Goal: Task Accomplishment & Management: Manage account settings

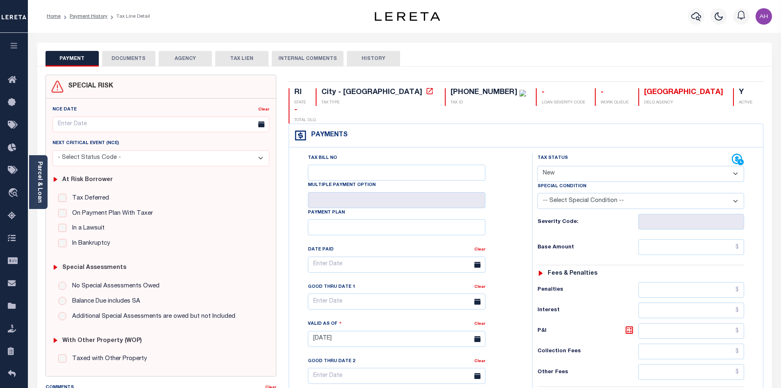
click at [565, 166] on select "- Select Status Code - Open Due/Unpaid Paid Incomplete No Tax Due Internal Refu…" at bounding box center [641, 174] width 207 height 16
select select "PYD"
click at [538, 166] on select "- Select Status Code - Open Due/Unpaid Paid Incomplete No Tax Due Internal Refu…" at bounding box center [641, 174] width 207 height 16
type input "[DATE]"
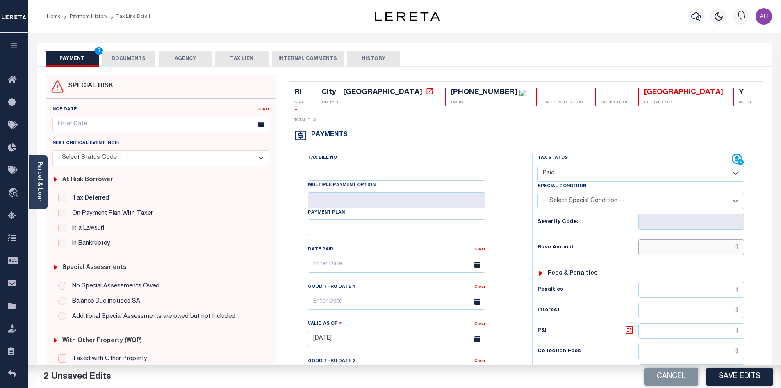
click at [686, 239] on input "text" at bounding box center [692, 247] width 106 height 16
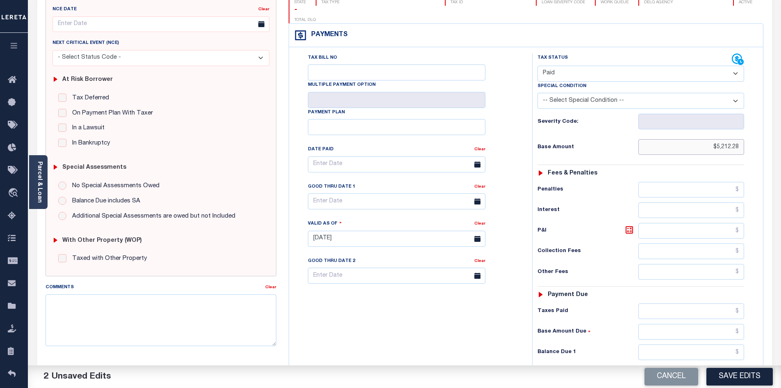
scroll to position [205, 0]
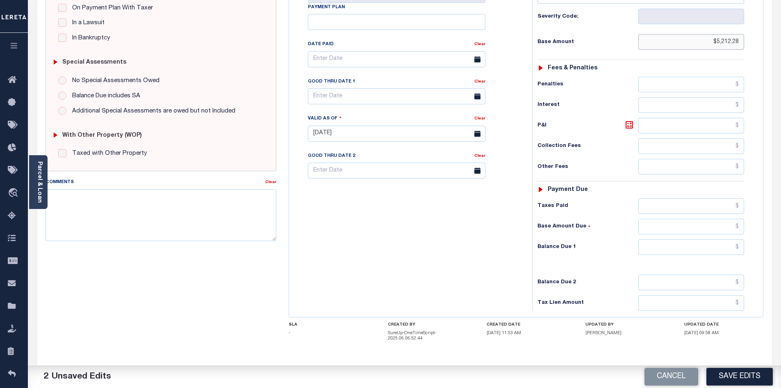
type input "$5,212.28"
click at [678, 239] on input "text" at bounding box center [692, 247] width 106 height 16
type input "$0"
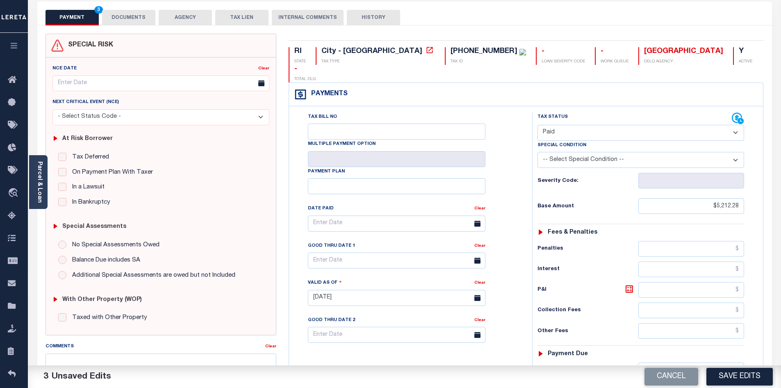
click at [125, 14] on button "DOCUMENTS" at bounding box center [128, 18] width 53 height 16
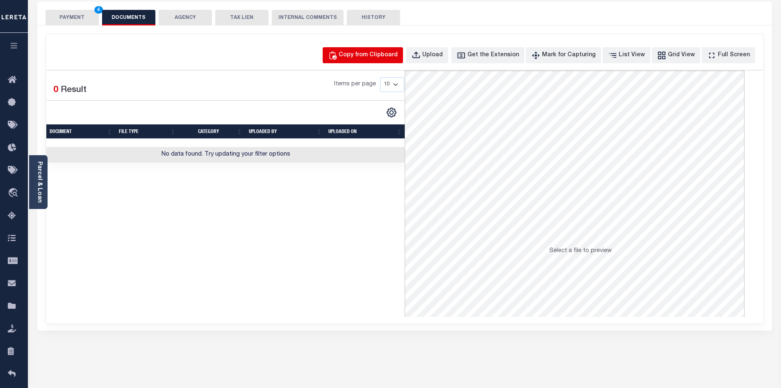
click at [372, 57] on div "Copy from Clipboard" at bounding box center [368, 55] width 59 height 9
select select "POP"
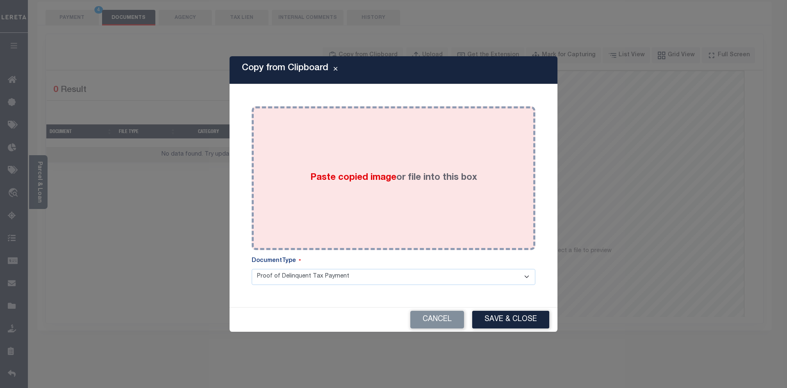
click at [335, 176] on span "Paste copied image" at bounding box center [353, 177] width 86 height 9
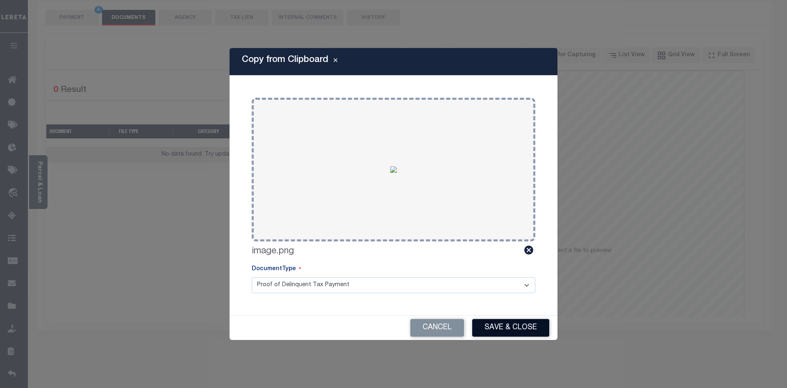
click at [528, 330] on button "Save & Close" at bounding box center [510, 328] width 77 height 18
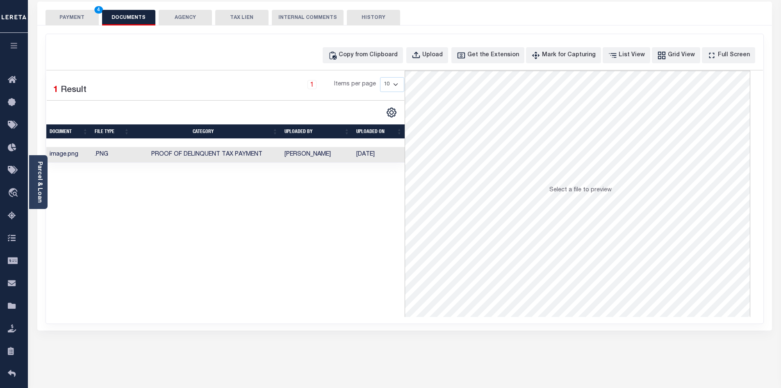
click at [80, 17] on button "PAYMENT 4" at bounding box center [72, 18] width 53 height 16
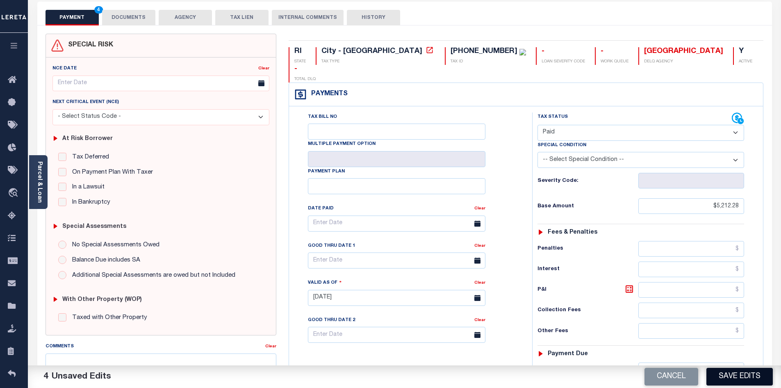
click at [733, 376] on button "Save Edits" at bounding box center [740, 376] width 66 height 18
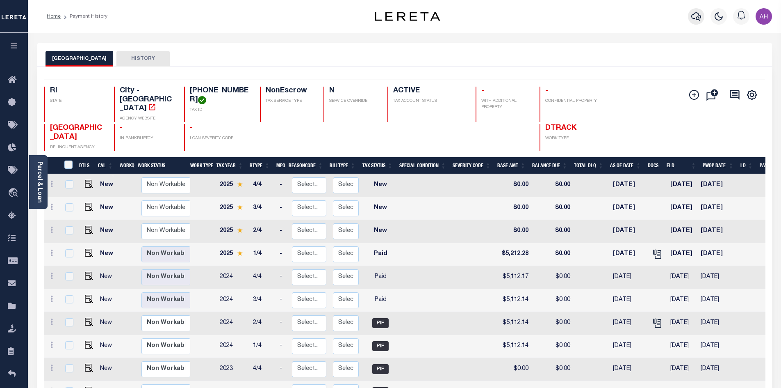
click at [690, 19] on button "button" at bounding box center [696, 16] width 16 height 16
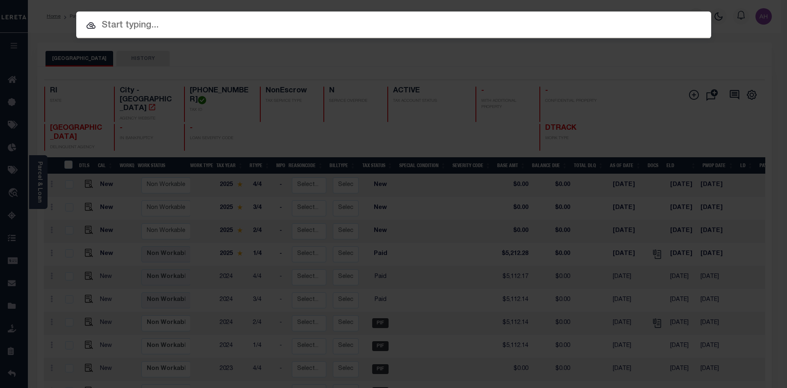
paste input "110021007"
type input "110021007"
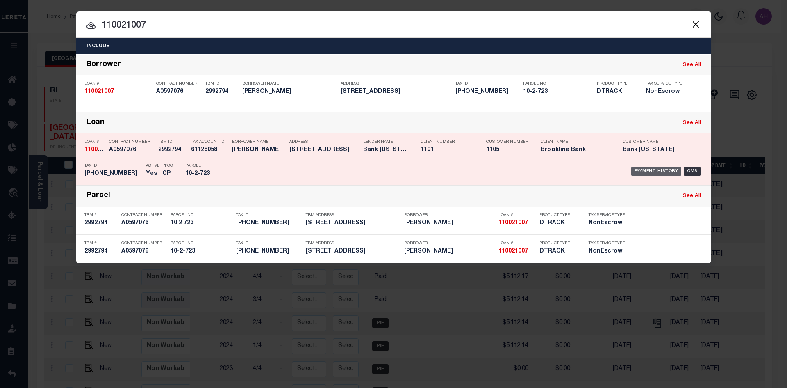
click at [637, 167] on div "Payment History" at bounding box center [657, 170] width 50 height 9
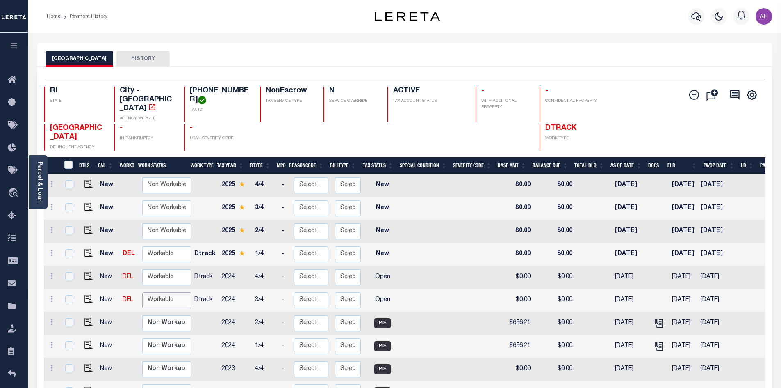
click at [163, 292] on select "Non Workable Workable" at bounding box center [166, 300] width 49 height 16
checkbox input "true"
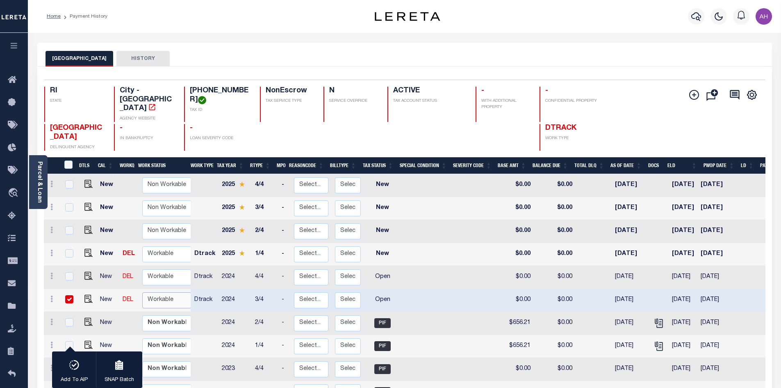
select select "true"
click at [142, 292] on select "Non Workable Workable" at bounding box center [166, 300] width 49 height 16
checkbox input "false"
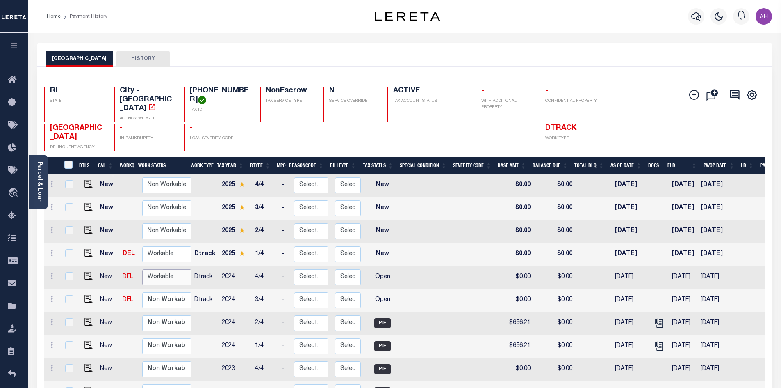
click at [161, 269] on select "Non Workable Workable" at bounding box center [166, 277] width 49 height 16
checkbox input "true"
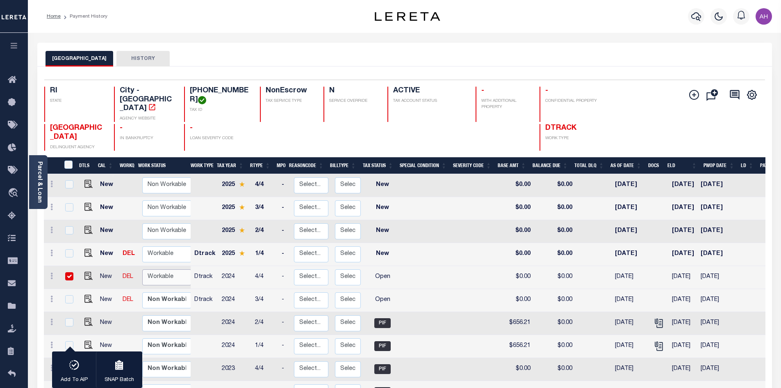
select select "true"
click at [142, 269] on select "Non Workable Workable" at bounding box center [166, 277] width 49 height 16
checkbox input "false"
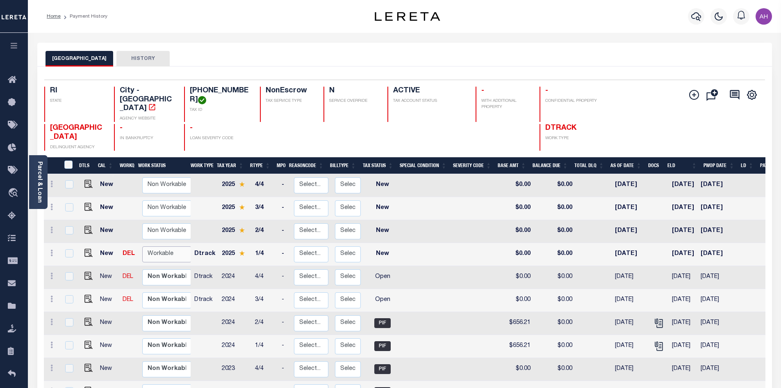
click at [166, 246] on select "Non Workable Workable" at bounding box center [166, 254] width 49 height 16
checkbox input "true"
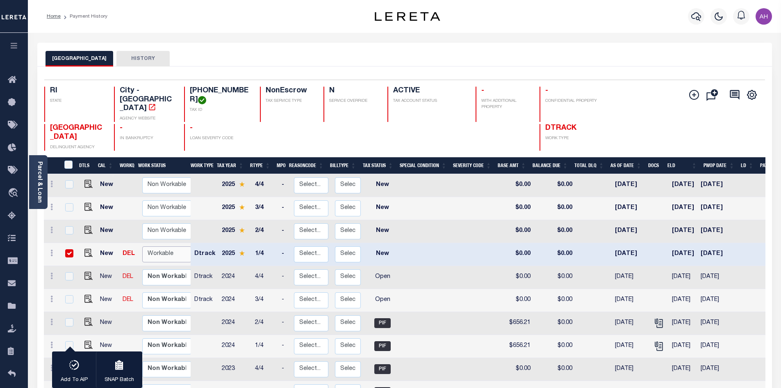
select select "true"
click at [142, 246] on select "Non Workable Workable" at bounding box center [166, 254] width 49 height 16
checkbox input "false"
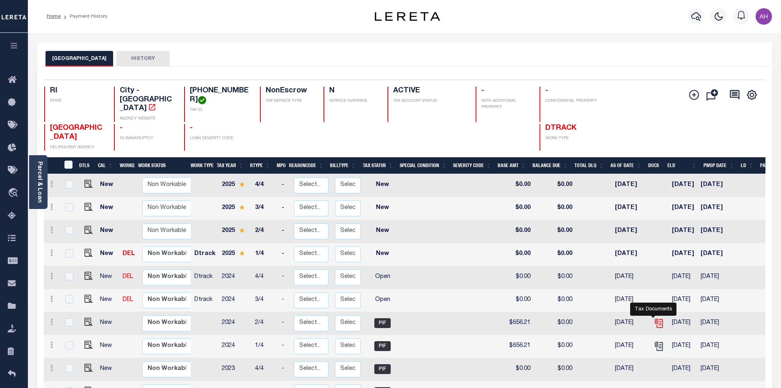
click at [654, 317] on icon "" at bounding box center [659, 322] width 11 height 11
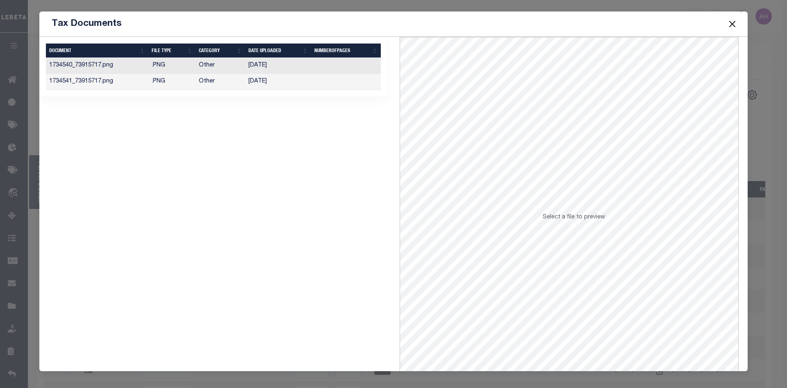
click at [179, 66] on td ".PNG" at bounding box center [172, 66] width 48 height 16
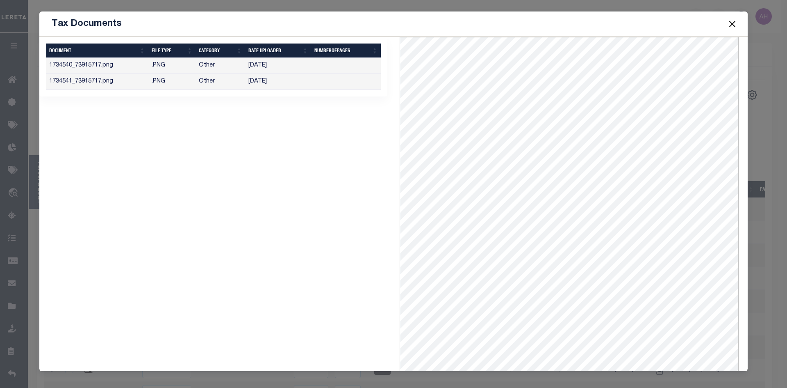
click at [734, 23] on button "Close" at bounding box center [732, 23] width 11 height 11
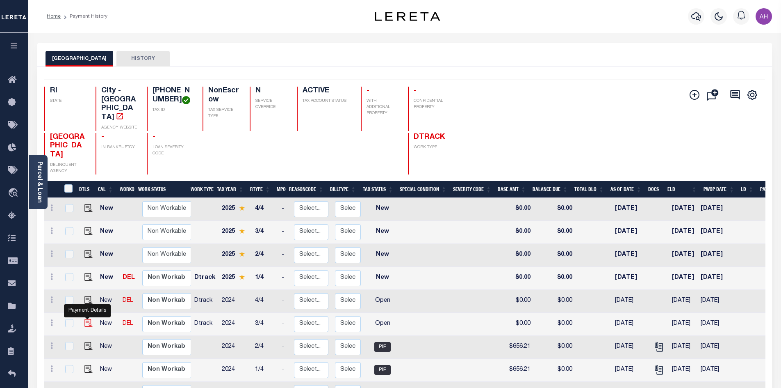
click at [85, 319] on img "" at bounding box center [88, 323] width 8 height 8
checkbox input "true"
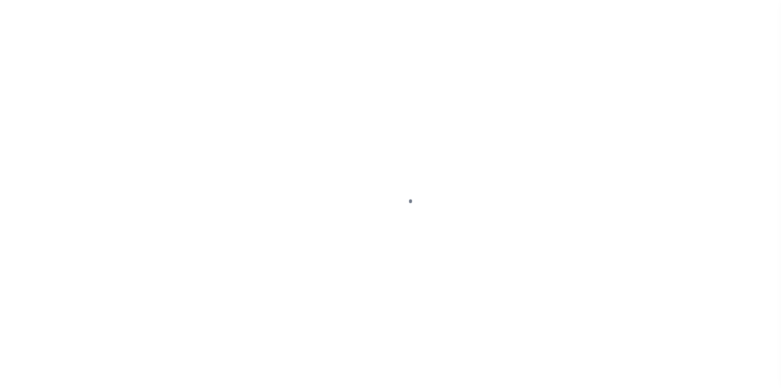
select select "OP2"
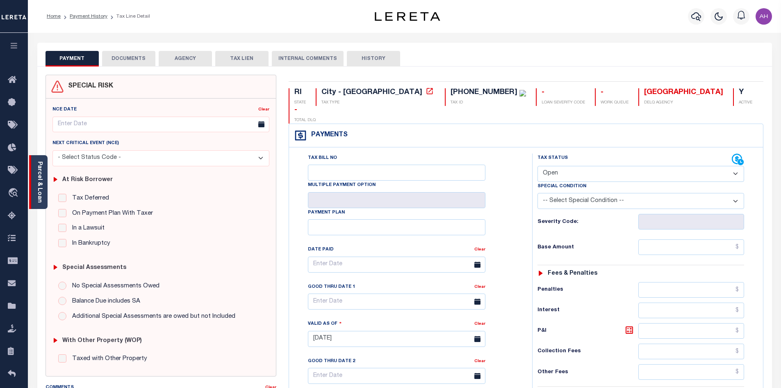
click at [45, 180] on div "Parcel & Loan" at bounding box center [38, 182] width 18 height 54
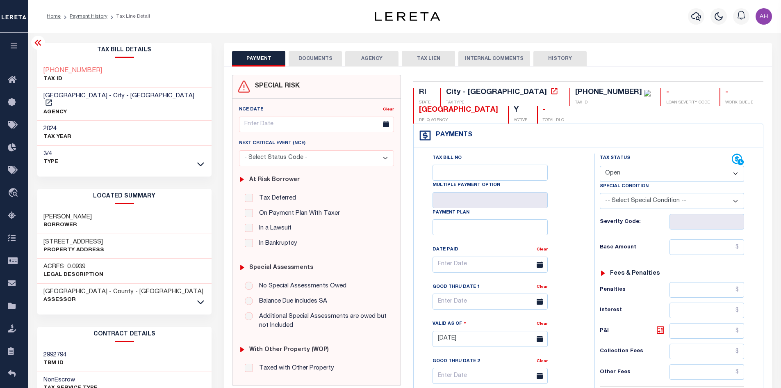
drag, startPoint x: 111, startPoint y: 207, endPoint x: 45, endPoint y: 210, distance: 65.7
click at [45, 210] on div "GRAZEWICZ ROBERT Borrower" at bounding box center [124, 221] width 175 height 25
copy h3 "[PERSON_NAME]"
click at [93, 18] on link "Payment History" at bounding box center [89, 16] width 38 height 5
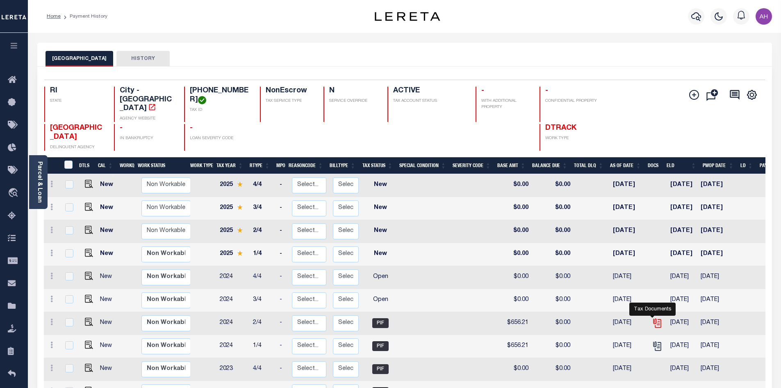
click at [653, 318] on icon "" at bounding box center [656, 321] width 7 height 7
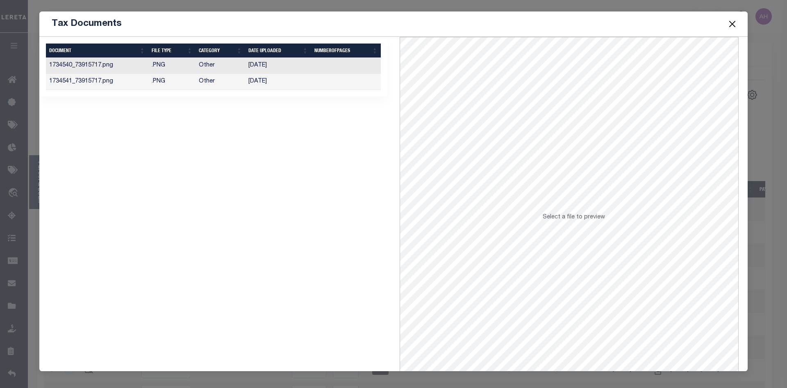
click at [283, 65] on td "11/15/2024" at bounding box center [278, 66] width 66 height 16
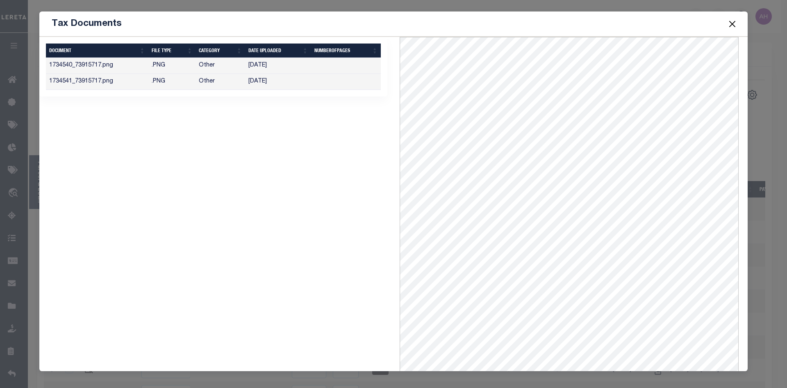
click at [737, 23] on button "Close" at bounding box center [732, 23] width 11 height 11
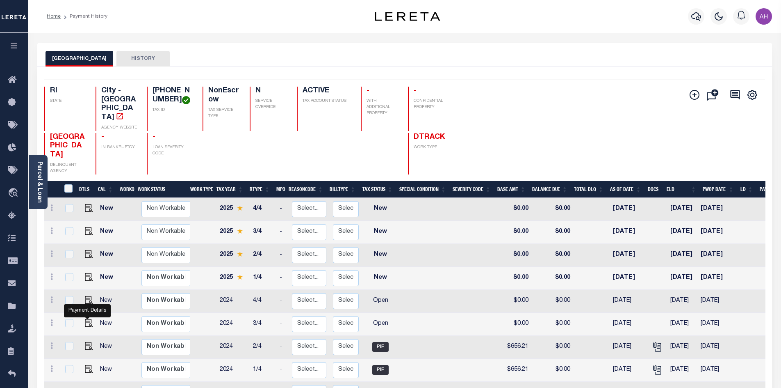
drag, startPoint x: 88, startPoint y: 316, endPoint x: 95, endPoint y: 319, distance: 7.7
click at [89, 319] on img "" at bounding box center [89, 323] width 8 height 8
checkbox input "true"
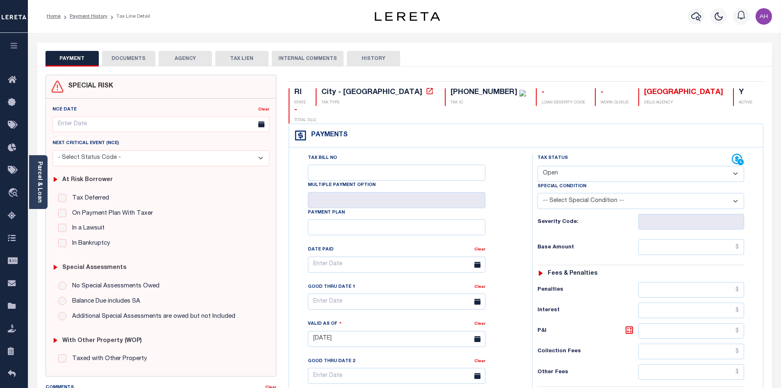
click at [602, 166] on select "- Select Status Code - Open Due/Unpaid Paid Incomplete No Tax Due Internal Refu…" at bounding box center [641, 174] width 207 height 16
select select "PYD"
click at [538, 166] on select "- Select Status Code - Open Due/Unpaid Paid Incomplete No Tax Due Internal Refu…" at bounding box center [641, 174] width 207 height 16
type input "[DATE]"
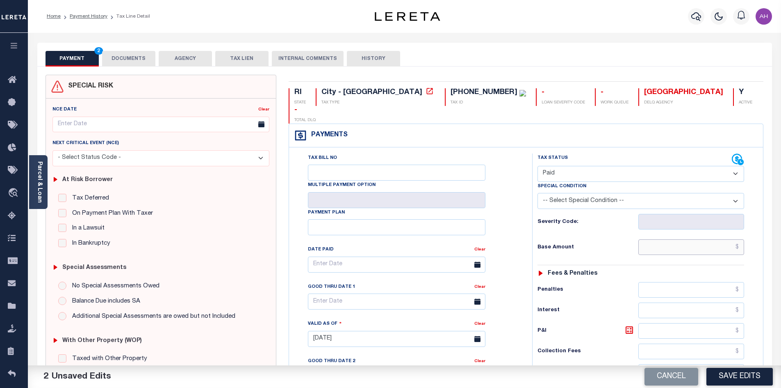
click at [688, 239] on input "text" at bounding box center [692, 247] width 106 height 16
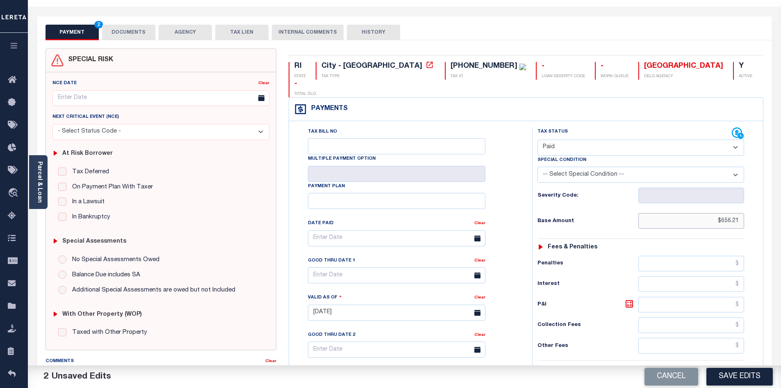
scroll to position [205, 0]
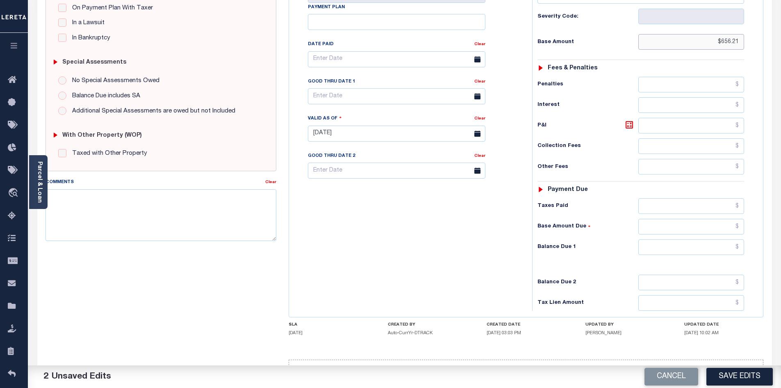
type input "$656.21"
click at [682, 239] on input "text" at bounding box center [692, 247] width 106 height 16
type input "$0.00"
click at [723, 373] on button "Save Edits" at bounding box center [740, 376] width 66 height 18
checkbox input "false"
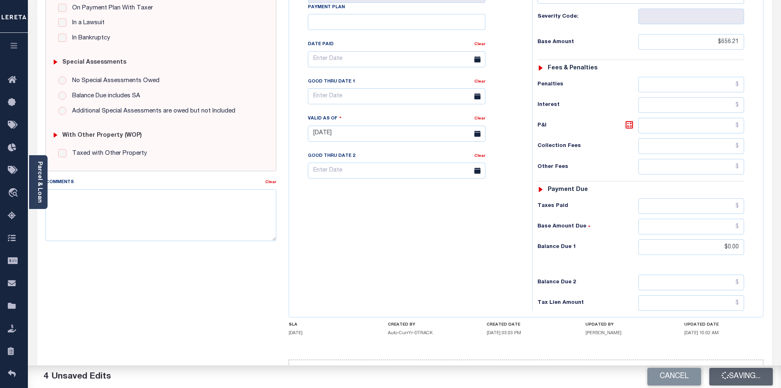
type input "$656.21"
type input "$0"
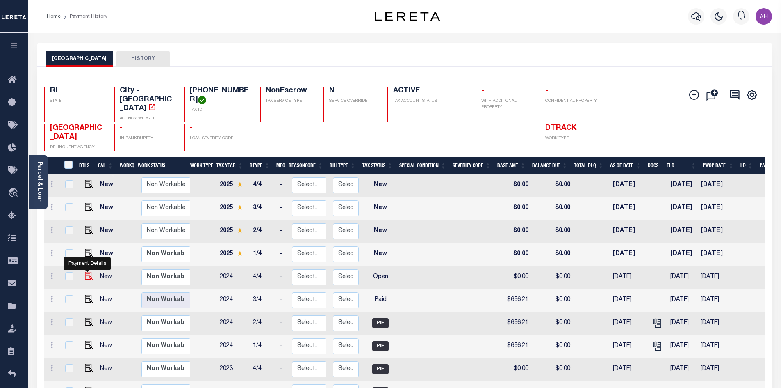
click at [87, 271] on img "" at bounding box center [89, 275] width 8 height 8
checkbox input "true"
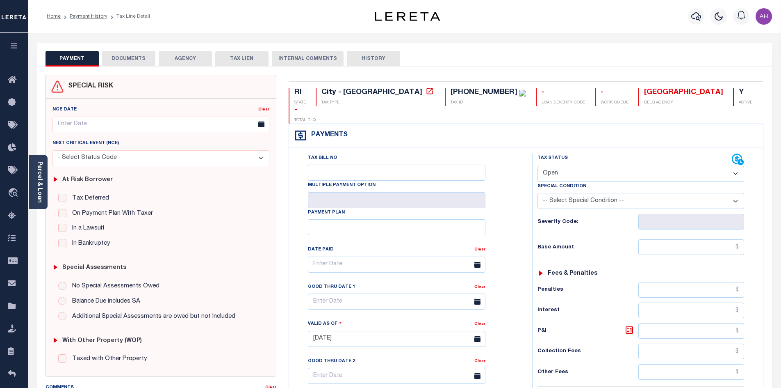
click at [567, 166] on select "- Select Status Code - Open Due/Unpaid Paid Incomplete No Tax Due Internal Refu…" at bounding box center [641, 174] width 207 height 16
select select "PYD"
click at [538, 166] on select "- Select Status Code - Open Due/Unpaid Paid Incomplete No Tax Due Internal Refu…" at bounding box center [641, 174] width 207 height 16
type input "[DATE]"
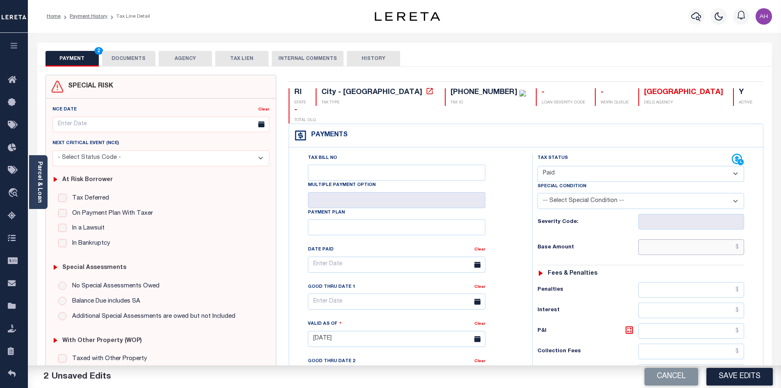
click at [655, 239] on input "text" at bounding box center [692, 247] width 106 height 16
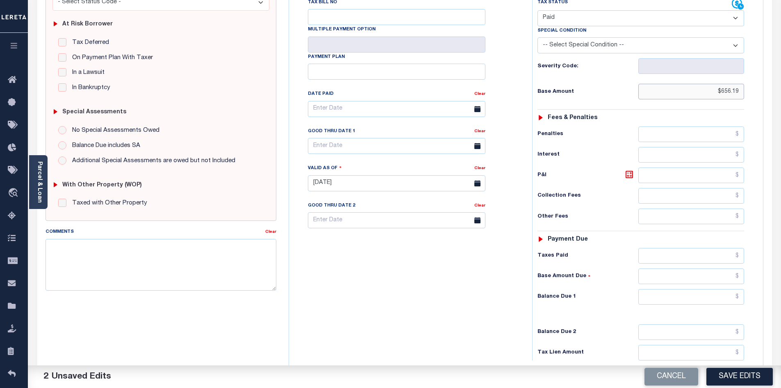
scroll to position [164, 0]
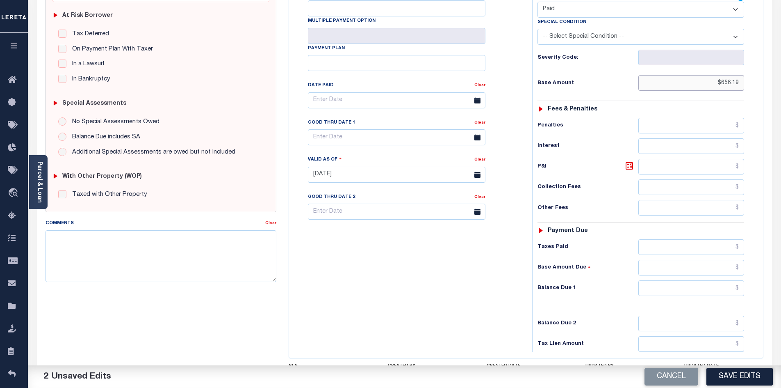
type input "$656.19"
click at [675, 280] on input "text" at bounding box center [692, 288] width 106 height 16
type input "$0.00"
click at [751, 379] on button "Save Edits" at bounding box center [740, 376] width 66 height 18
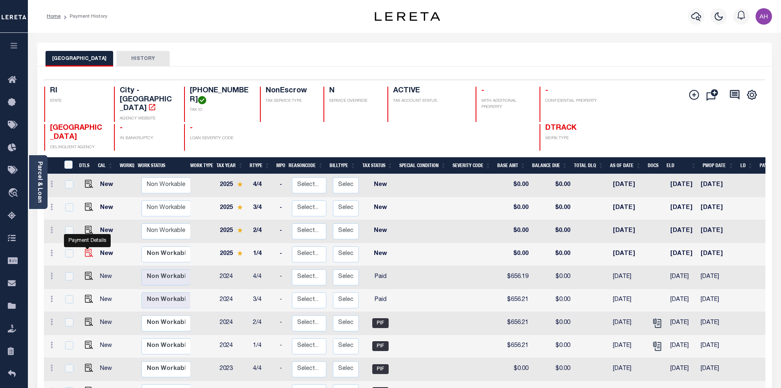
click at [88, 249] on img "" at bounding box center [89, 253] width 8 height 8
checkbox input "true"
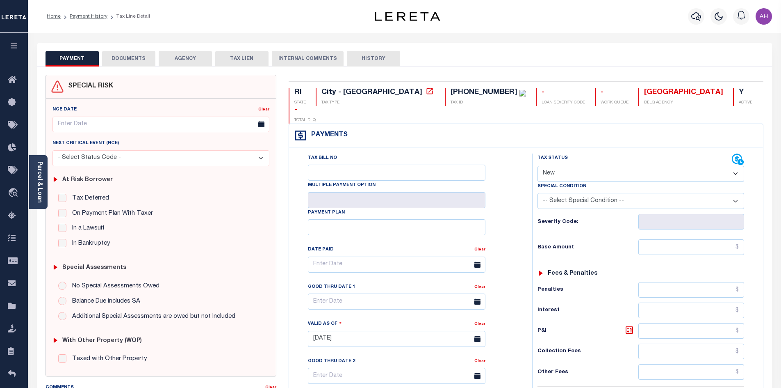
click at [566, 166] on select "- Select Status Code - Open Due/Unpaid Paid Incomplete No Tax Due Internal Refu…" at bounding box center [641, 174] width 207 height 16
select select "PYD"
click at [538, 166] on select "- Select Status Code - Open Due/Unpaid Paid Incomplete No Tax Due Internal Refu…" at bounding box center [641, 174] width 207 height 16
type input "[DATE]"
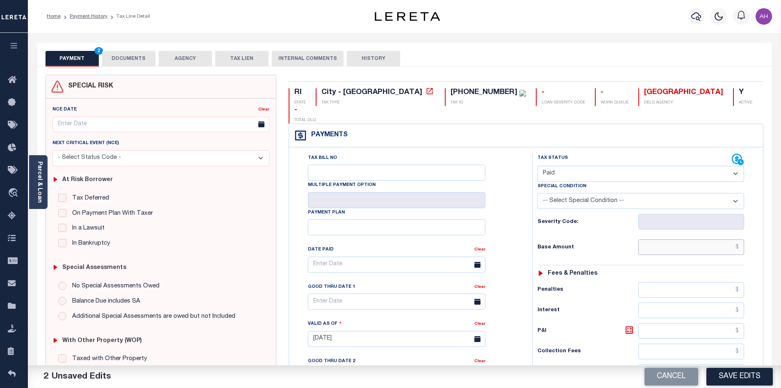
click at [673, 239] on input "text" at bounding box center [692, 247] width 106 height 16
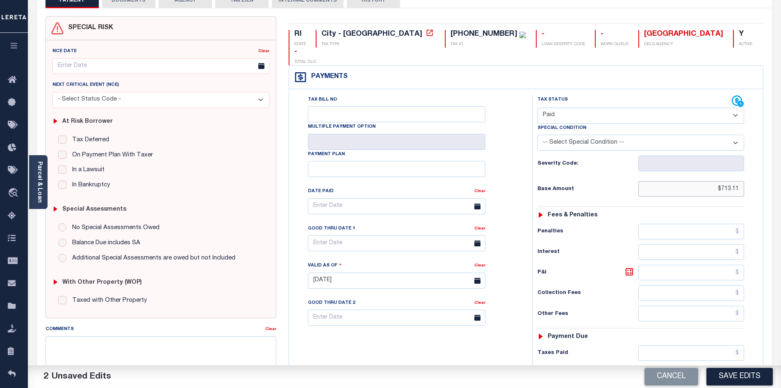
scroll to position [221, 0]
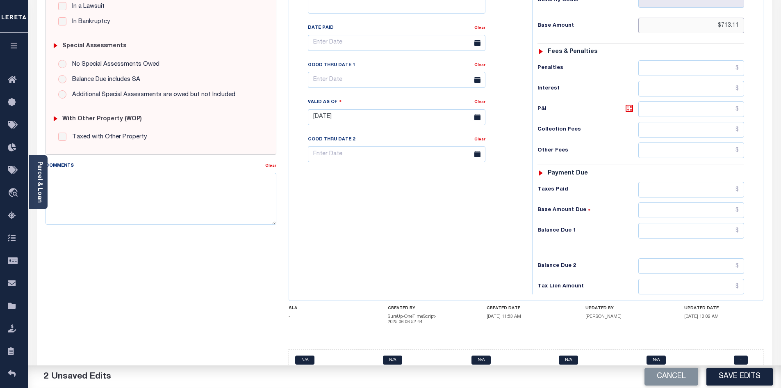
type input "$713.11"
click at [670, 223] on input "text" at bounding box center [692, 231] width 106 height 16
type input "$0.00"
click at [740, 368] on button "Save Edits" at bounding box center [740, 376] width 66 height 18
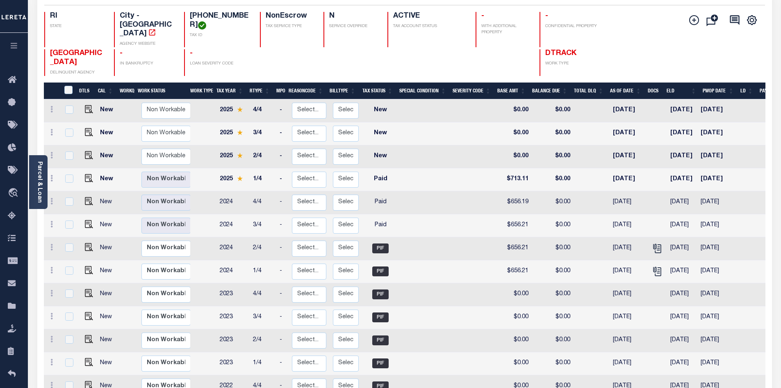
scroll to position [82, 0]
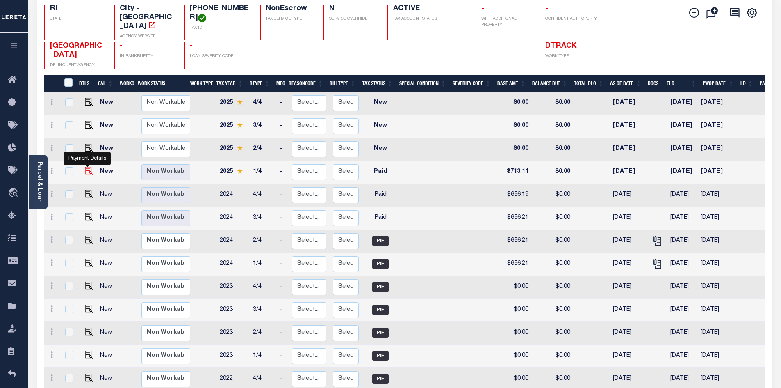
click at [87, 166] on img "" at bounding box center [89, 170] width 8 height 8
checkbox input "true"
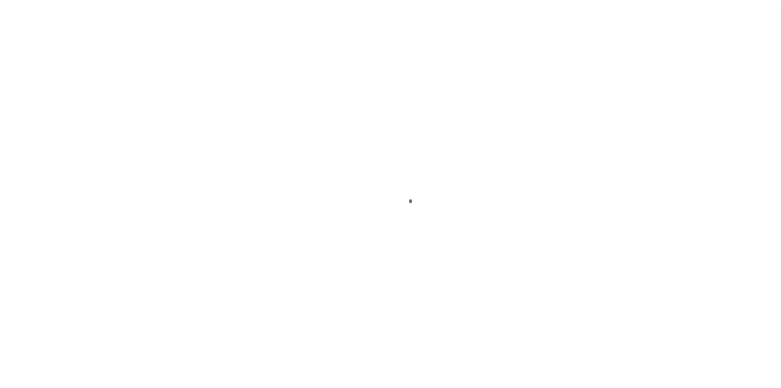
select select "PYD"
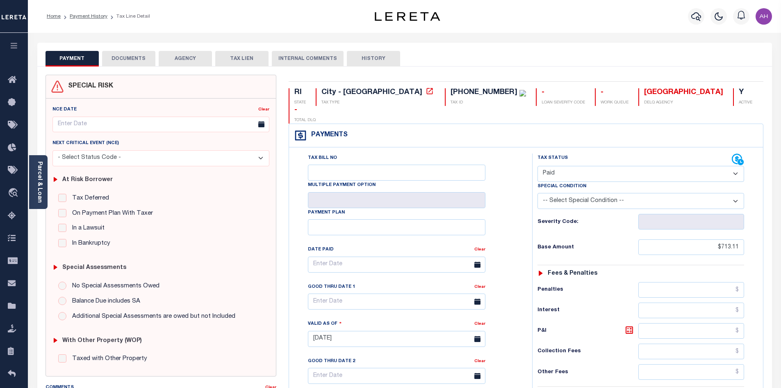
click at [127, 59] on button "DOCUMENTS" at bounding box center [128, 59] width 53 height 16
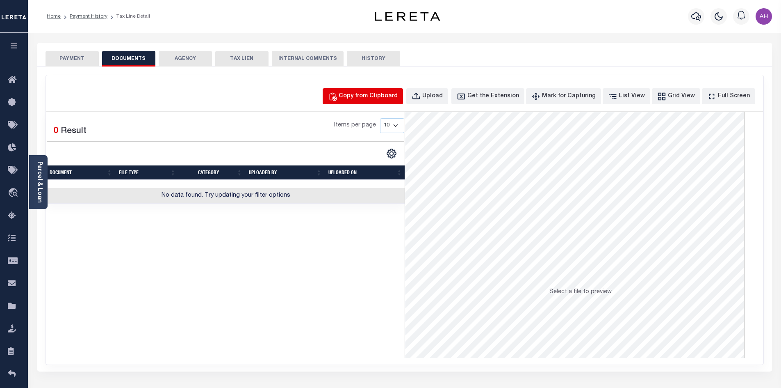
click at [372, 96] on div "Copy from Clipboard" at bounding box center [368, 96] width 59 height 9
select select "POP"
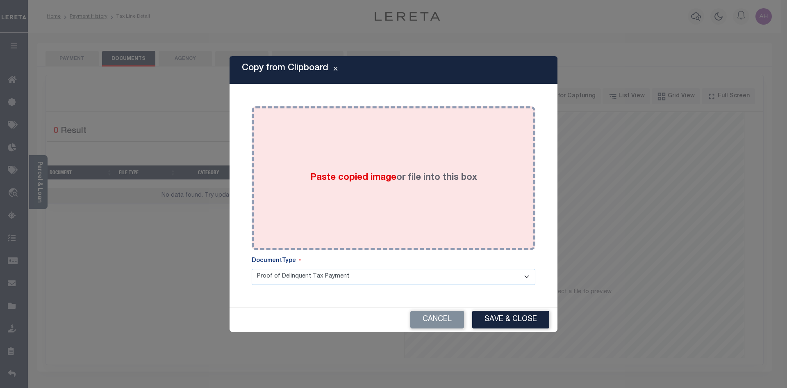
click at [367, 176] on span "Paste copied image" at bounding box center [353, 177] width 86 height 9
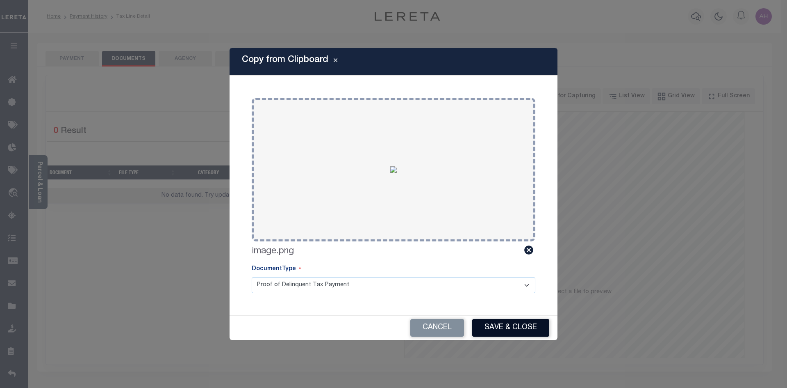
click at [509, 323] on button "Save & Close" at bounding box center [510, 328] width 77 height 18
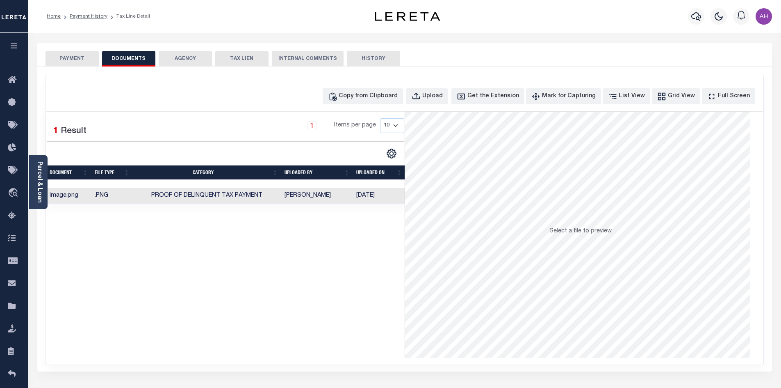
click at [76, 60] on button "PAYMENT" at bounding box center [72, 59] width 53 height 16
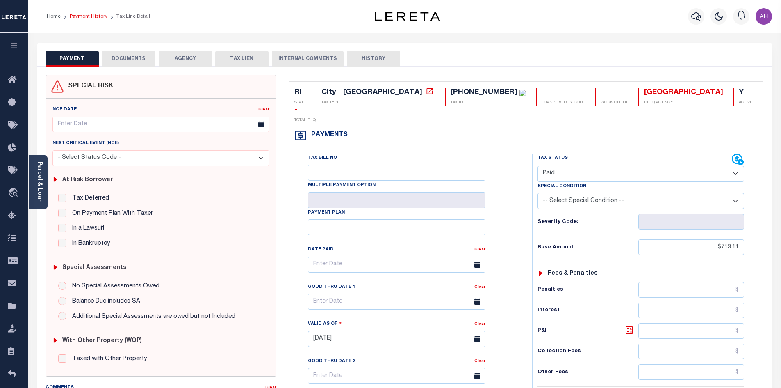
click at [89, 16] on link "Payment History" at bounding box center [89, 16] width 38 height 5
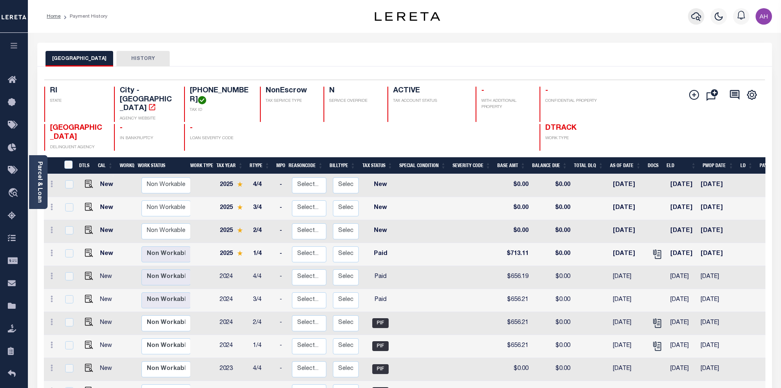
click at [696, 21] on icon "button" at bounding box center [696, 16] width 10 height 10
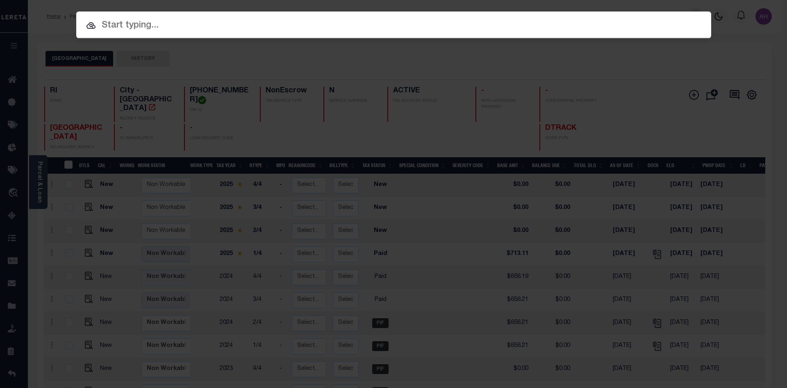
paste input "510030437"
type input "510030437"
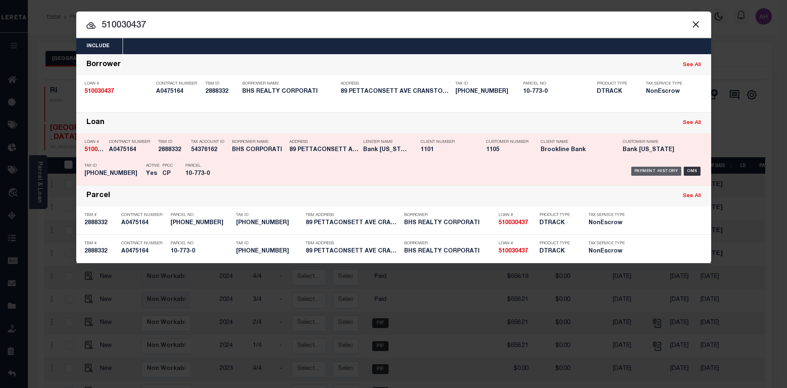
click at [656, 169] on div "Payment History" at bounding box center [657, 170] width 50 height 9
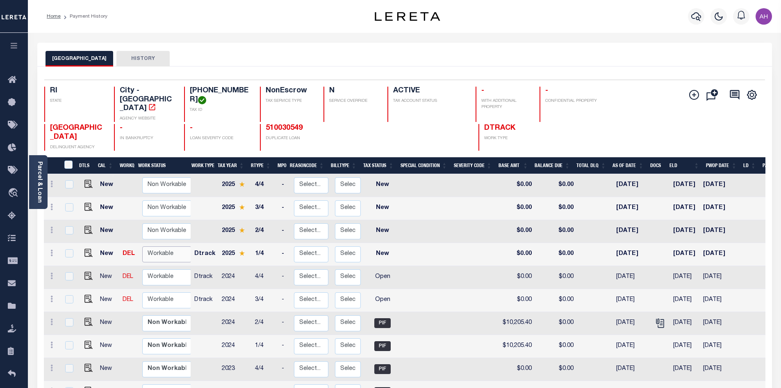
click at [149, 246] on select "Non Workable Workable" at bounding box center [166, 254] width 49 height 16
checkbox input "true"
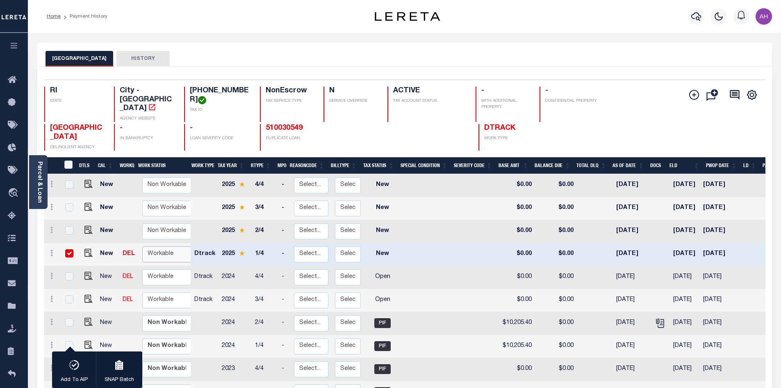
select select "true"
click at [142, 246] on select "Non Workable Workable" at bounding box center [166, 254] width 49 height 16
checkbox input "false"
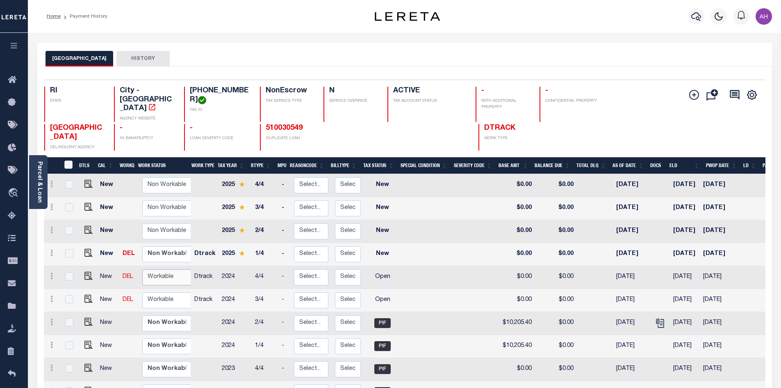
click at [159, 269] on select "Non Workable Workable" at bounding box center [166, 277] width 49 height 16
checkbox input "true"
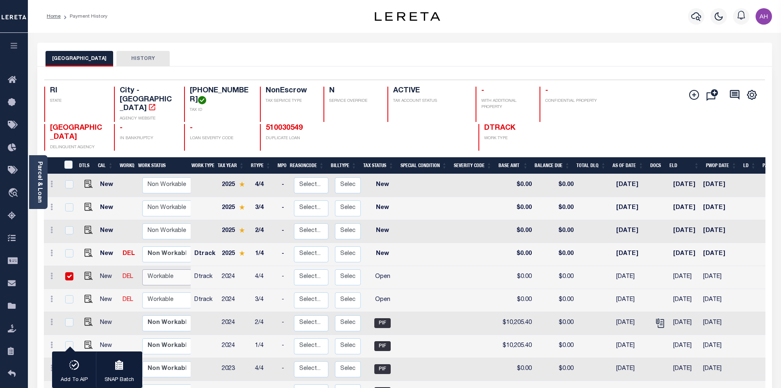
select select "true"
click at [142, 269] on select "Non Workable Workable" at bounding box center [166, 277] width 49 height 16
checkbox input "false"
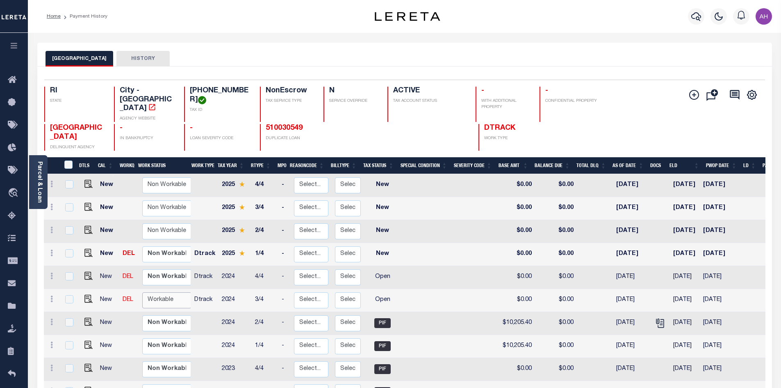
click at [163, 292] on select "Non Workable Workable" at bounding box center [166, 300] width 49 height 16
checkbox input "true"
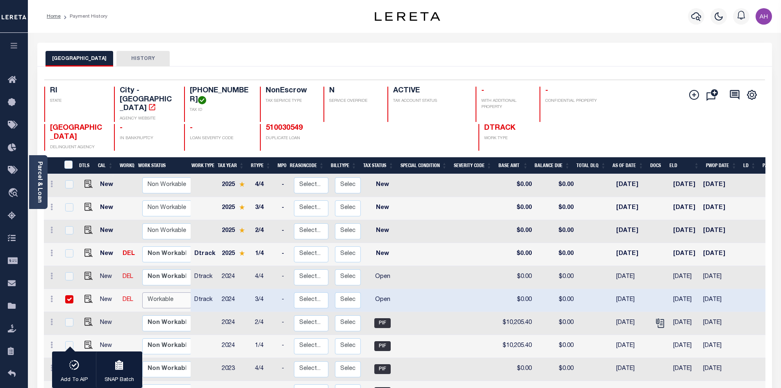
select select "true"
click at [142, 292] on select "Non Workable Workable" at bounding box center [166, 300] width 49 height 16
checkbox input "false"
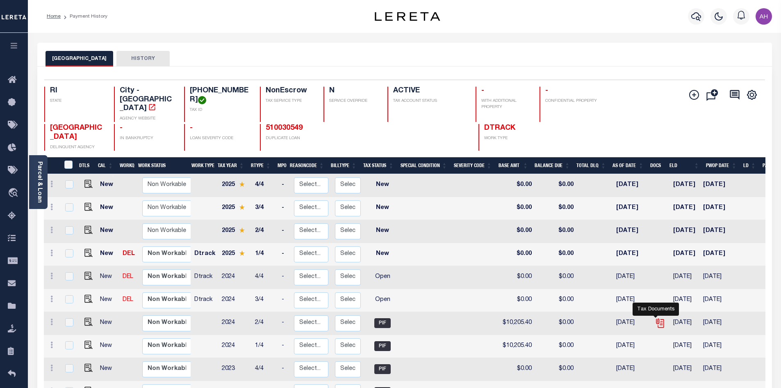
click at [657, 317] on icon "" at bounding box center [660, 322] width 11 height 11
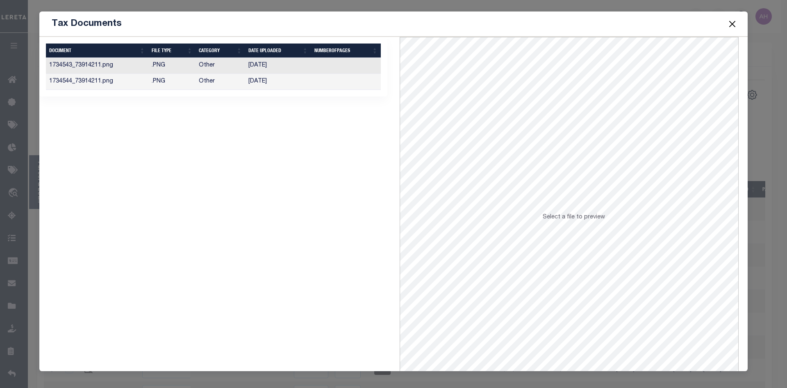
click at [267, 68] on td "11/15/2024" at bounding box center [278, 66] width 66 height 16
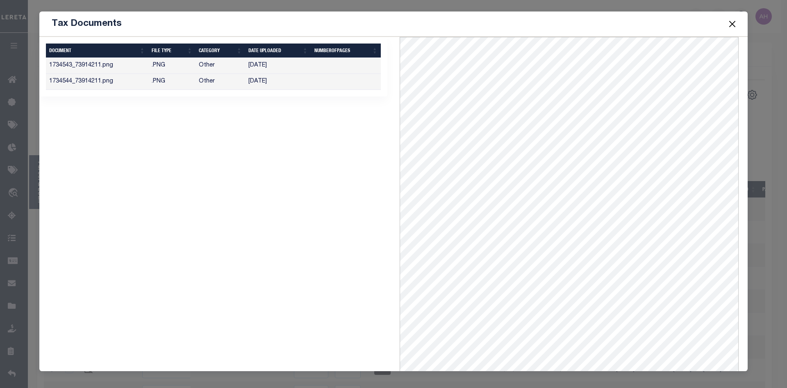
click at [733, 25] on button "Close" at bounding box center [732, 23] width 11 height 11
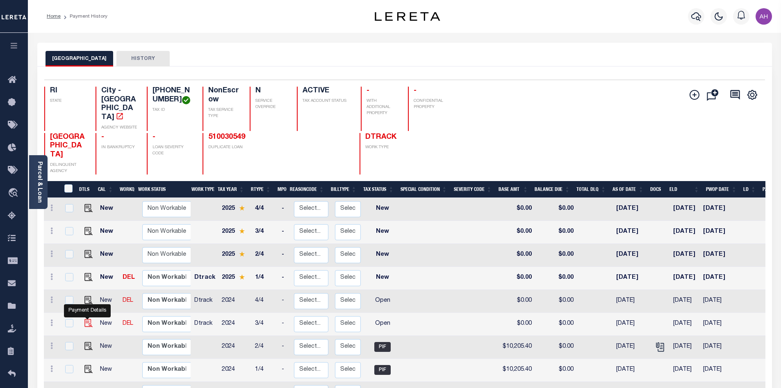
click at [89, 319] on img "" at bounding box center [88, 323] width 8 height 8
checkbox input "true"
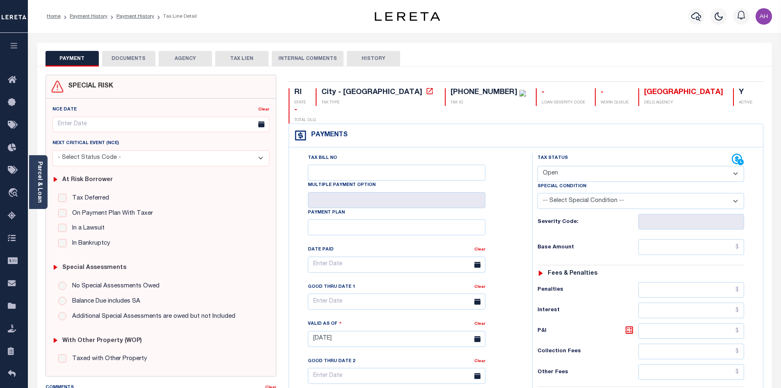
click at [597, 166] on select "- Select Status Code - Open Due/Unpaid Paid Incomplete No Tax Due Internal Refu…" at bounding box center [641, 174] width 207 height 16
select select "PYD"
click at [538, 166] on select "- Select Status Code - Open Due/Unpaid Paid Incomplete No Tax Due Internal Refu…" at bounding box center [641, 174] width 207 height 16
type input "[DATE]"
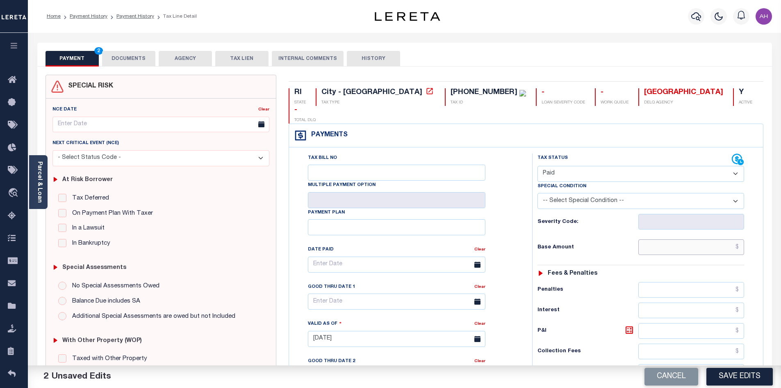
click at [666, 239] on input "text" at bounding box center [692, 247] width 106 height 16
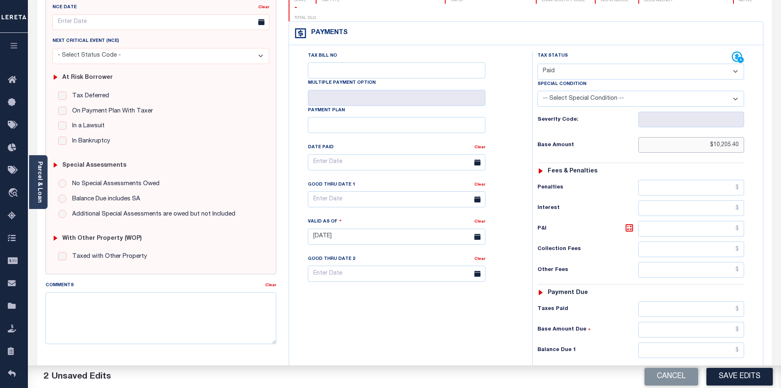
scroll to position [164, 0]
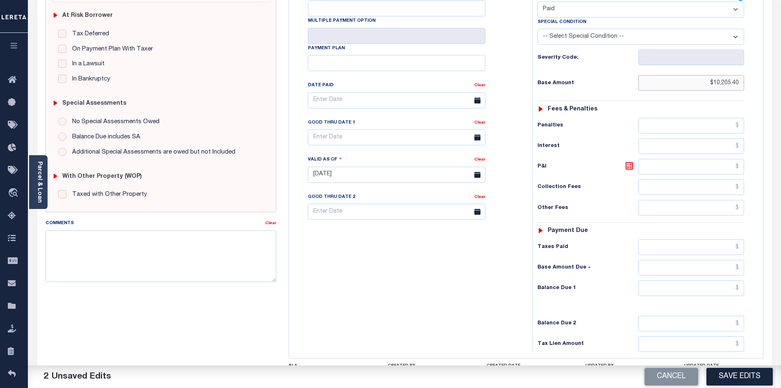
type input "$10,205.40"
click at [690, 280] on input "text" at bounding box center [692, 288] width 106 height 16
type input "$0.00"
click at [734, 381] on button "Save Edits" at bounding box center [740, 376] width 66 height 18
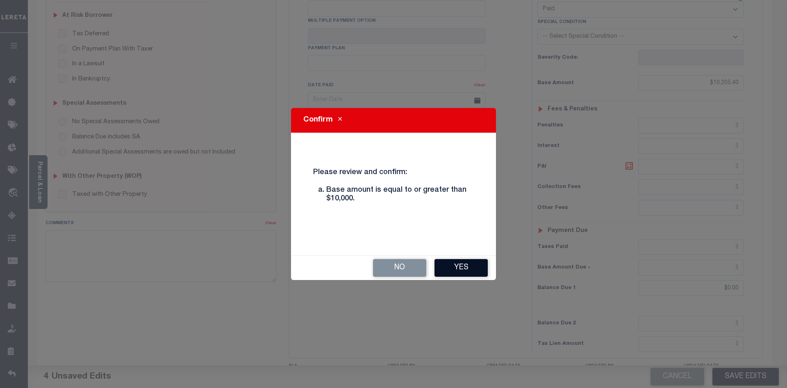
click at [465, 267] on button "Yes" at bounding box center [461, 268] width 53 height 18
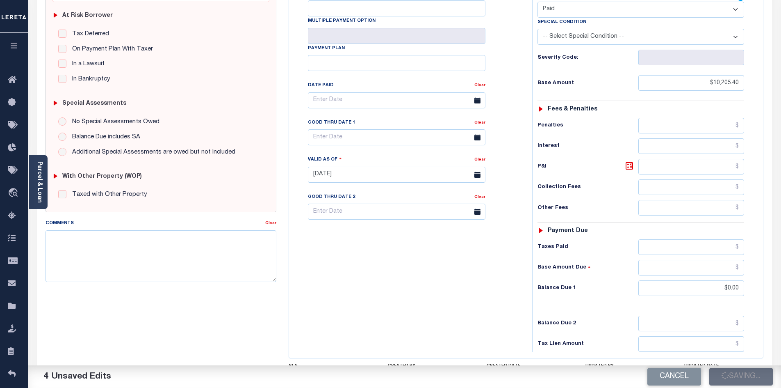
checkbox input "false"
type input "$10,205.4"
type input "$0"
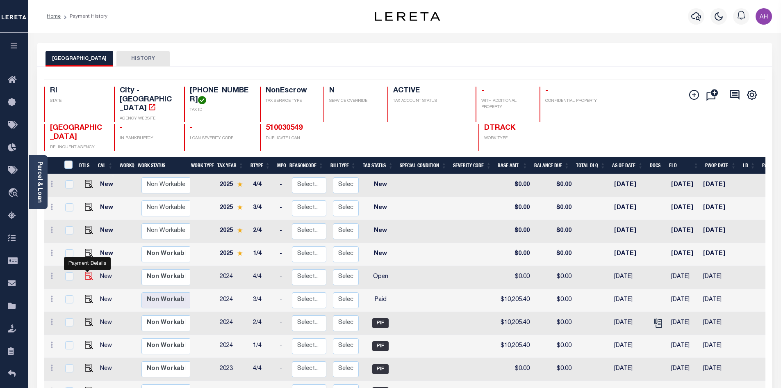
click at [88, 271] on img "" at bounding box center [89, 275] width 8 height 8
checkbox input "true"
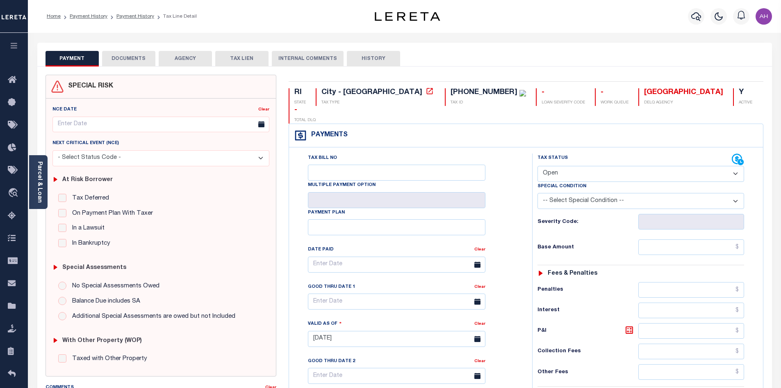
click at [583, 166] on select "- Select Status Code - Open Due/Unpaid Paid Incomplete No Tax Due Internal Refu…" at bounding box center [641, 174] width 207 height 16
select select "DUE"
click at [538, 166] on select "- Select Status Code - Open Due/Unpaid Paid Incomplete No Tax Due Internal Refu…" at bounding box center [641, 174] width 207 height 16
type input "[DATE]"
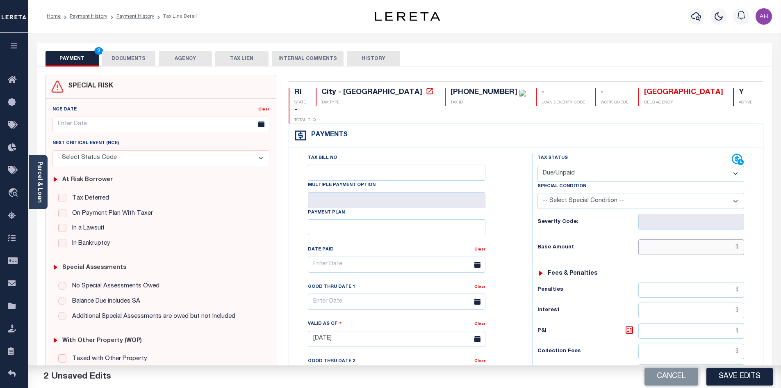
click at [681, 239] on input "text" at bounding box center [692, 247] width 106 height 16
click at [554, 166] on select "- Select Status Code - Open Due/Unpaid Paid Incomplete No Tax Due Internal Refu…" at bounding box center [641, 174] width 207 height 16
click at [587, 153] on div "Tax Status Status" at bounding box center [635, 159] width 194 height 12
click at [664, 239] on input "text" at bounding box center [692, 247] width 106 height 16
type input "$"
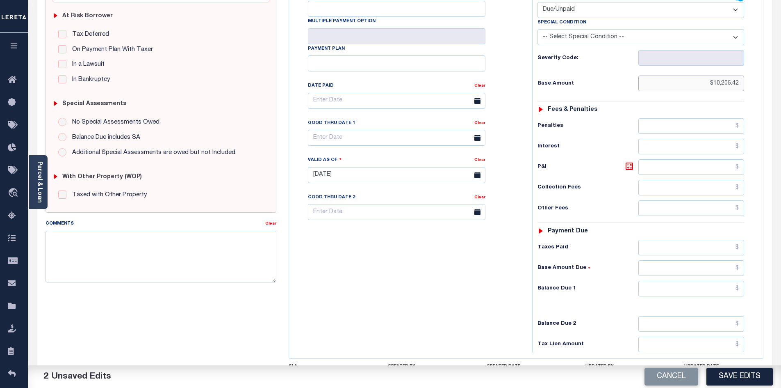
scroll to position [205, 0]
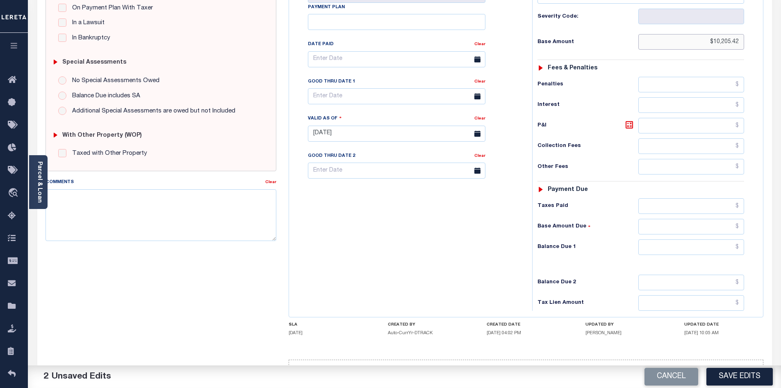
type input "$10,205.42"
click at [697, 239] on input "text" at bounding box center [692, 247] width 106 height 16
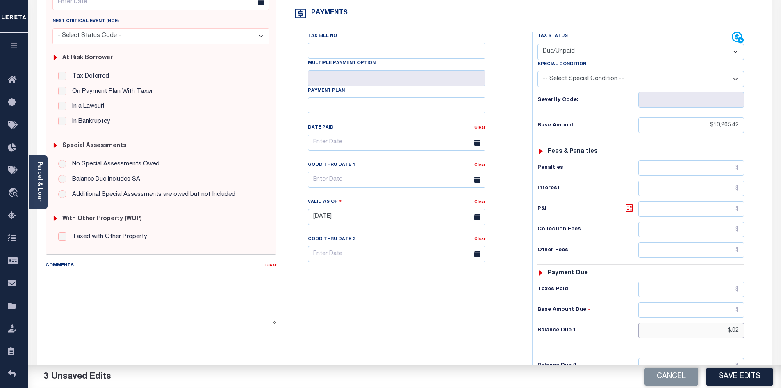
scroll to position [41, 0]
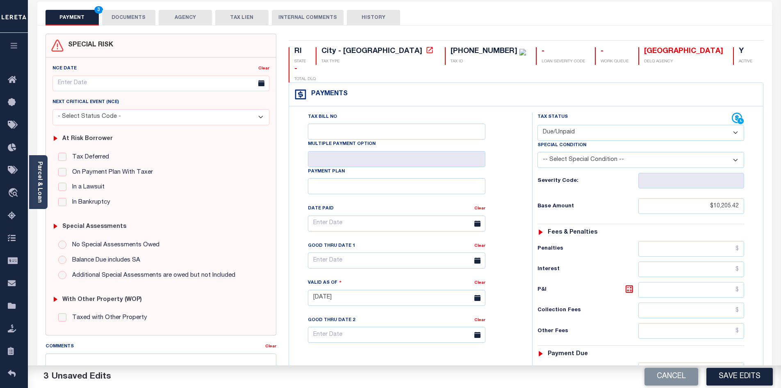
type input "$.02"
click at [616, 152] on select "-- Select Special Condition -- 3RD PARTY TAX LIEN AGENCY TAX LIEN (A.K.A Inside…" at bounding box center [641, 160] width 207 height 16
select select "15"
click at [538, 152] on select "-- Select Special Condition -- 3RD PARTY TAX LIEN AGENCY TAX LIEN (A.K.A Inside…" at bounding box center [641, 160] width 207 height 16
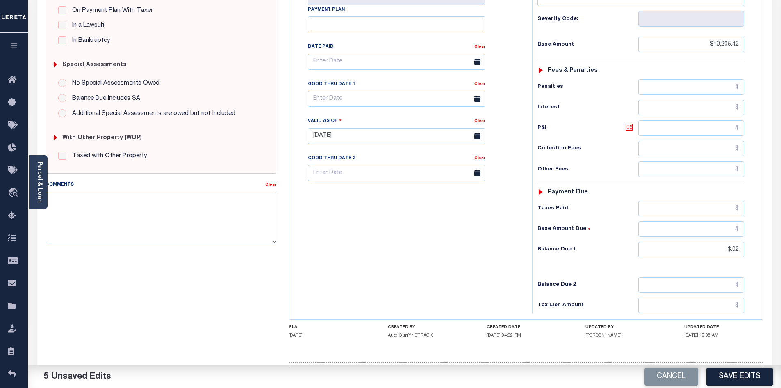
scroll to position [205, 0]
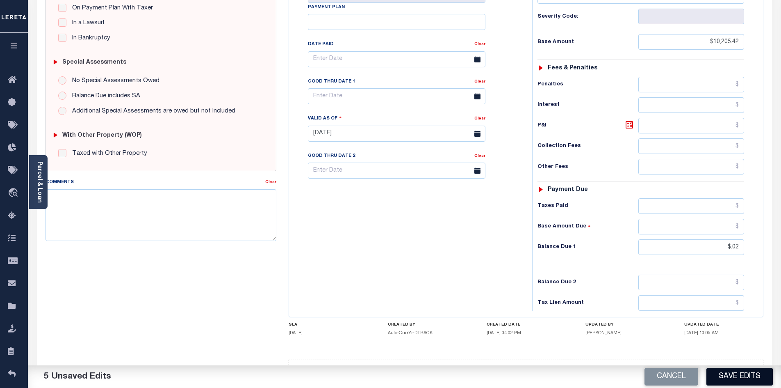
click at [739, 377] on button "Save Edits" at bounding box center [740, 376] width 66 height 18
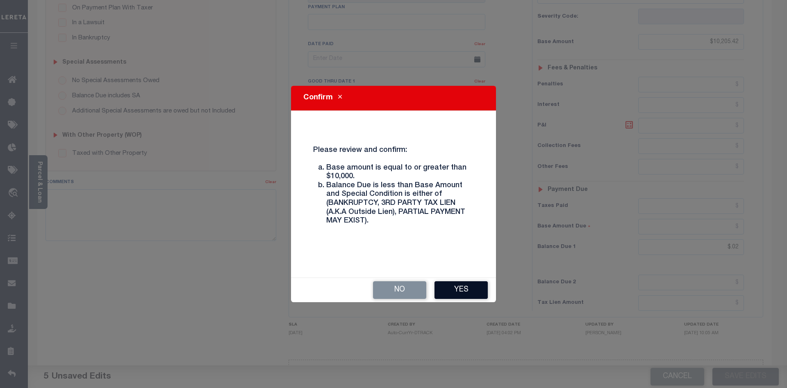
click at [462, 291] on button "Yes" at bounding box center [461, 290] width 53 height 18
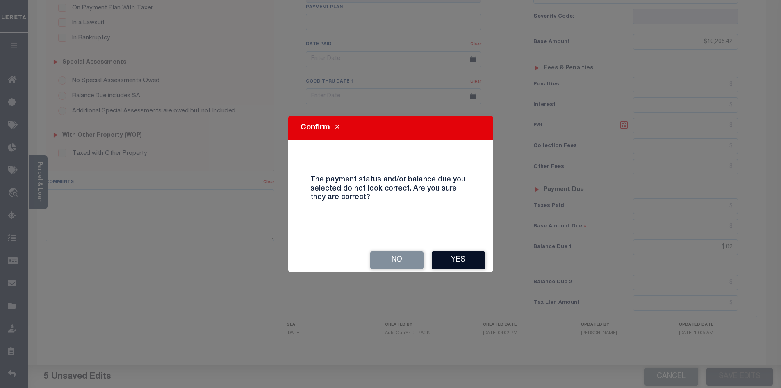
click at [461, 260] on button "Yes" at bounding box center [458, 260] width 53 height 18
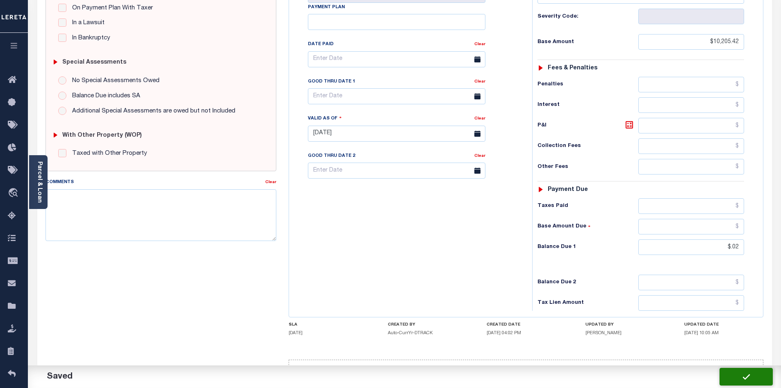
checkbox input "false"
type input "$10,205.42"
type input "$0.02"
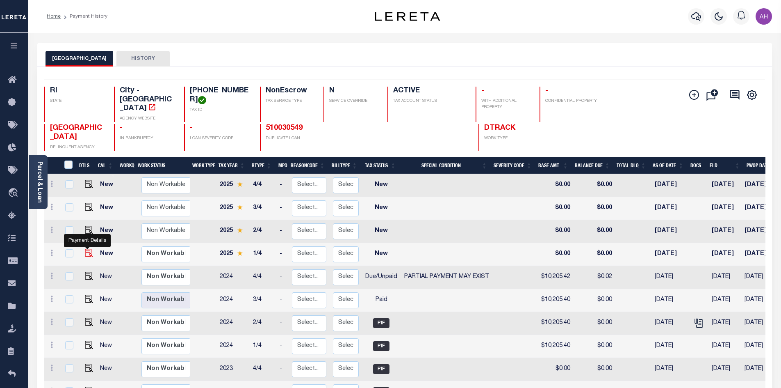
click at [89, 249] on img "" at bounding box center [89, 253] width 8 height 8
checkbox input "true"
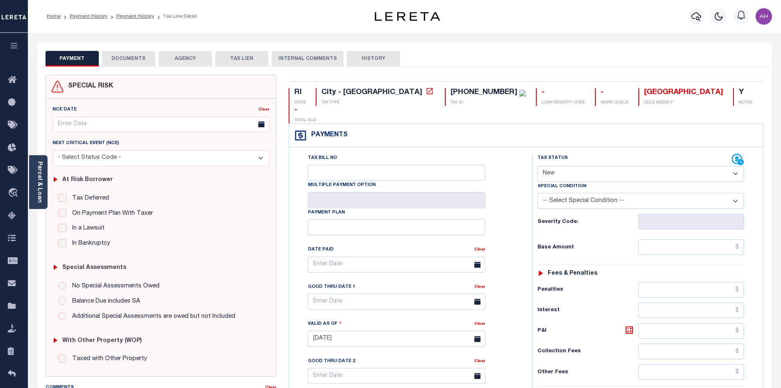
click at [550, 166] on select "- Select Status Code - Open Due/Unpaid Paid Incomplete No Tax Due Internal Refu…" at bounding box center [641, 174] width 207 height 16
select select "PYD"
click at [538, 166] on select "- Select Status Code - Open Due/Unpaid Paid Incomplete No Tax Due Internal Refu…" at bounding box center [641, 174] width 207 height 16
type input "[DATE]"
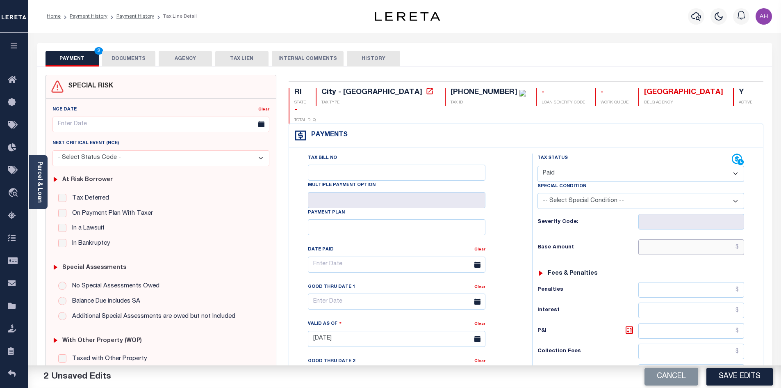
click at [654, 239] on input "text" at bounding box center [692, 247] width 106 height 16
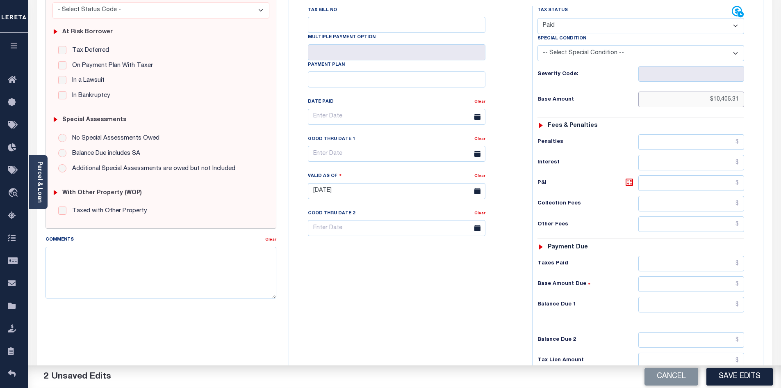
scroll to position [164, 0]
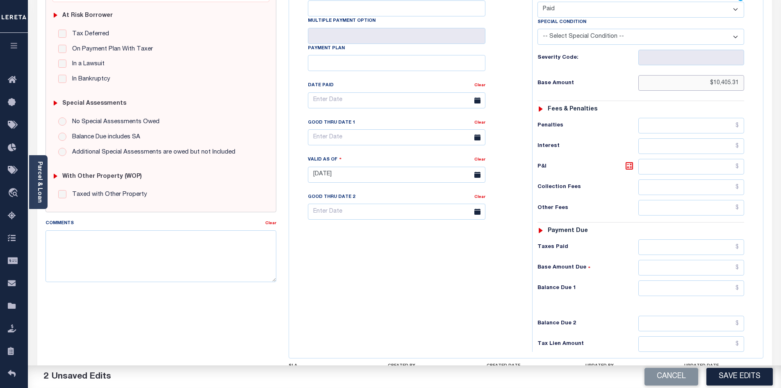
type input "$10,405.31"
click at [682, 280] on input "text" at bounding box center [692, 288] width 106 height 16
type input "$0"
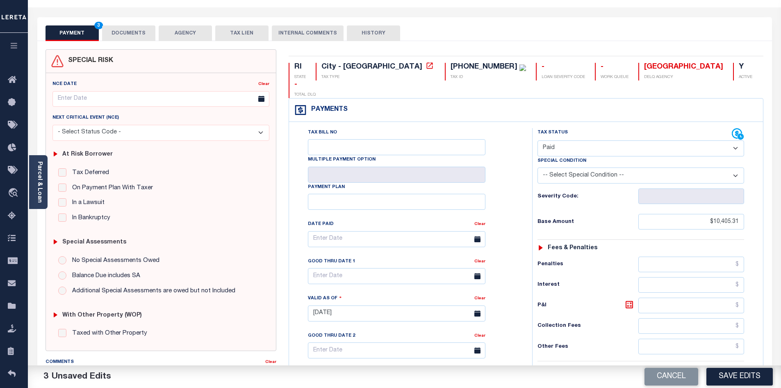
scroll to position [0, 0]
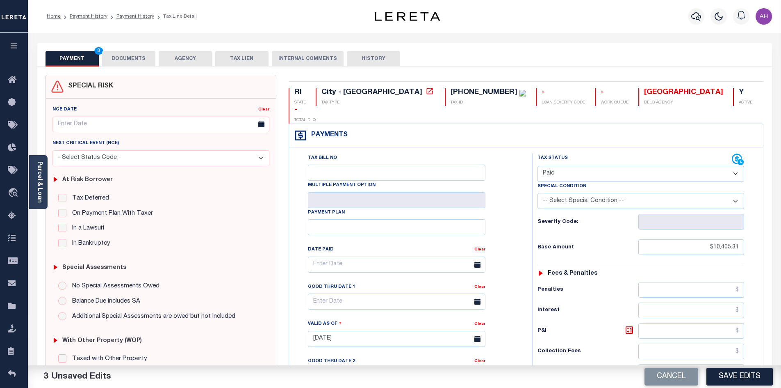
click at [133, 56] on button "DOCUMENTS" at bounding box center [128, 59] width 53 height 16
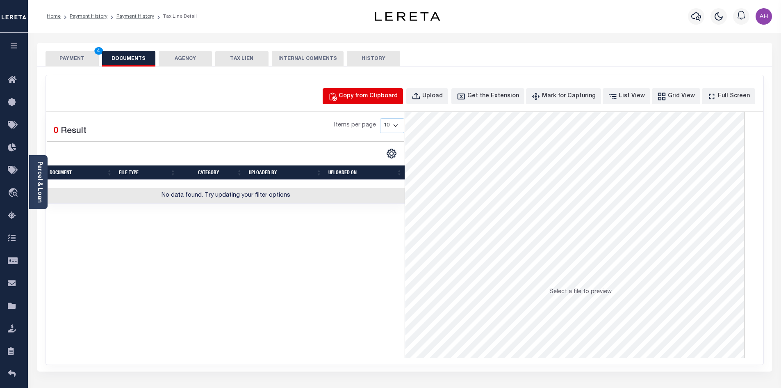
click at [365, 96] on div "Copy from Clipboard" at bounding box center [368, 96] width 59 height 9
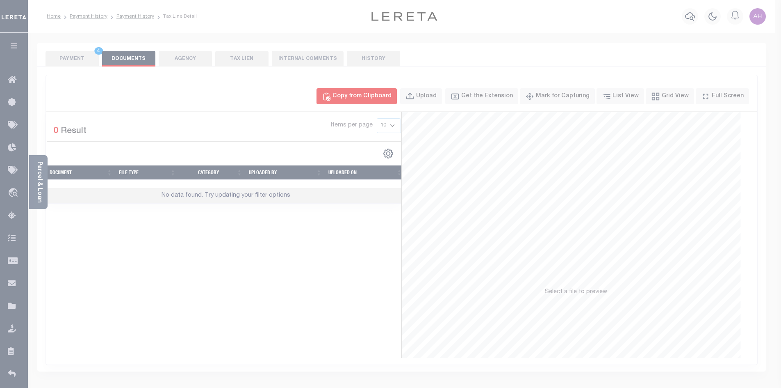
select select "POP"
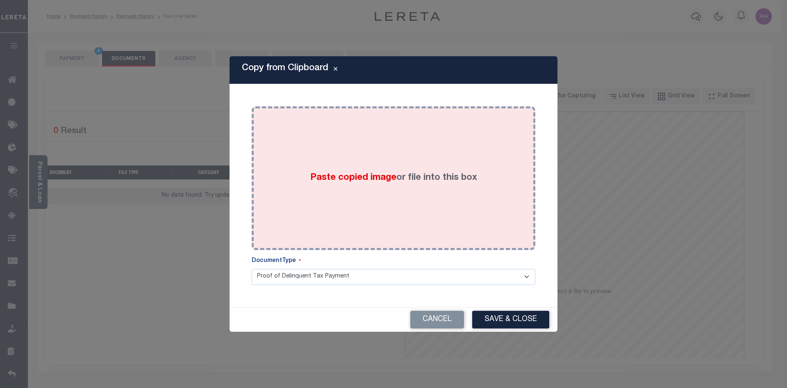
click at [341, 181] on span "Paste copied image" at bounding box center [353, 177] width 86 height 9
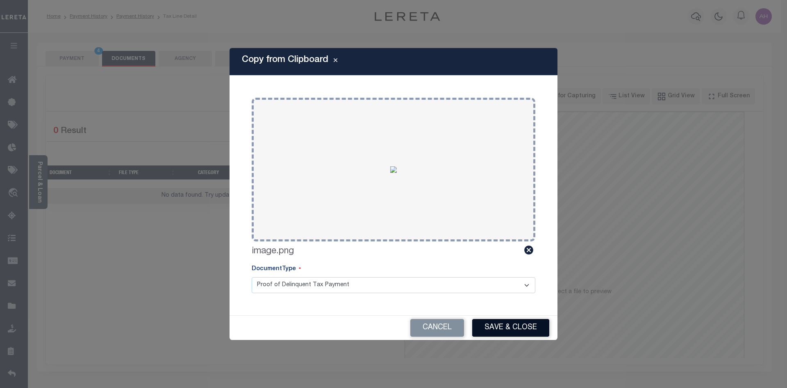
click at [488, 326] on button "Save & Close" at bounding box center [510, 328] width 77 height 18
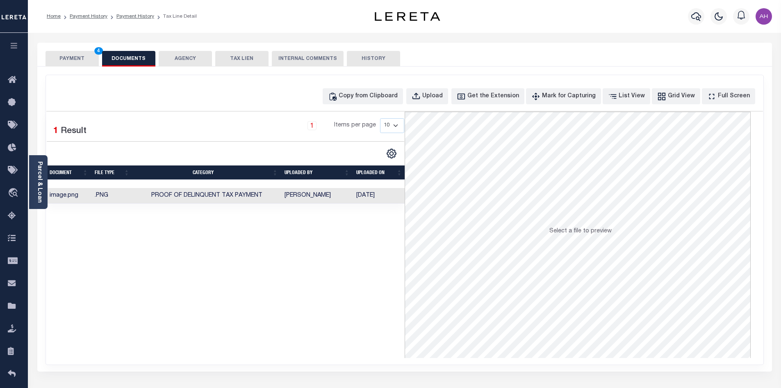
click at [92, 61] on button "PAYMENT 4" at bounding box center [72, 59] width 53 height 16
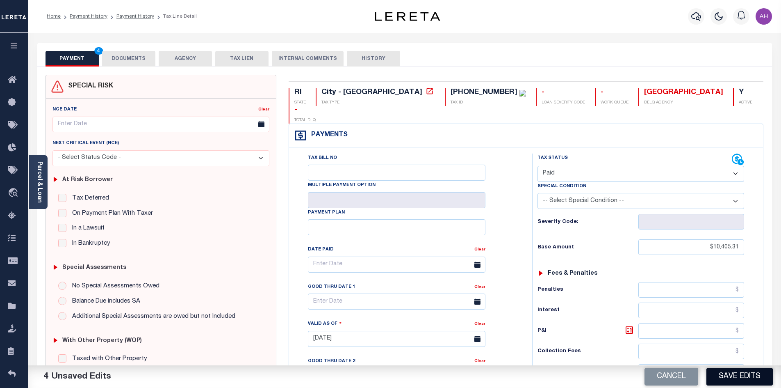
click at [744, 375] on button "Save Edits" at bounding box center [740, 376] width 66 height 18
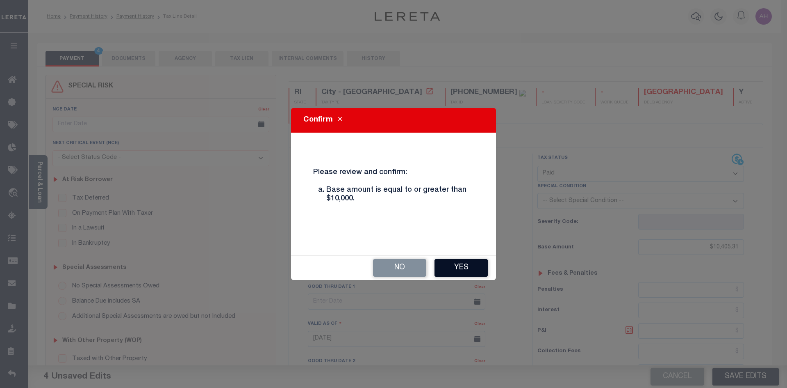
click at [466, 267] on button "Yes" at bounding box center [461, 268] width 53 height 18
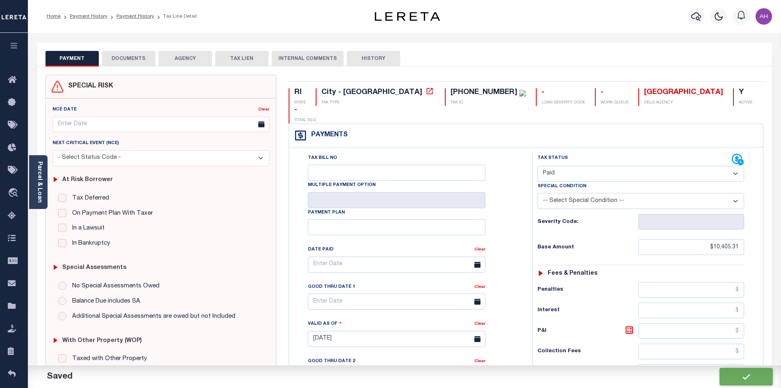
checkbox input "false"
type input "$10,405.31"
type input "$0"
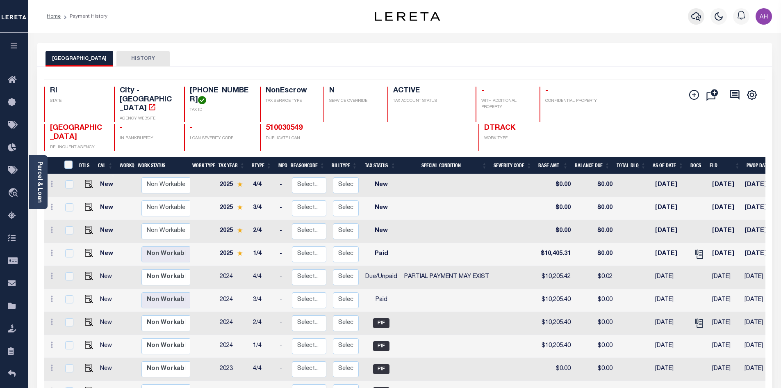
click at [698, 18] on icon "button" at bounding box center [696, 16] width 10 height 9
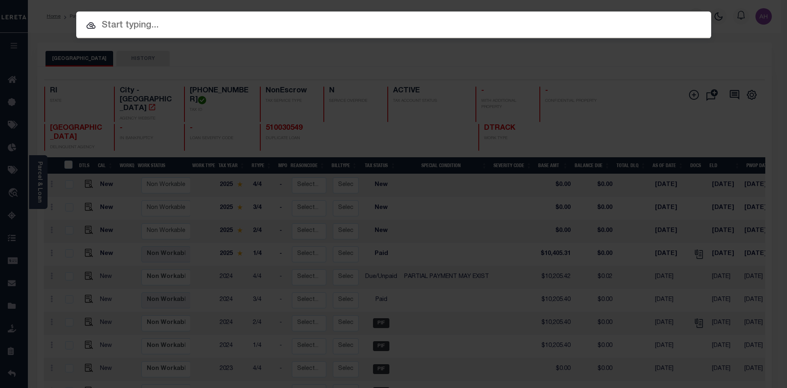
paste input "720005207"
type input "720005207"
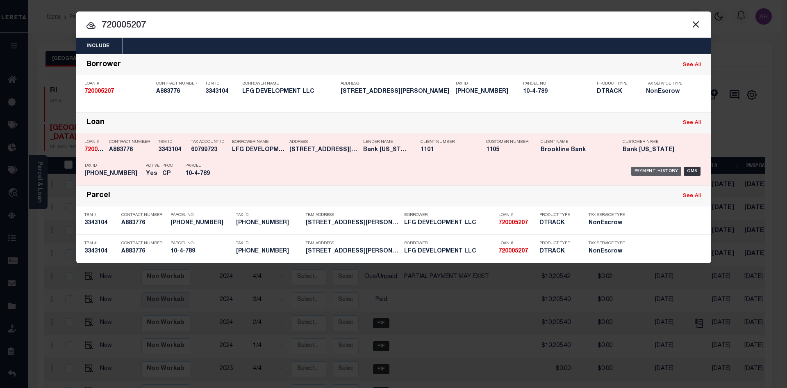
click at [648, 173] on div "Payment History" at bounding box center [657, 170] width 50 height 9
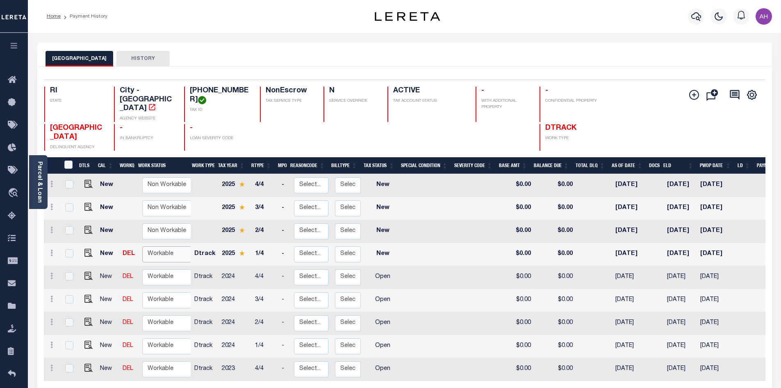
drag, startPoint x: 159, startPoint y: 241, endPoint x: 165, endPoint y: 247, distance: 8.7
click at [159, 246] on select "Non Workable Workable" at bounding box center [166, 254] width 49 height 16
checkbox input "true"
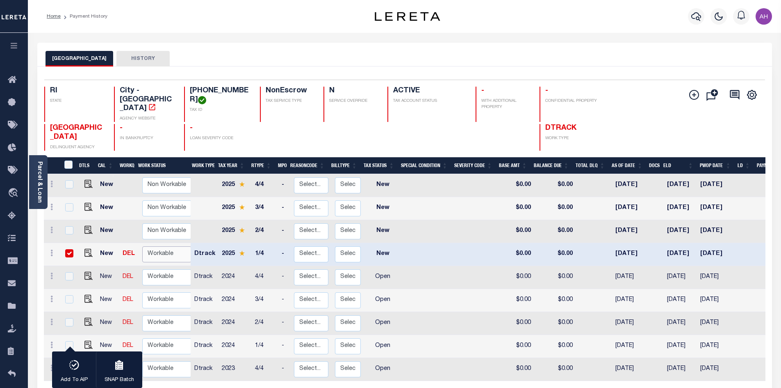
select select "true"
click at [142, 246] on select "Non Workable Workable" at bounding box center [166, 254] width 49 height 16
checkbox input "false"
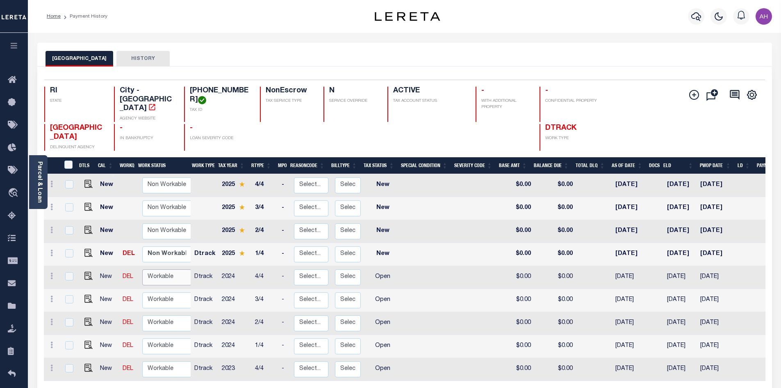
drag, startPoint x: 162, startPoint y: 265, endPoint x: 167, endPoint y: 269, distance: 6.1
click at [162, 269] on select "Non Workable Workable" at bounding box center [166, 277] width 49 height 16
checkbox input "true"
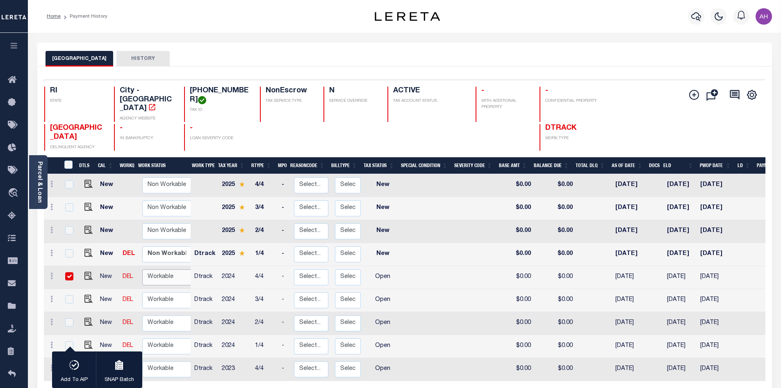
select select "true"
click at [142, 269] on select "Non Workable Workable" at bounding box center [166, 277] width 49 height 16
checkbox input "false"
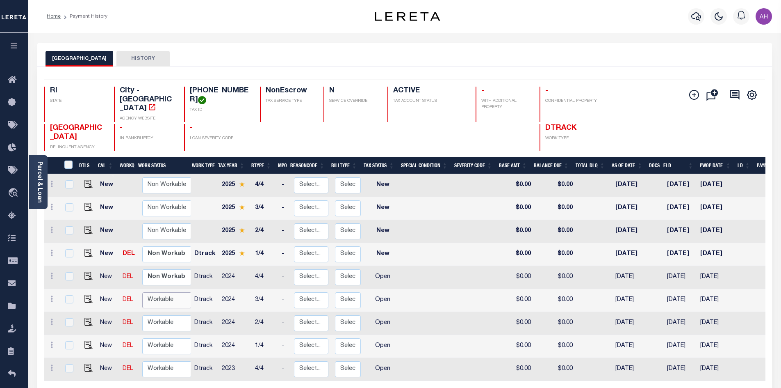
click at [161, 292] on select "Non Workable Workable" at bounding box center [166, 300] width 49 height 16
checkbox input "true"
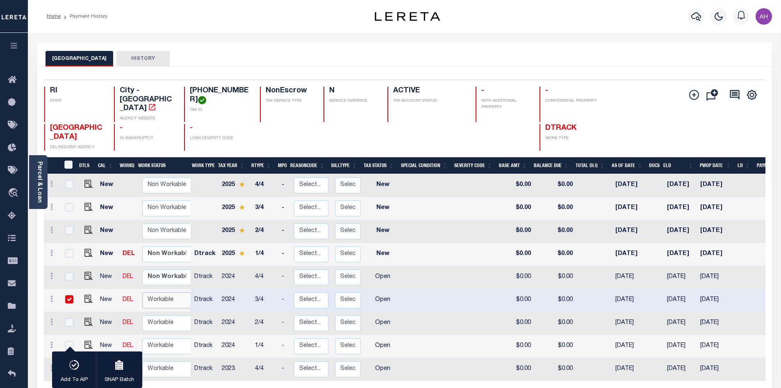
select select "true"
click at [142, 292] on select "Non Workable Workable" at bounding box center [166, 300] width 49 height 16
checkbox input "false"
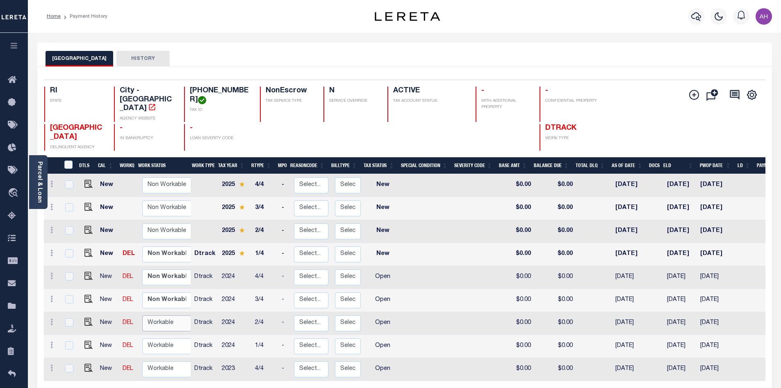
click at [169, 315] on select "Non Workable Workable" at bounding box center [166, 323] width 49 height 16
checkbox input "true"
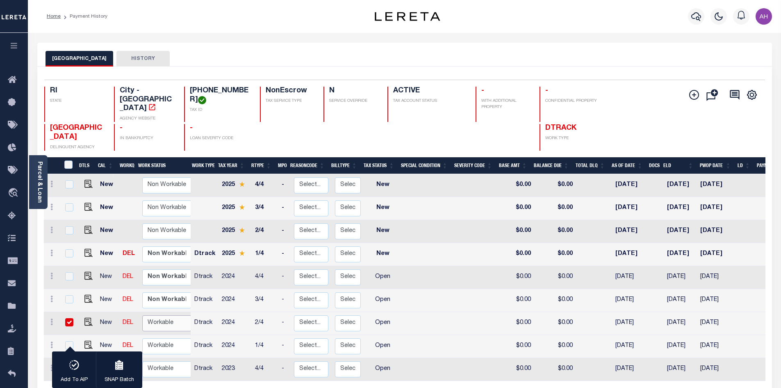
select select "true"
click at [142, 315] on select "Non Workable Workable" at bounding box center [166, 323] width 49 height 16
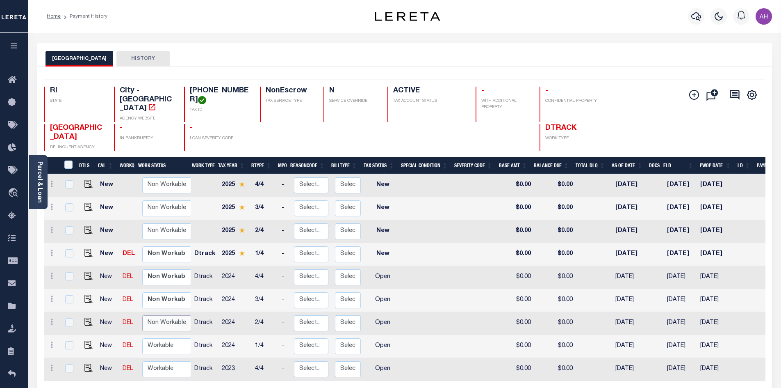
checkbox input "false"
click at [164, 338] on select "Non Workable Workable" at bounding box center [166, 346] width 49 height 16
checkbox input "true"
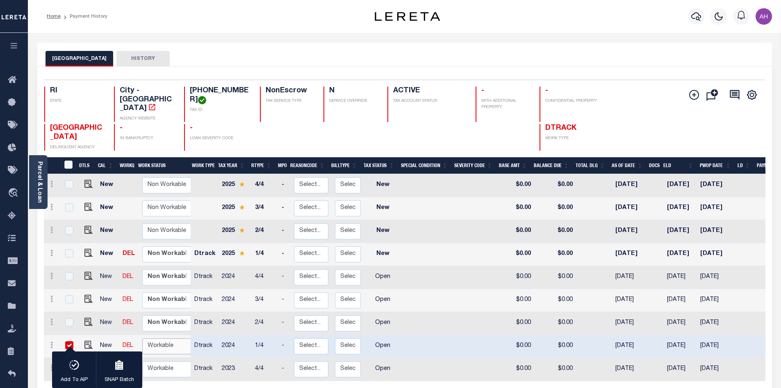
select select "true"
click at [142, 338] on select "Non Workable Workable" at bounding box center [166, 346] width 49 height 16
checkbox input "false"
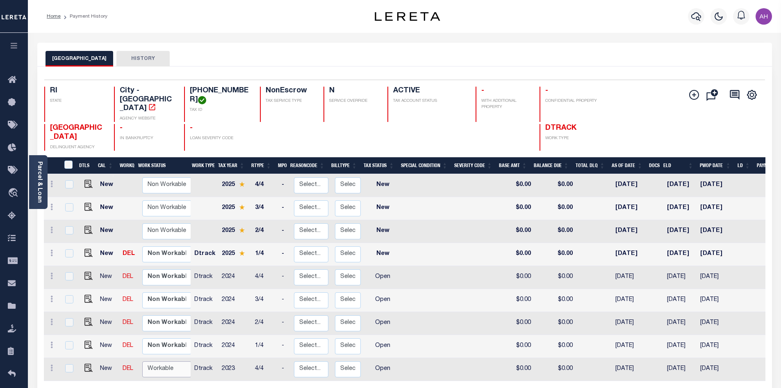
click at [166, 361] on select "Non Workable Workable" at bounding box center [166, 369] width 49 height 16
checkbox input "true"
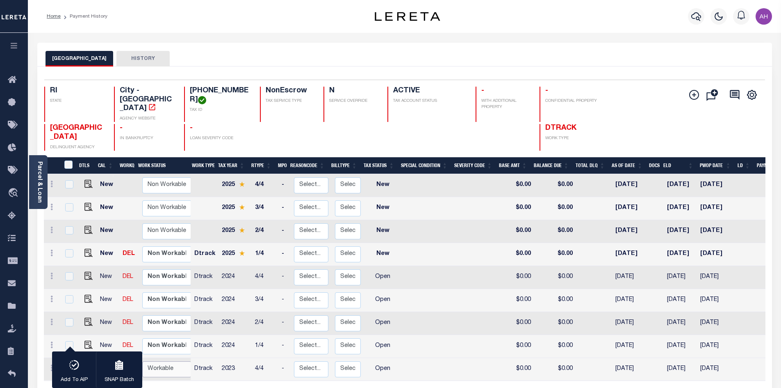
select select "true"
click at [142, 361] on select "Non Workable Workable" at bounding box center [166, 369] width 49 height 16
checkbox input "false"
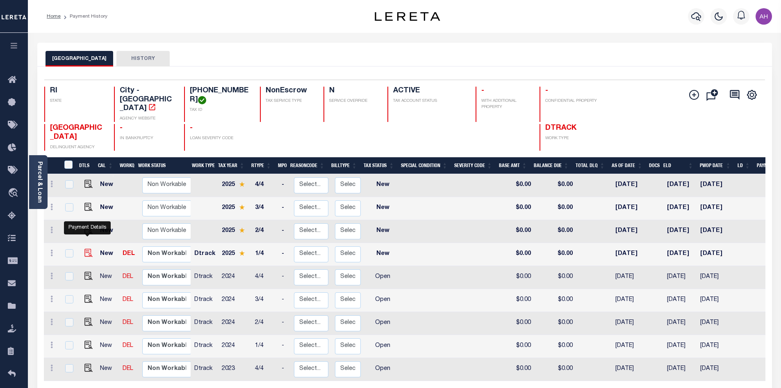
click at [84, 249] on img "" at bounding box center [88, 253] width 8 height 8
checkbox input "true"
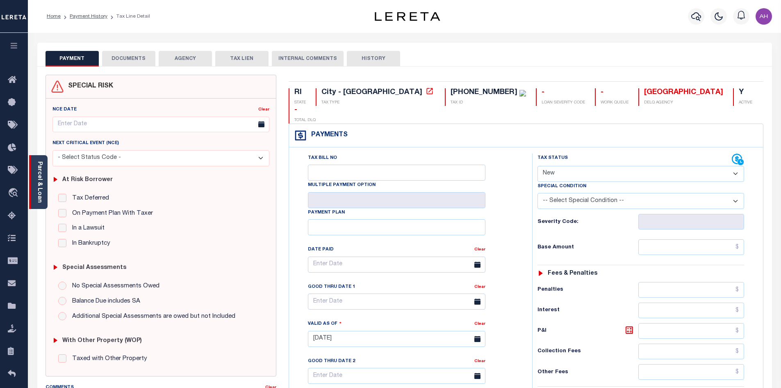
click at [42, 170] on link "Parcel & Loan" at bounding box center [39, 181] width 6 height 41
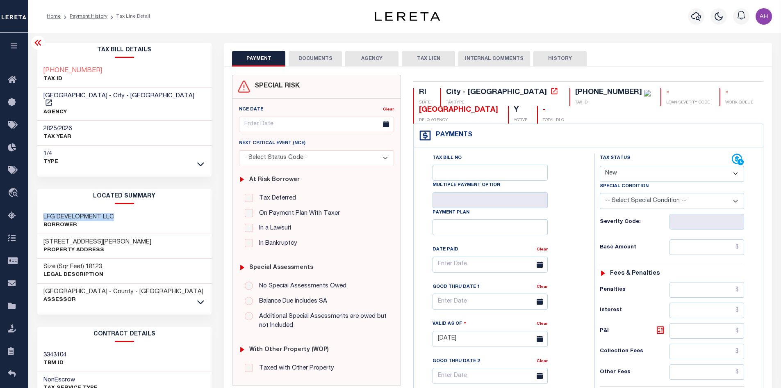
drag, startPoint x: 120, startPoint y: 208, endPoint x: 49, endPoint y: 210, distance: 70.6
click at [36, 210] on div "Tax Bill Details 010-0789-000 TAX ID" at bounding box center [124, 334] width 187 height 583
copy h3 "LFG DEVELOPMENT LLC"
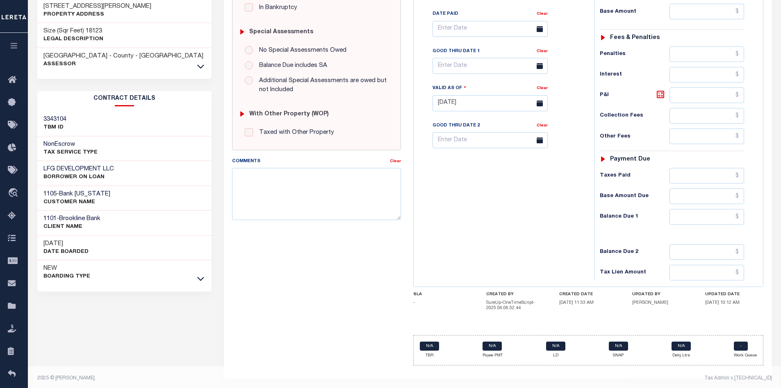
scroll to position [239, 0]
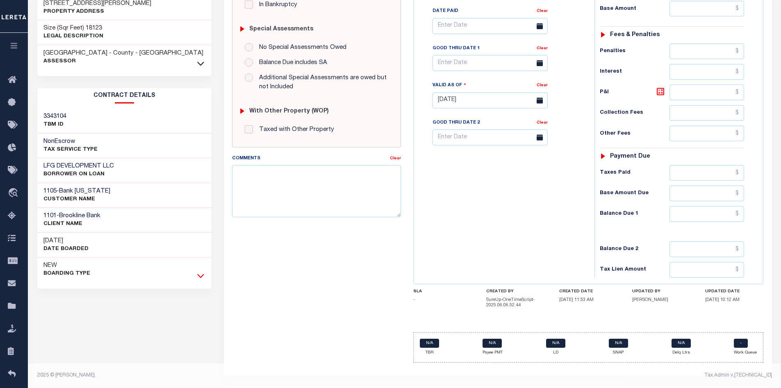
click at [201, 271] on icon at bounding box center [200, 275] width 7 height 9
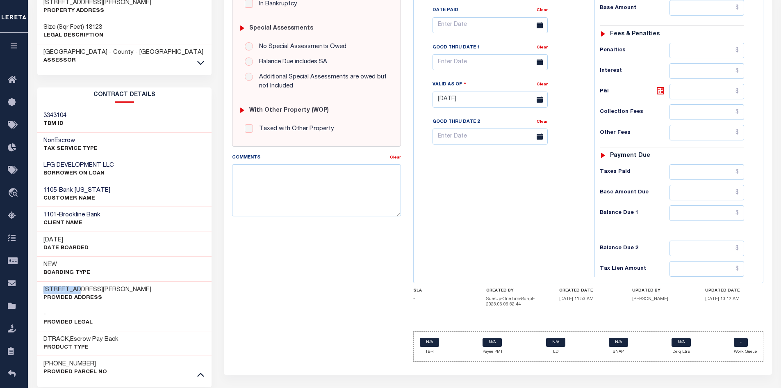
drag, startPoint x: 95, startPoint y: 278, endPoint x: 35, endPoint y: 277, distance: 59.5
click at [35, 277] on div "Tax Bill Details 010-0789-000 TAX ID" at bounding box center [124, 114] width 187 height 620
copy h3 "[STREET_ADDRESS][PERSON_NAME]"
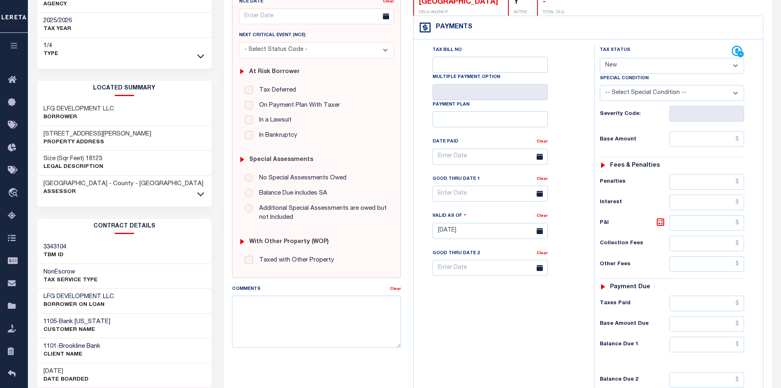
scroll to position [75, 0]
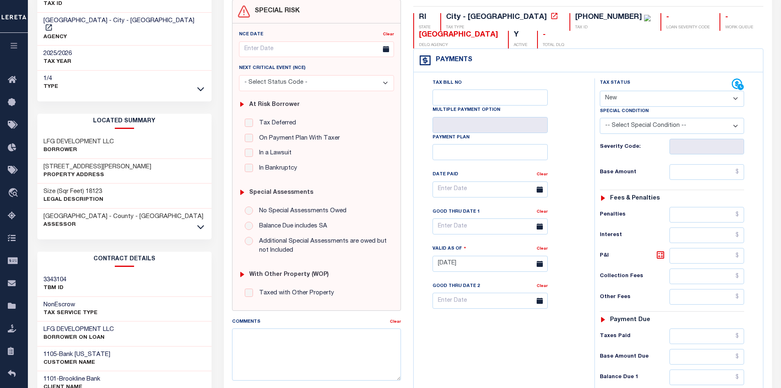
click at [640, 96] on select "- Select Status Code - Open Due/Unpaid Paid Incomplete No Tax Due Internal Refu…" at bounding box center [672, 99] width 144 height 16
select select "PYD"
click at [600, 91] on select "- Select Status Code - Open Due/Unpaid Paid Incomplete No Tax Due Internal Refu…" at bounding box center [672, 99] width 144 height 16
type input "[DATE]"
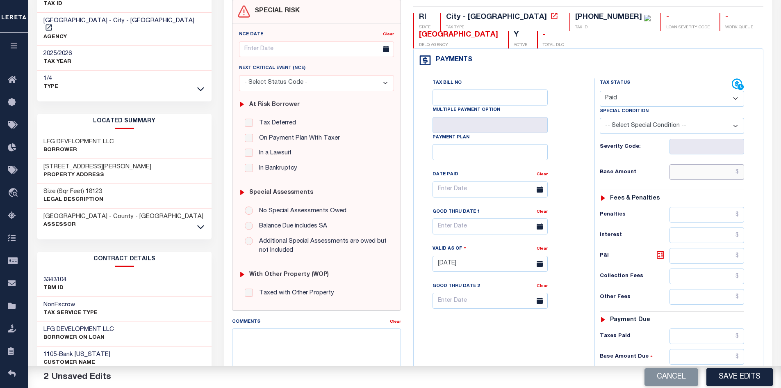
click at [700, 173] on input "text" at bounding box center [707, 172] width 75 height 16
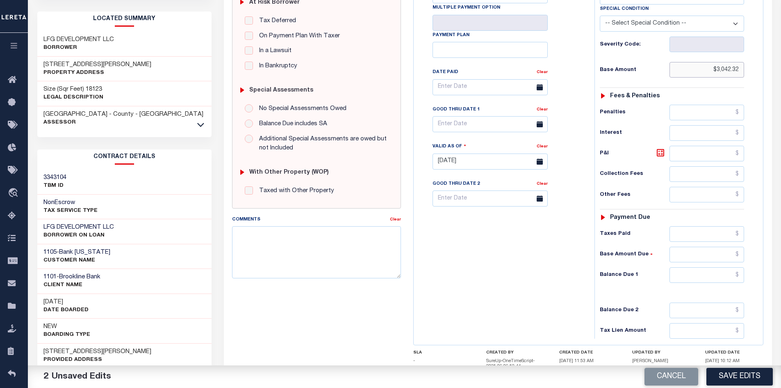
scroll to position [239, 0]
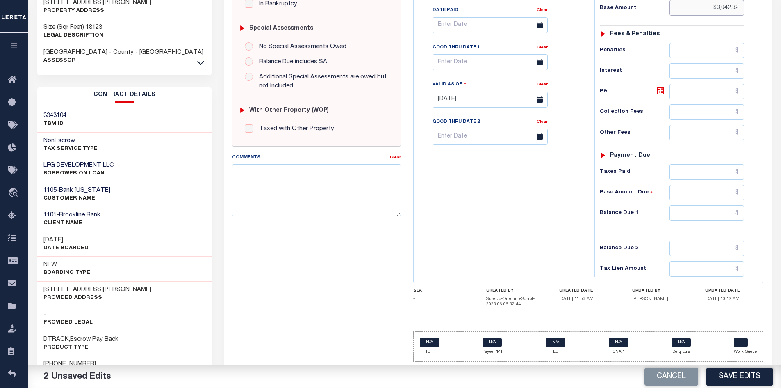
type input "$3,042.32"
click at [691, 213] on input "text" at bounding box center [707, 213] width 75 height 16
type input "$0.00"
click at [745, 375] on button "Save Edits" at bounding box center [740, 376] width 66 height 18
checkbox input "false"
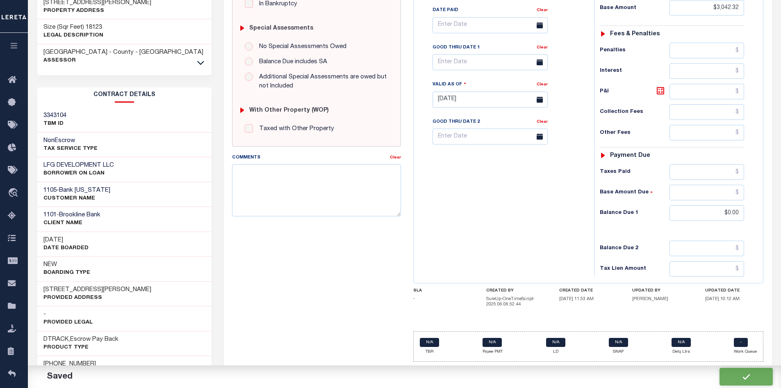
type input "$3,042.32"
type input "$0"
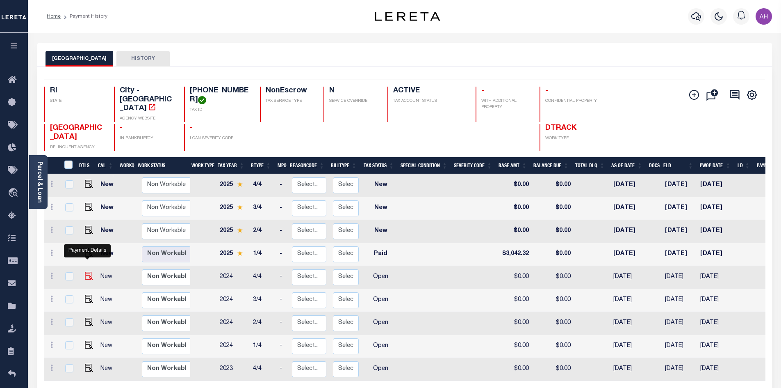
click at [87, 271] on img "" at bounding box center [89, 275] width 8 height 8
checkbox input "true"
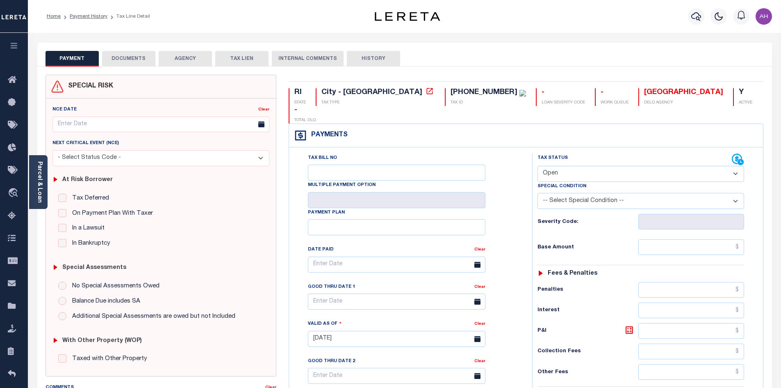
click at [571, 166] on select "- Select Status Code - Open Due/Unpaid Paid Incomplete No Tax Due Internal Refu…" at bounding box center [641, 174] width 207 height 16
select select "PYD"
click at [538, 166] on select "- Select Status Code - Open Due/Unpaid Paid Incomplete No Tax Due Internal Refu…" at bounding box center [641, 174] width 207 height 16
type input "[DATE]"
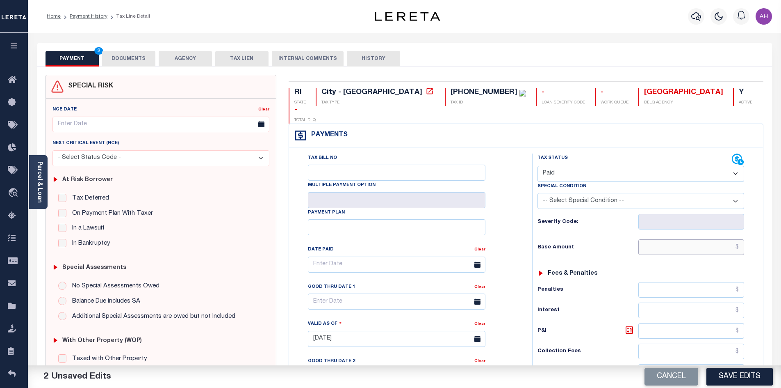
click at [668, 239] on input "text" at bounding box center [692, 247] width 106 height 16
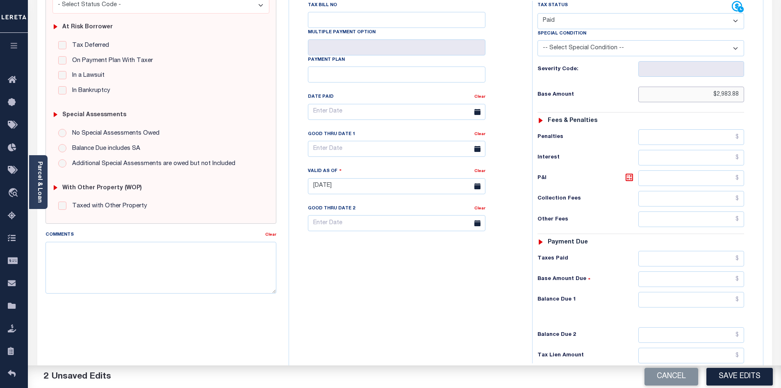
scroll to position [164, 0]
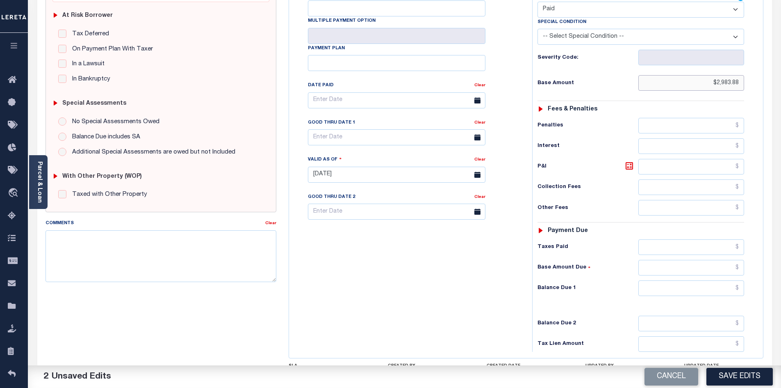
type input "$2,983.88"
click at [705, 280] on input "text" at bounding box center [692, 288] width 106 height 16
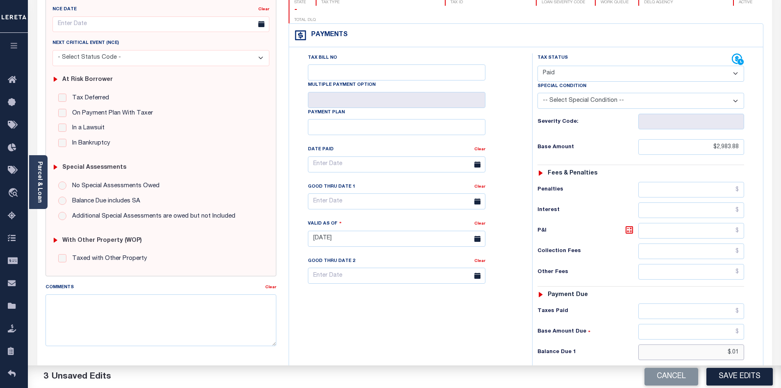
scroll to position [0, 0]
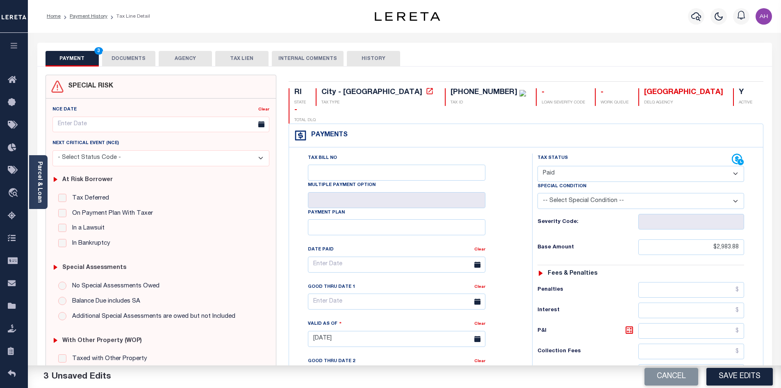
type input "$.01"
click at [551, 166] on select "- Select Status Code - Open Due/Unpaid Paid Incomplete No Tax Due Internal Refu…" at bounding box center [641, 174] width 207 height 16
select select "DUE"
click at [538, 166] on select "- Select Status Code - Open Due/Unpaid Paid Incomplete No Tax Due Internal Refu…" at bounding box center [641, 174] width 207 height 16
click at [561, 193] on select "-- Select Special Condition -- 3RD PARTY TAX LIEN AGENCY TAX LIEN (A.K.A Inside…" at bounding box center [641, 201] width 207 height 16
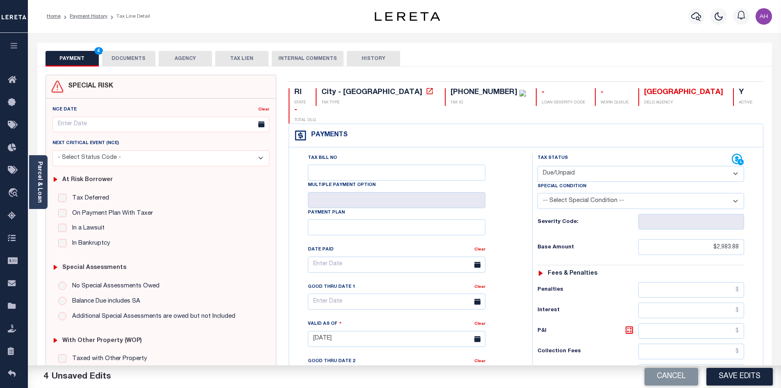
select select "15"
click at [538, 193] on select "-- Select Special Condition -- 3RD PARTY TAX LIEN AGENCY TAX LIEN (A.K.A Inside…" at bounding box center [641, 201] width 207 height 16
click at [739, 377] on button "Save Edits" at bounding box center [740, 376] width 66 height 18
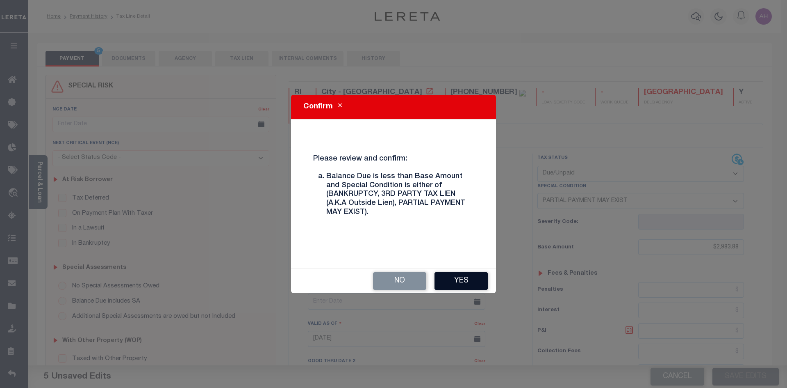
click at [470, 283] on button "Yes" at bounding box center [461, 281] width 53 height 18
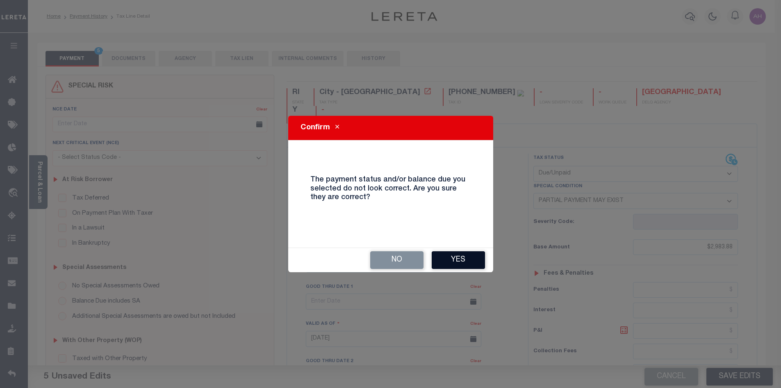
click at [457, 260] on button "Yes" at bounding box center [458, 260] width 53 height 18
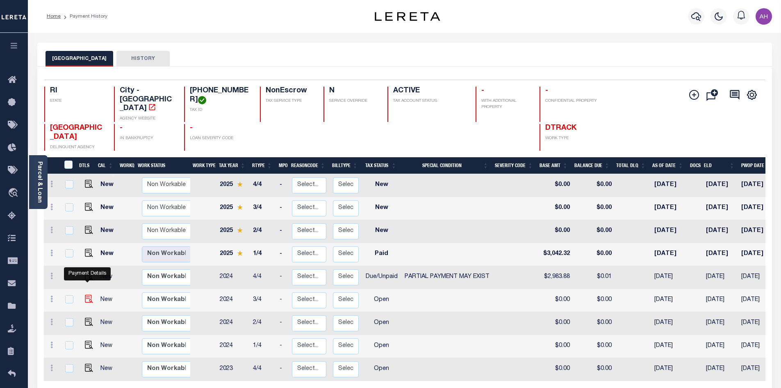
click at [89, 294] on img "" at bounding box center [89, 298] width 8 height 8
checkbox input "true"
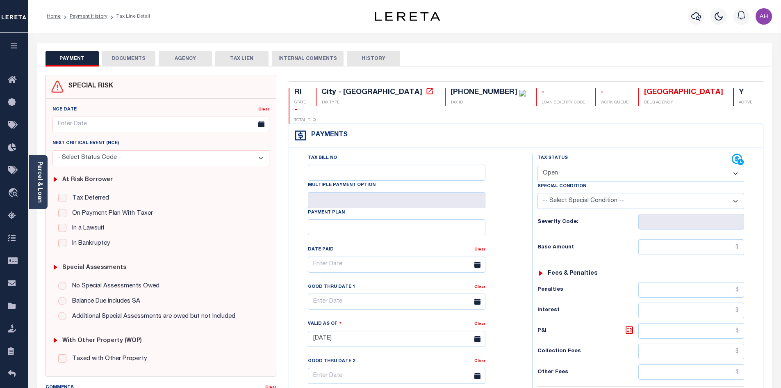
click at [579, 166] on select "- Select Status Code - Open Due/Unpaid Paid Incomplete No Tax Due Internal Refu…" at bounding box center [641, 174] width 207 height 16
select select "PYD"
click at [538, 166] on select "- Select Status Code - Open Due/Unpaid Paid Incomplete No Tax Due Internal Refu…" at bounding box center [641, 174] width 207 height 16
type input "[DATE]"
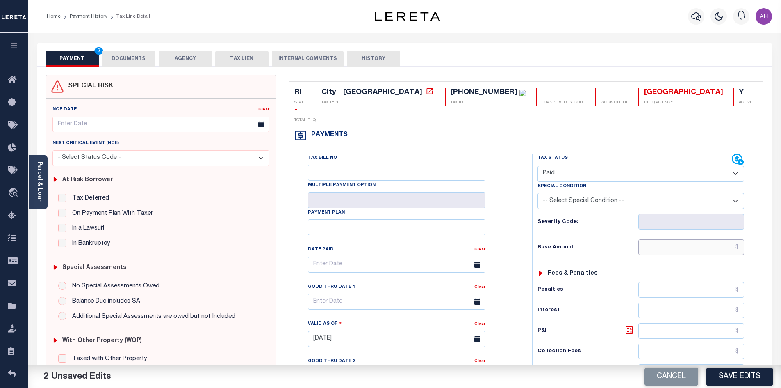
click at [664, 239] on input "text" at bounding box center [692, 247] width 106 height 16
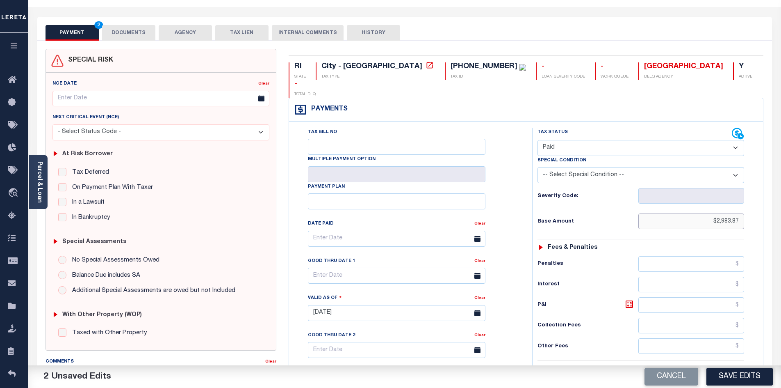
scroll to position [205, 0]
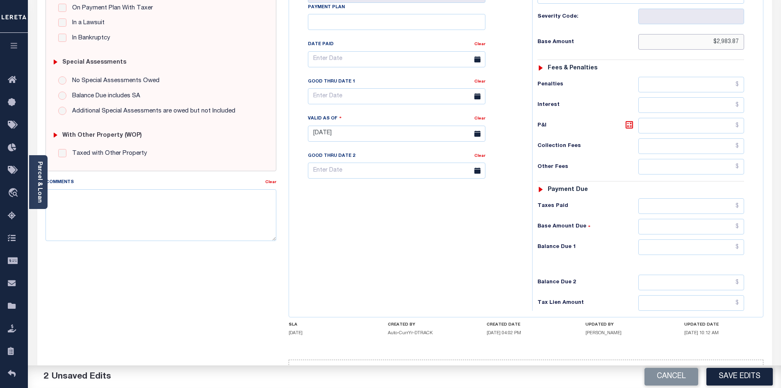
type input "$2,983.87"
click at [689, 239] on input "text" at bounding box center [692, 247] width 106 height 16
type input "$0.00"
click at [742, 376] on button "Save Edits" at bounding box center [740, 376] width 66 height 18
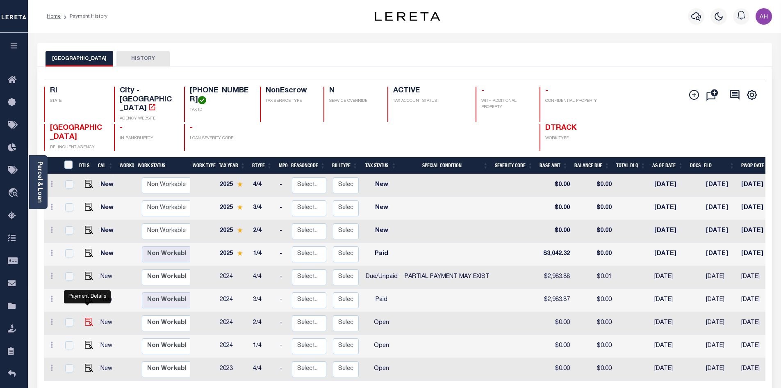
click at [87, 317] on img "" at bounding box center [89, 321] width 8 height 8
checkbox input "true"
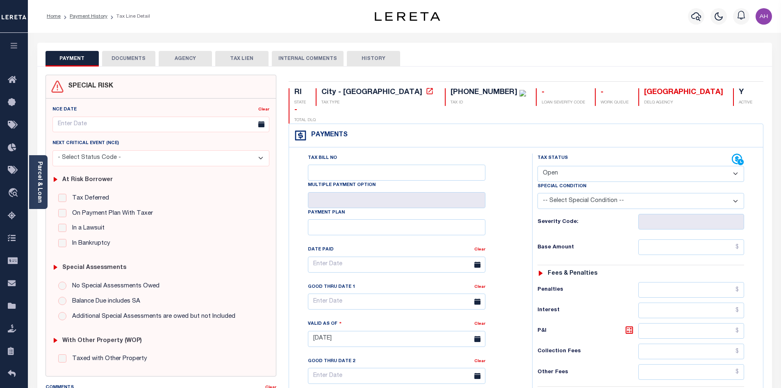
click at [569, 166] on select "- Select Status Code - Open Due/Unpaid Paid Incomplete No Tax Due Internal Refu…" at bounding box center [641, 174] width 207 height 16
select select "PYD"
click at [538, 166] on select "- Select Status Code - Open Due/Unpaid Paid Incomplete No Tax Due Internal Refu…" at bounding box center [641, 174] width 207 height 16
type input "[DATE]"
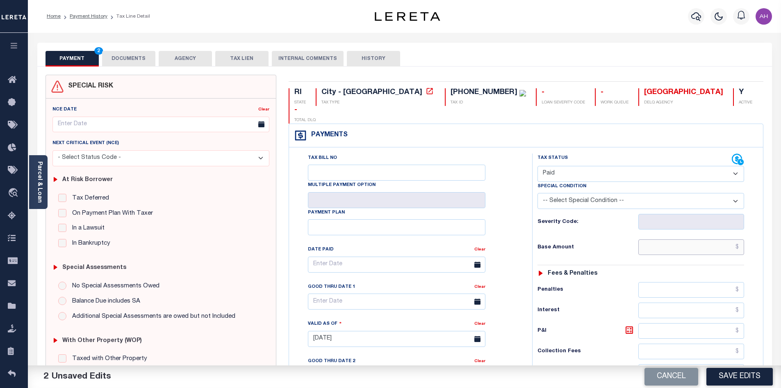
click at [661, 239] on input "text" at bounding box center [692, 247] width 106 height 16
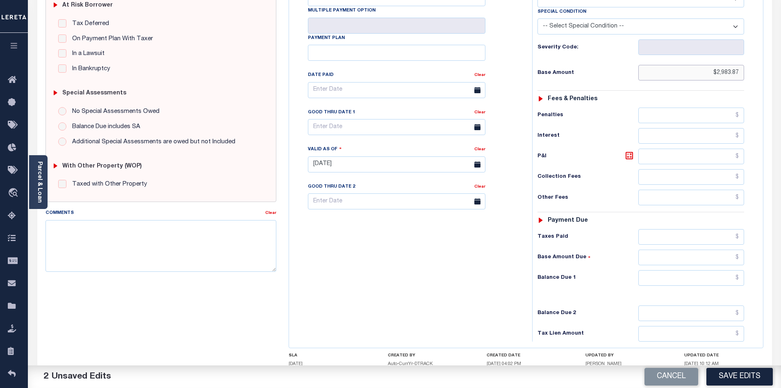
scroll to position [216, 0]
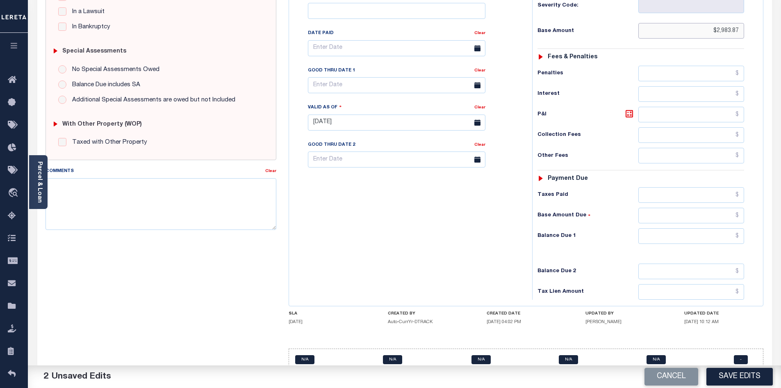
type input "$2,983.87"
click at [675, 228] on input "text" at bounding box center [692, 236] width 106 height 16
type input "$0.00"
click at [730, 379] on button "Save Edits" at bounding box center [740, 376] width 66 height 18
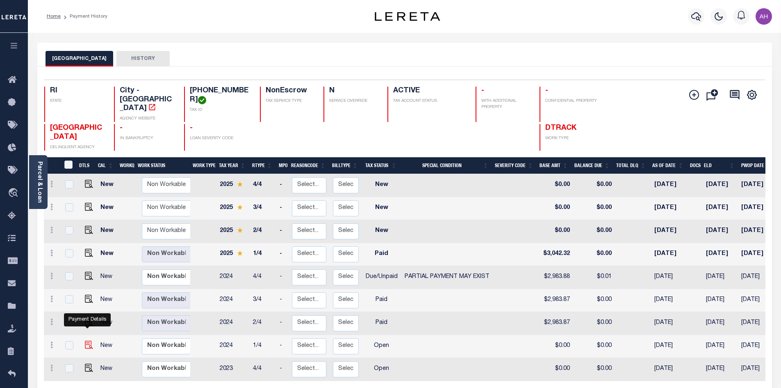
click at [87, 340] on img "" at bounding box center [89, 344] width 8 height 8
checkbox input "true"
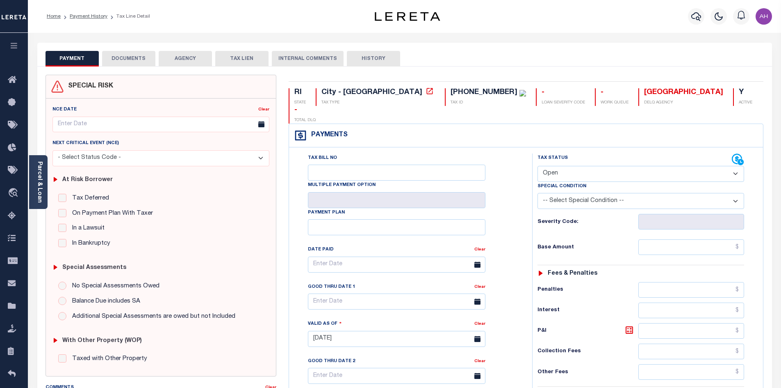
click at [566, 166] on select "- Select Status Code - Open Due/Unpaid Paid Incomplete No Tax Due Internal Refu…" at bounding box center [641, 174] width 207 height 16
select select "PYD"
click at [538, 166] on select "- Select Status Code - Open Due/Unpaid Paid Incomplete No Tax Due Internal Refu…" at bounding box center [641, 174] width 207 height 16
type input "[DATE]"
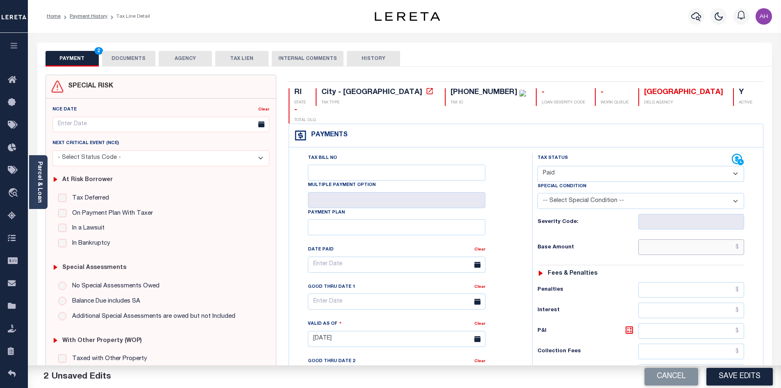
click at [661, 239] on input "text" at bounding box center [692, 247] width 106 height 16
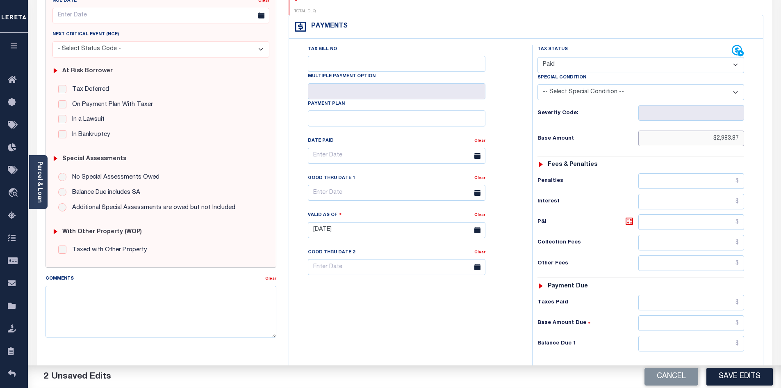
scroll to position [205, 0]
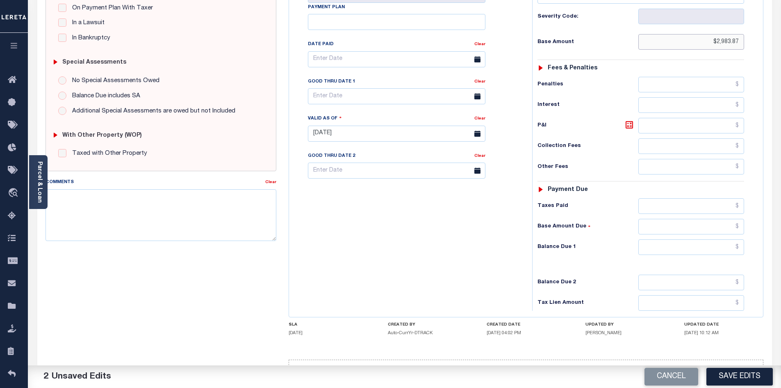
type input "$2,983.87"
click at [691, 239] on input "text" at bounding box center [692, 247] width 106 height 16
type input "$0.00"
click at [735, 379] on button "Save Edits" at bounding box center [740, 376] width 66 height 18
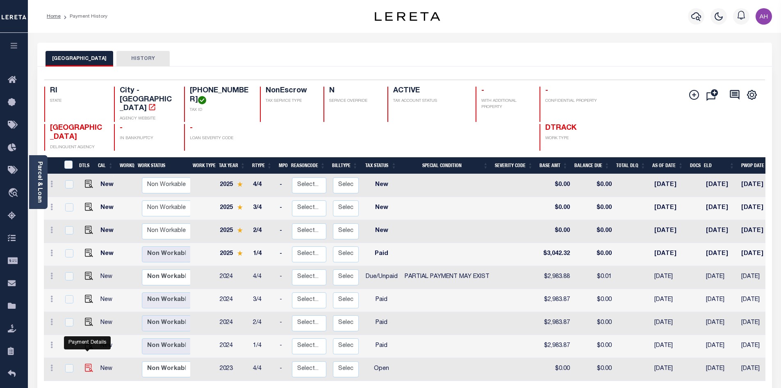
click at [89, 363] on img "" at bounding box center [89, 367] width 8 height 8
checkbox input "true"
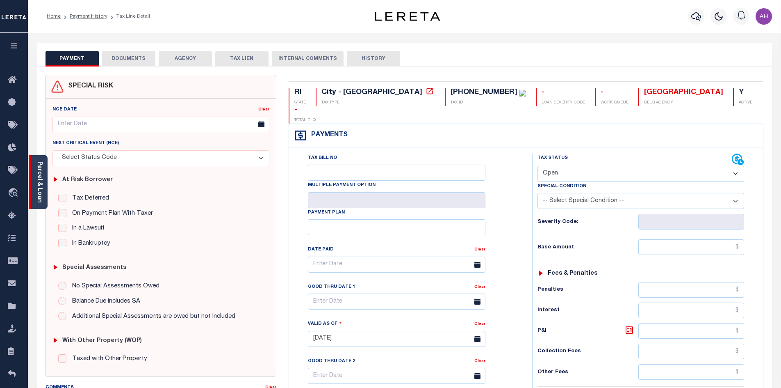
click at [43, 175] on div "Parcel & Loan" at bounding box center [38, 182] width 18 height 54
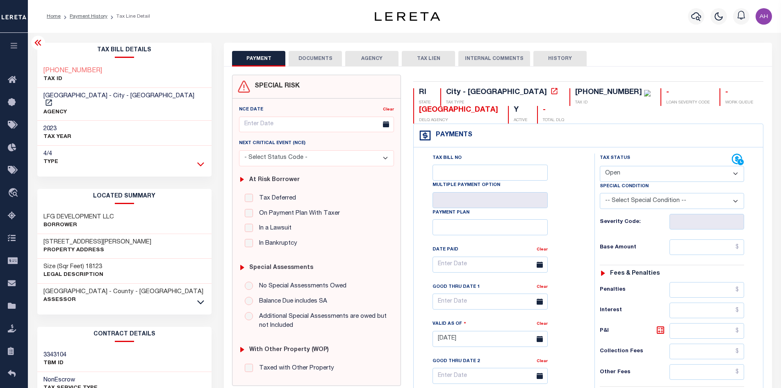
click at [198, 162] on icon at bounding box center [200, 164] width 7 height 4
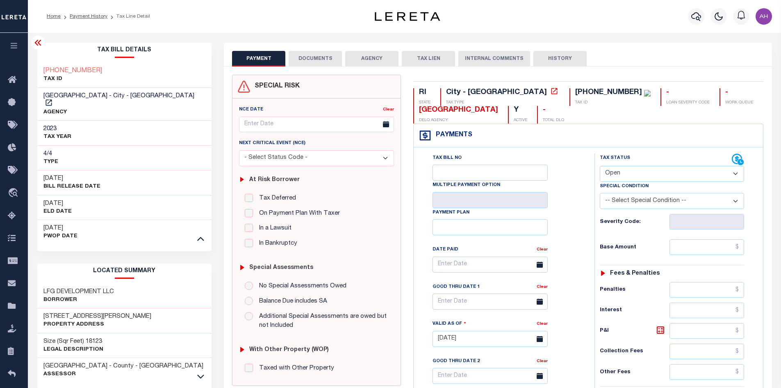
click at [635, 178] on select "- Select Status Code - Open Due/Unpaid Paid Incomplete No Tax Due Internal Refu…" at bounding box center [672, 174] width 144 height 16
select select "PYD"
click at [600, 166] on select "- Select Status Code - Open Due/Unpaid Paid Incomplete No Tax Due Internal Refu…" at bounding box center [672, 174] width 144 height 16
type input "[DATE]"
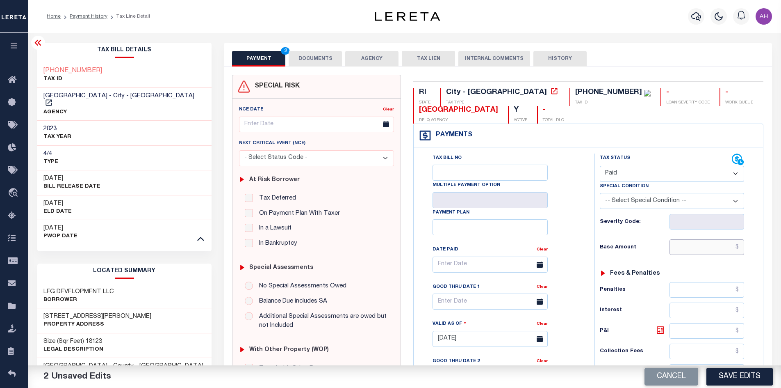
click at [689, 250] on input "text" at bounding box center [707, 247] width 75 height 16
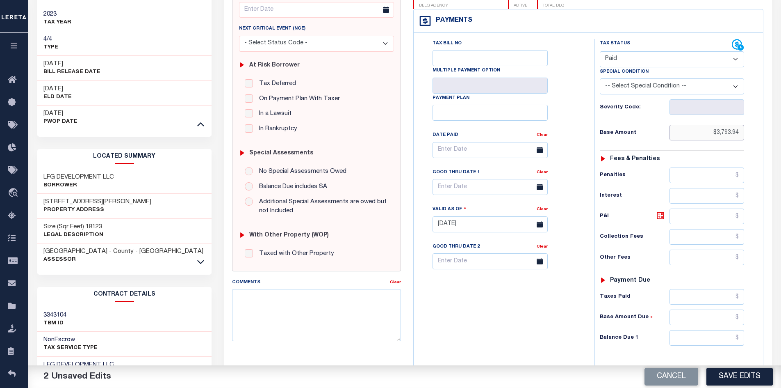
scroll to position [164, 0]
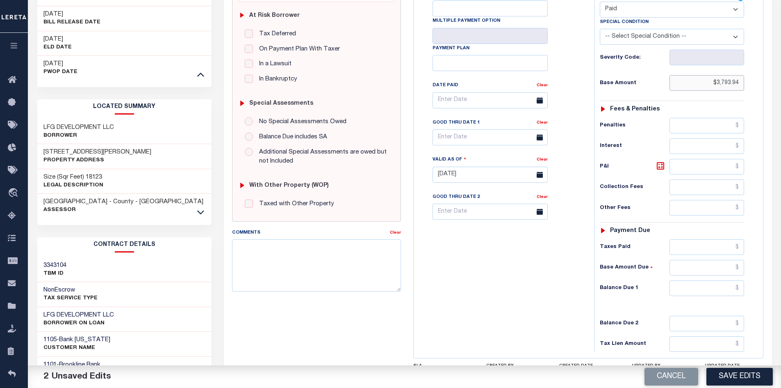
type input "$3,793.94"
click at [702, 288] on input "text" at bounding box center [707, 288] width 75 height 16
type input "$0.00"
click at [744, 374] on button "Save Edits" at bounding box center [740, 376] width 66 height 18
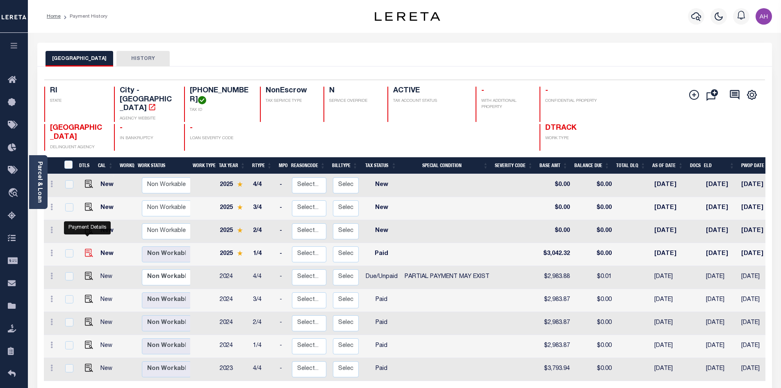
click at [85, 249] on img "" at bounding box center [89, 253] width 8 height 8
checkbox input "true"
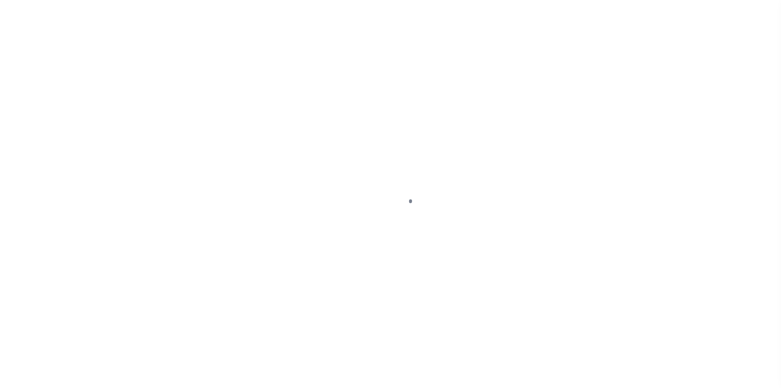
select select "PYD"
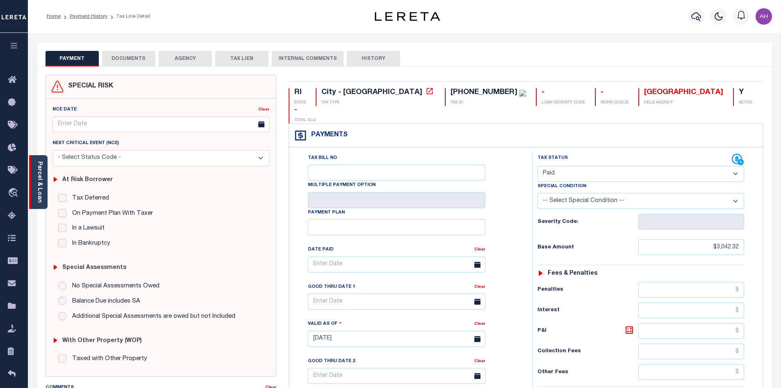
click at [43, 194] on div "Parcel & Loan" at bounding box center [38, 182] width 18 height 54
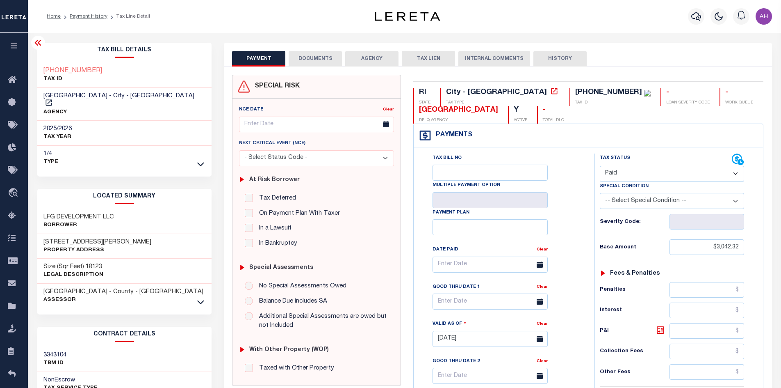
click at [306, 57] on button "DOCUMENTS" at bounding box center [315, 59] width 53 height 16
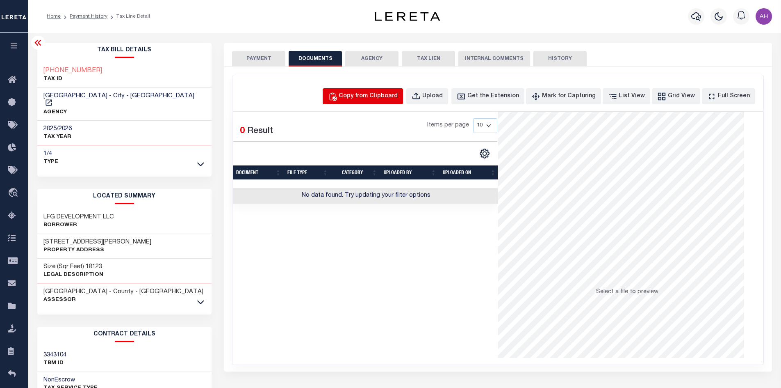
click at [383, 103] on button "Copy from Clipboard" at bounding box center [363, 96] width 80 height 16
select select "POP"
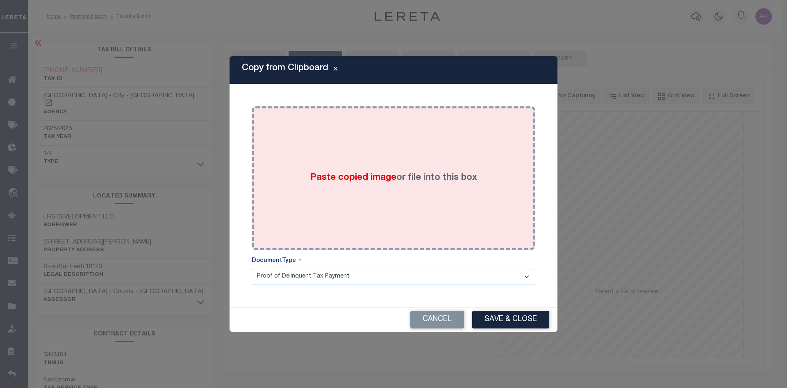
click at [365, 176] on span "Paste copied image" at bounding box center [353, 177] width 86 height 9
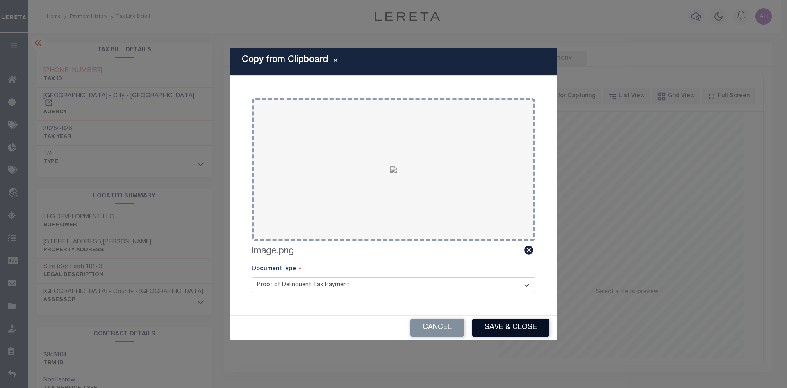
click at [515, 320] on button "Save & Close" at bounding box center [510, 328] width 77 height 18
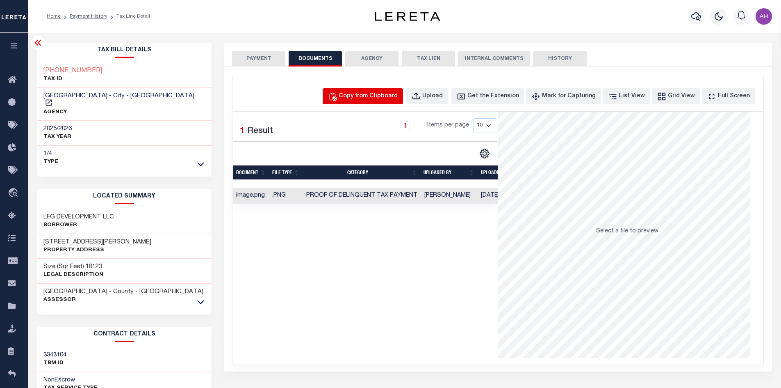
click at [378, 100] on div "Copy from Clipboard" at bounding box center [368, 96] width 59 height 9
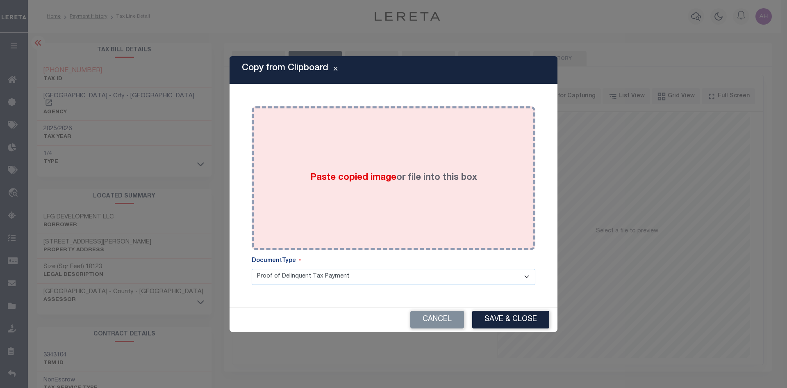
click at [341, 176] on span "Paste copied image" at bounding box center [353, 177] width 86 height 9
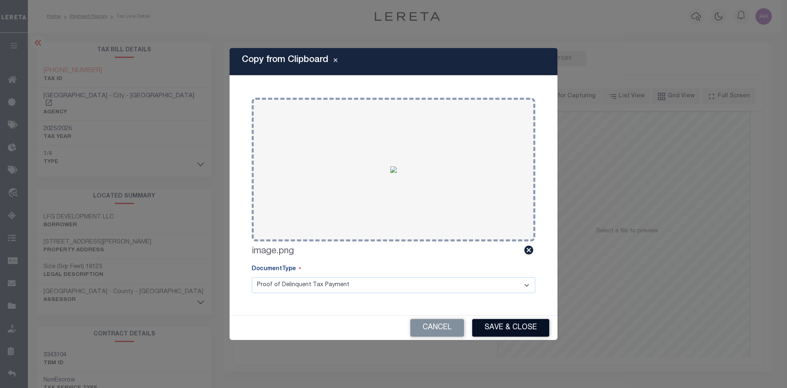
click at [516, 329] on button "Save & Close" at bounding box center [510, 328] width 77 height 18
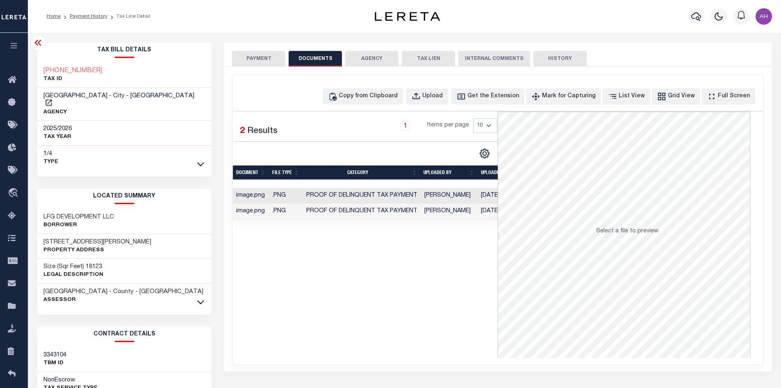
click at [253, 60] on button "PAYMENT" at bounding box center [258, 59] width 53 height 16
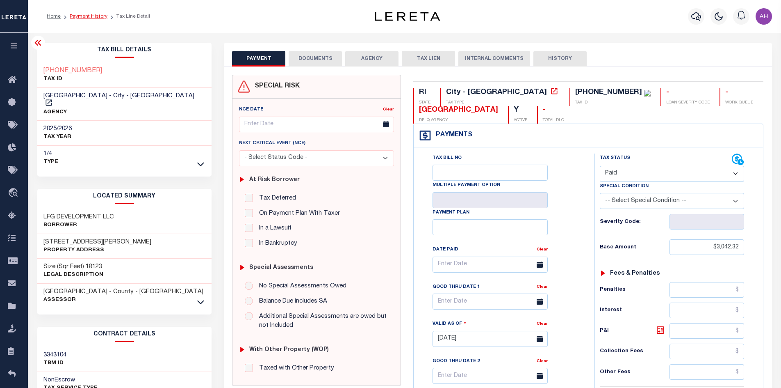
click at [91, 18] on link "Payment History" at bounding box center [89, 16] width 38 height 5
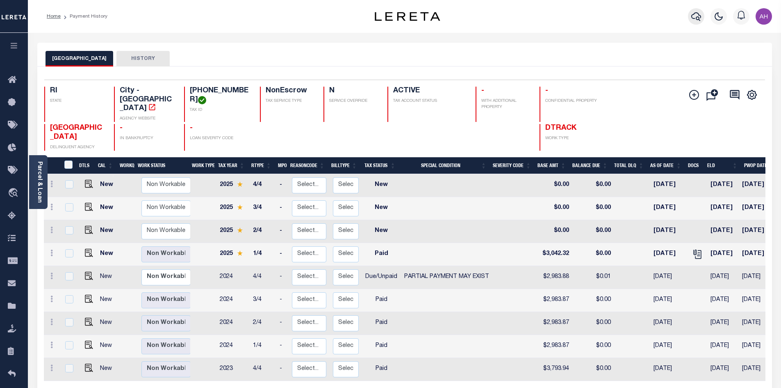
click at [697, 15] on icon "button" at bounding box center [696, 16] width 10 height 10
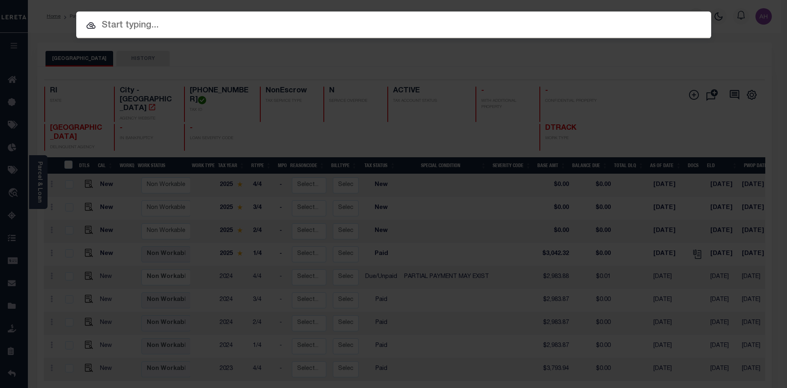
paste input "110018928"
type input "110018928"
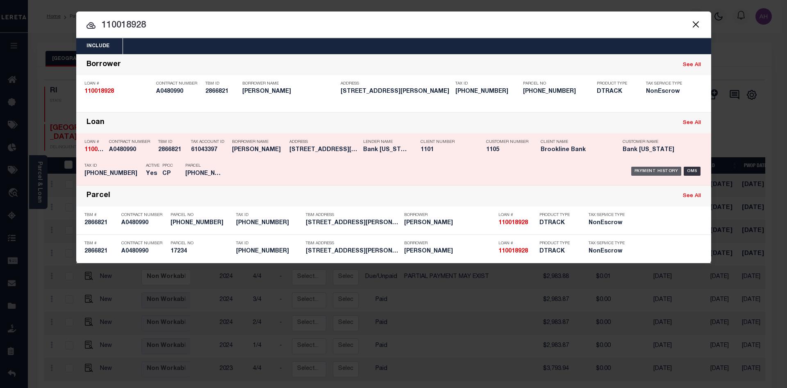
click at [659, 172] on div "Payment History" at bounding box center [657, 170] width 50 height 9
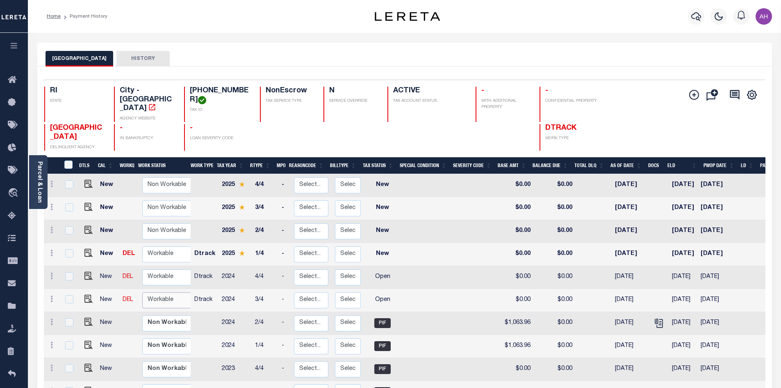
click at [155, 292] on select "Non Workable Workable" at bounding box center [166, 300] width 49 height 16
checkbox input "true"
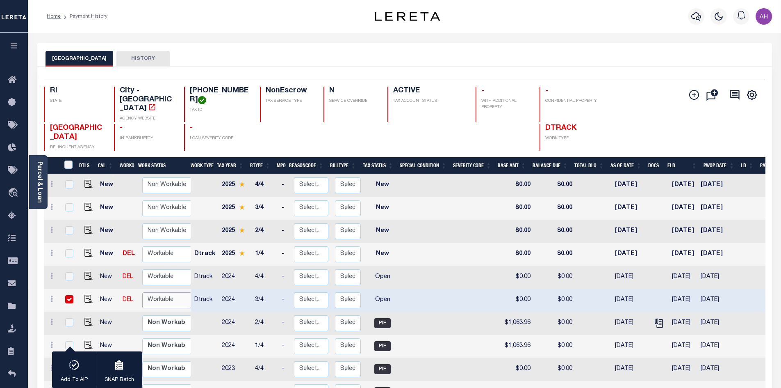
select select "true"
click at [142, 292] on select "Non Workable Workable" at bounding box center [166, 300] width 49 height 16
checkbox input "false"
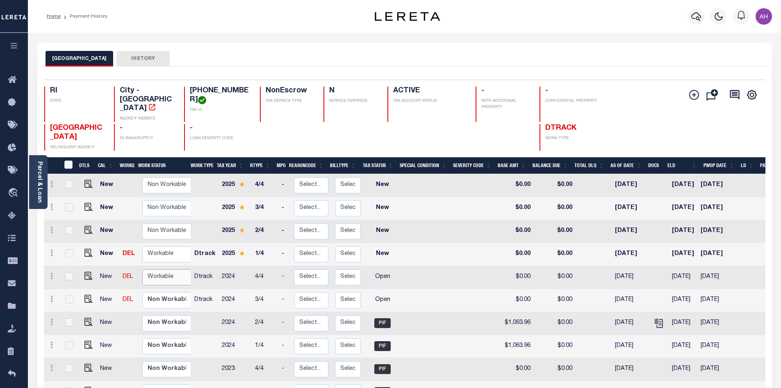
click at [159, 269] on select "Non Workable Workable" at bounding box center [166, 277] width 49 height 16
checkbox input "true"
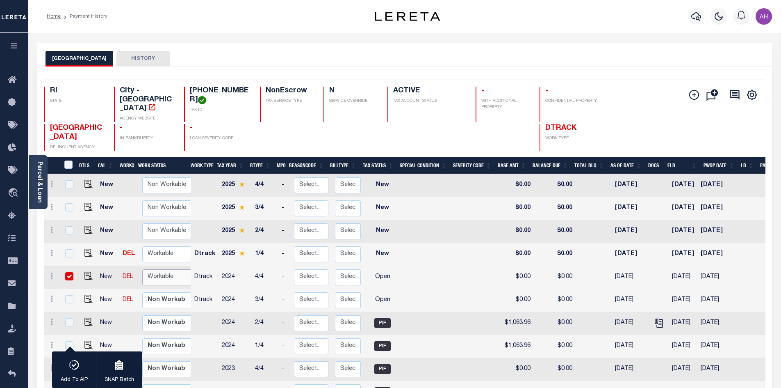
select select "true"
click at [142, 269] on select "Non Workable Workable" at bounding box center [166, 277] width 49 height 16
checkbox input "false"
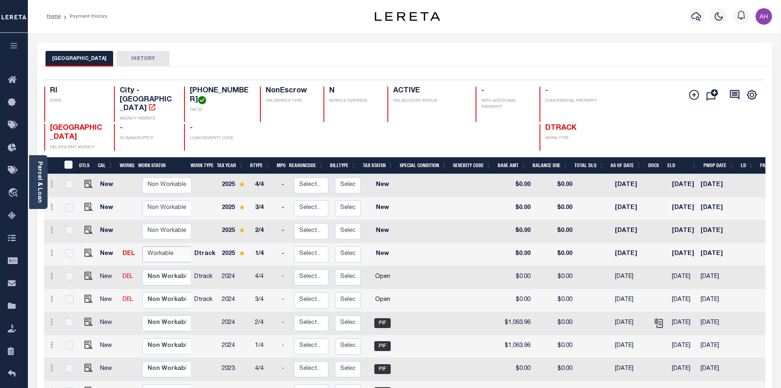
click at [153, 246] on select "Non Workable Workable" at bounding box center [166, 254] width 49 height 16
checkbox input "true"
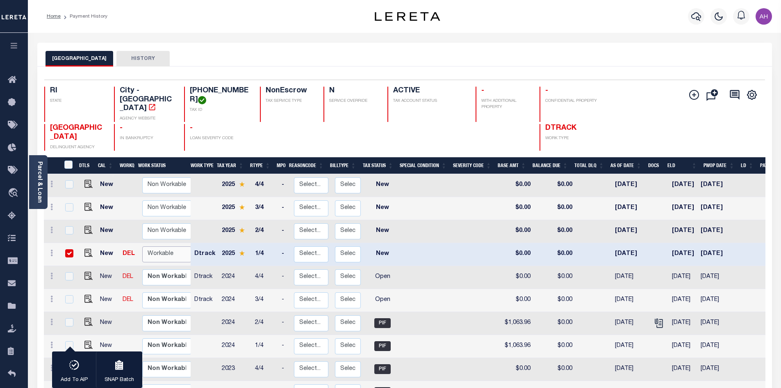
select select "true"
click at [142, 246] on select "Non Workable Workable" at bounding box center [166, 254] width 49 height 16
checkbox input "false"
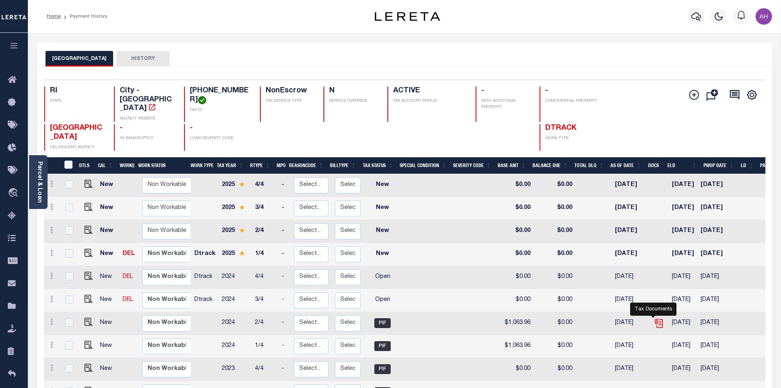
click at [654, 317] on icon "" at bounding box center [659, 322] width 11 height 11
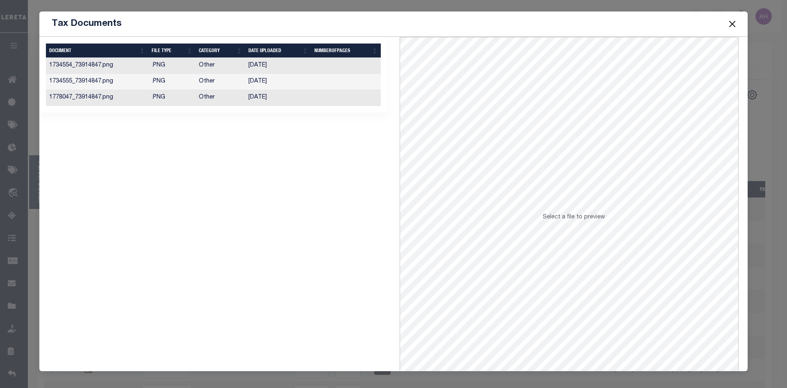
click at [265, 98] on td "[DATE]" at bounding box center [278, 98] width 66 height 16
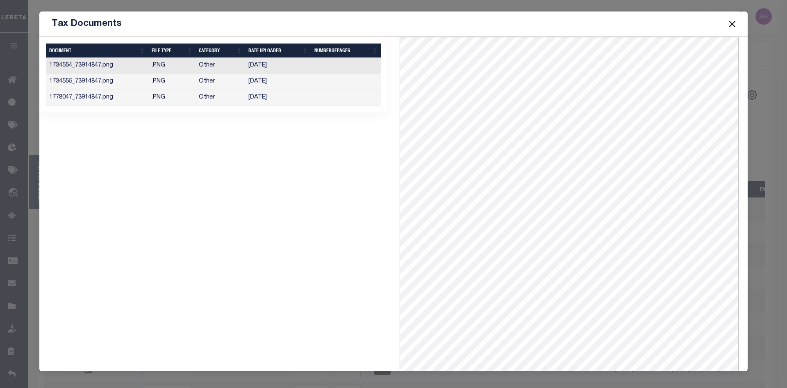
click at [730, 23] on button "Close" at bounding box center [732, 23] width 11 height 11
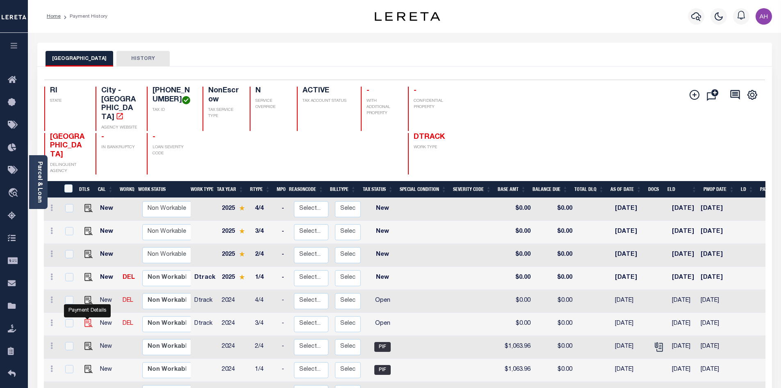
click at [87, 319] on img "" at bounding box center [88, 323] width 8 height 8
checkbox input "true"
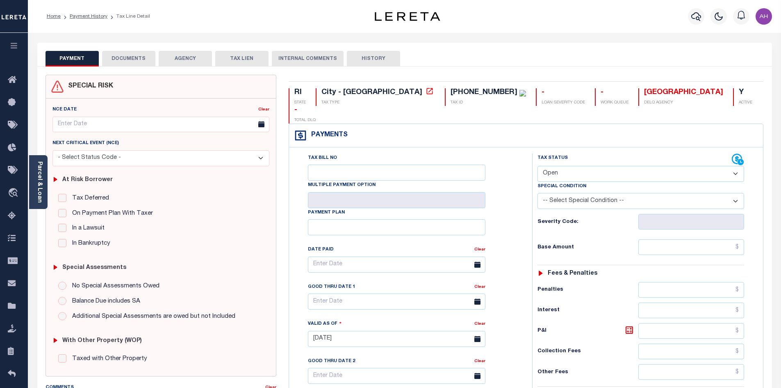
click at [572, 166] on select "- Select Status Code - Open Due/Unpaid Paid Incomplete No Tax Due Internal Refu…" at bounding box center [641, 174] width 207 height 16
select select "PYD"
click at [538, 166] on select "- Select Status Code - Open Due/Unpaid Paid Incomplete No Tax Due Internal Refu…" at bounding box center [641, 174] width 207 height 16
type input "[DATE]"
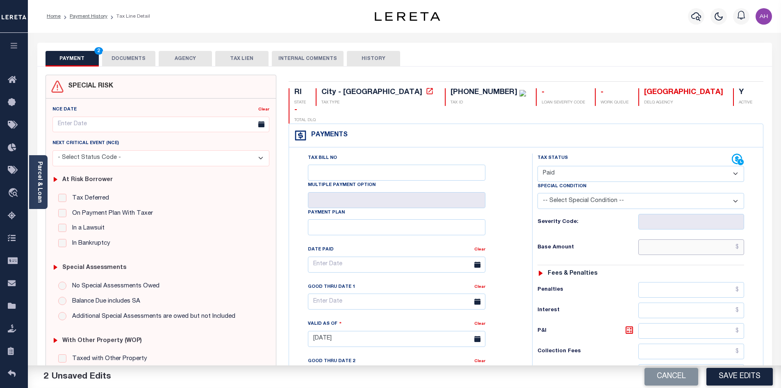
click at [662, 239] on input "text" at bounding box center [692, 247] width 106 height 16
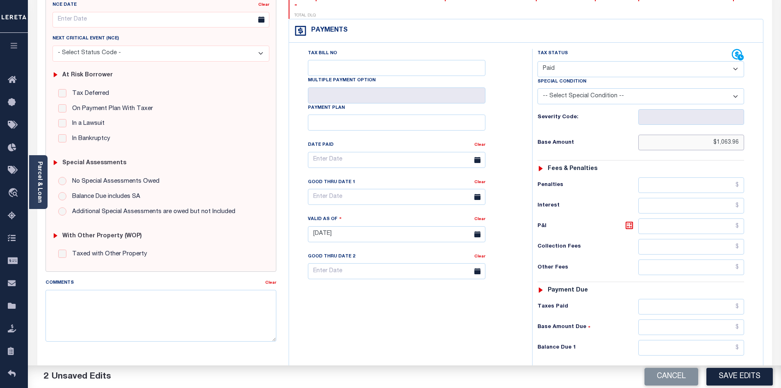
scroll to position [123, 0]
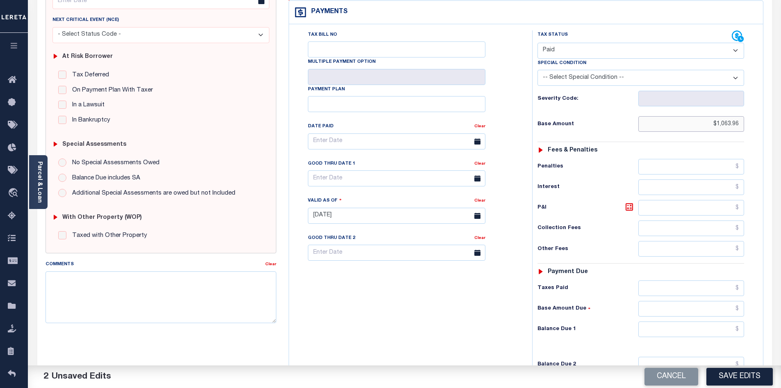
type input "$1,063.96"
click at [678, 321] on input "text" at bounding box center [692, 329] width 106 height 16
type input "$0.00"
click at [732, 371] on button "Save Edits" at bounding box center [740, 376] width 66 height 18
checkbox input "false"
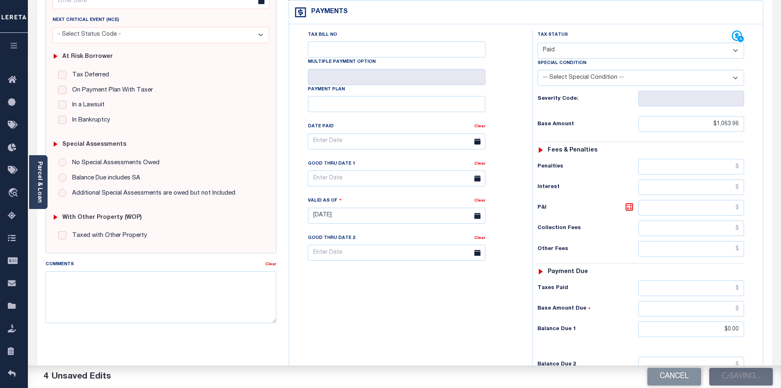
type input "$1,063.96"
type input "$0"
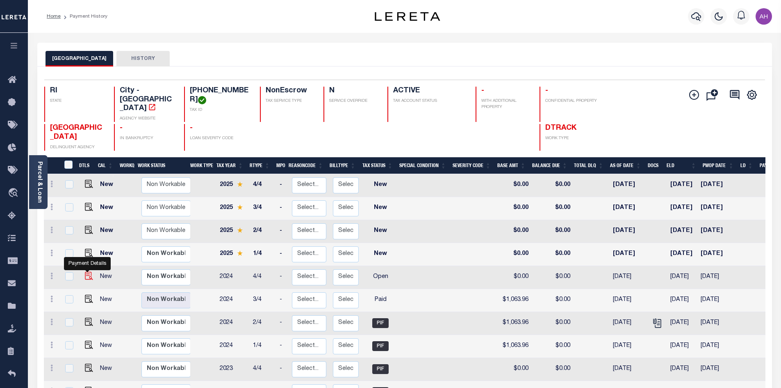
click at [87, 271] on img "" at bounding box center [89, 275] width 8 height 8
checkbox input "true"
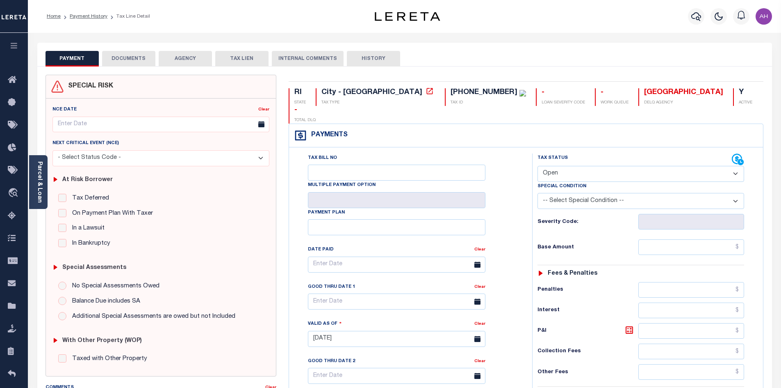
click at [593, 166] on select "- Select Status Code - Open Due/Unpaid Paid Incomplete No Tax Due Internal Refu…" at bounding box center [641, 174] width 207 height 16
select select "DUE"
click at [538, 166] on select "- Select Status Code - Open Due/Unpaid Paid Incomplete No Tax Due Internal Refu…" at bounding box center [641, 174] width 207 height 16
type input "[DATE]"
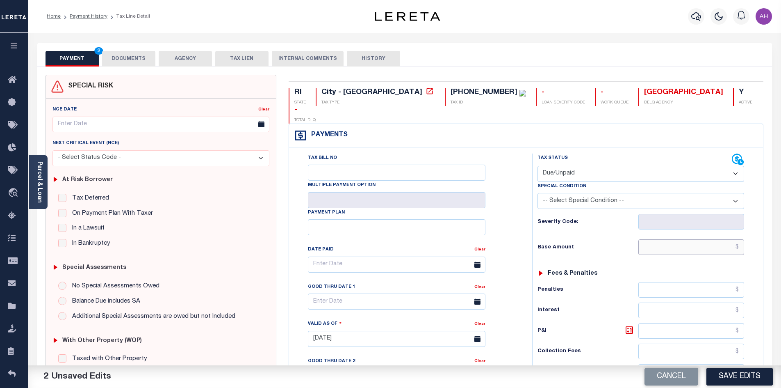
click at [657, 239] on input "text" at bounding box center [692, 247] width 106 height 16
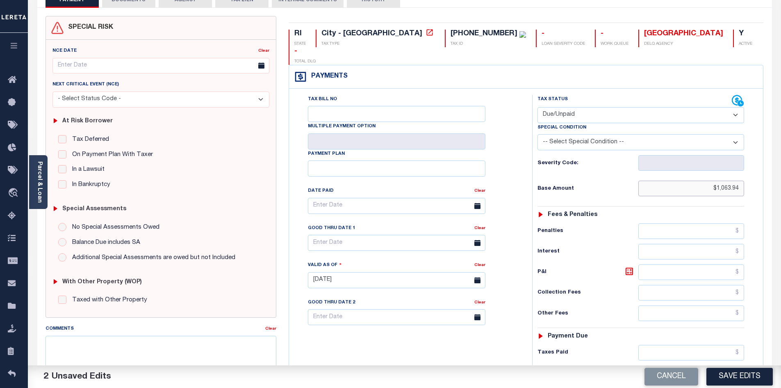
scroll to position [164, 0]
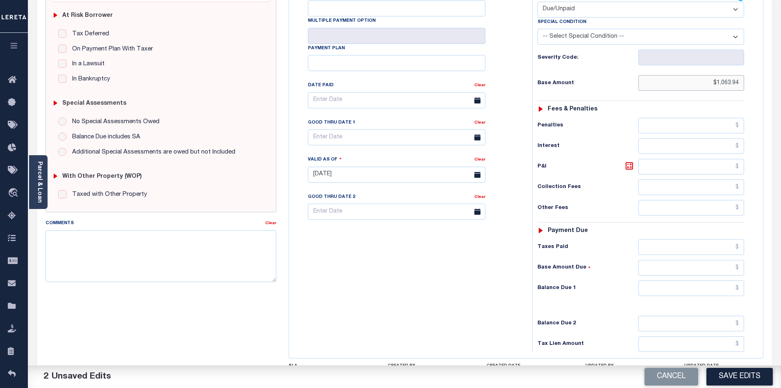
type input "$1,063.94"
click at [657, 280] on input "text" at bounding box center [692, 288] width 106 height 16
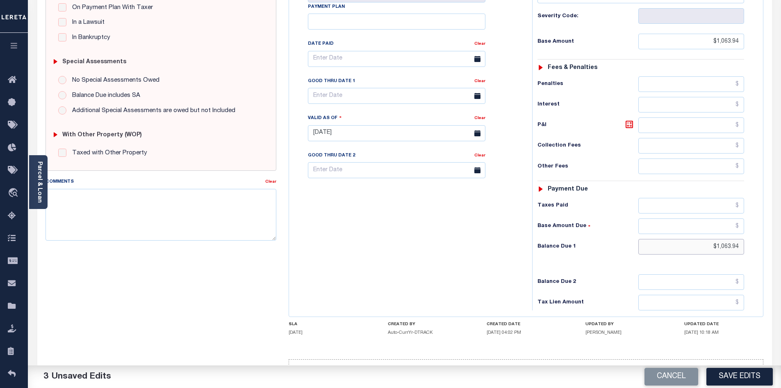
scroll to position [216, 0]
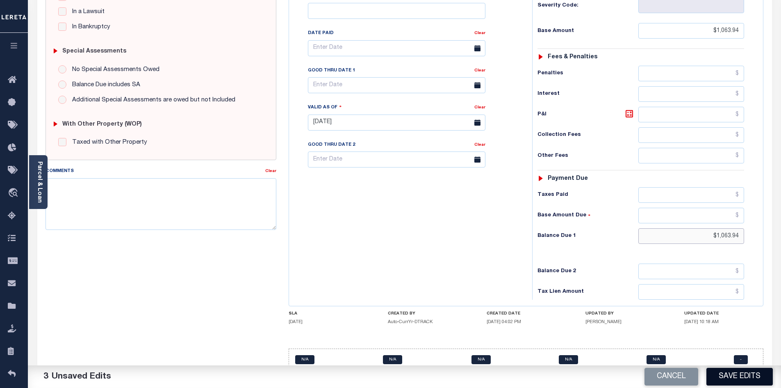
type input "$1,063.94"
click at [738, 374] on button "Save Edits" at bounding box center [740, 376] width 66 height 18
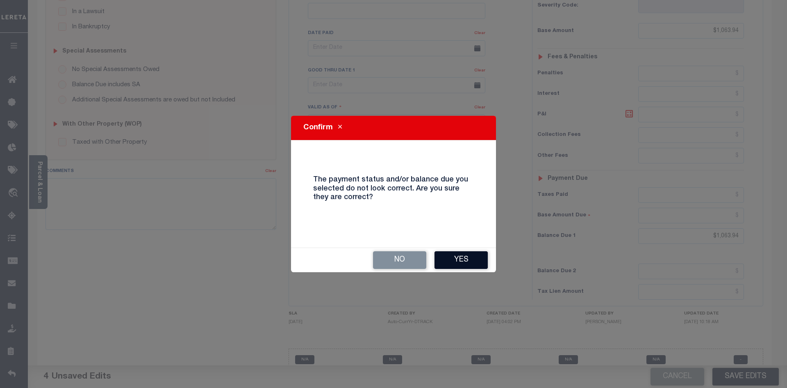
click at [462, 262] on button "Yes" at bounding box center [461, 260] width 53 height 18
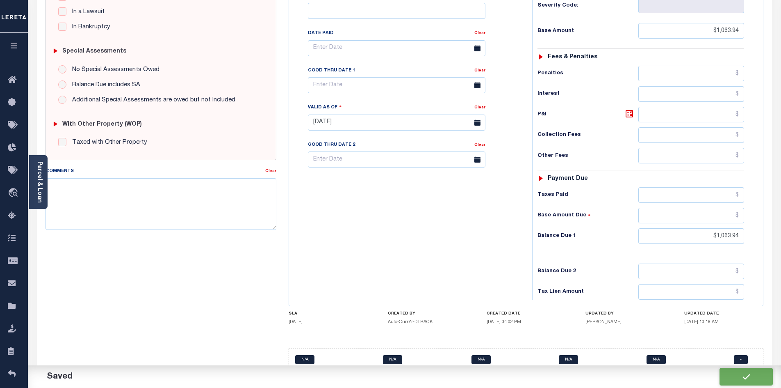
checkbox input "false"
type input "$1,063.94"
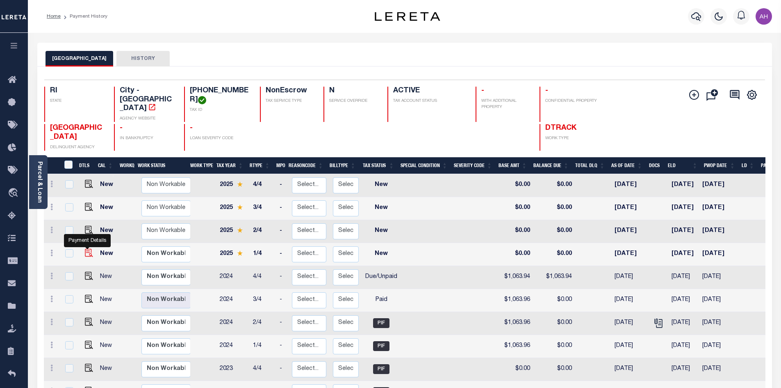
click at [86, 249] on img "" at bounding box center [89, 253] width 8 height 8
checkbox input "true"
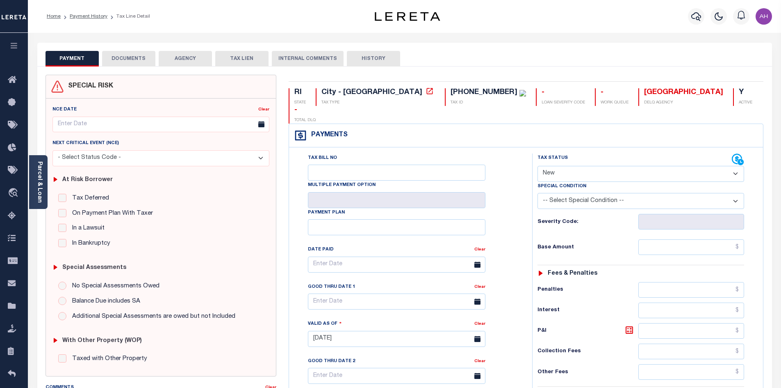
click at [570, 166] on select "- Select Status Code - Open Due/Unpaid Paid Incomplete No Tax Due Internal Refu…" at bounding box center [641, 174] width 207 height 16
select select "PYD"
click at [538, 166] on select "- Select Status Code - Open Due/Unpaid Paid Incomplete No Tax Due Internal Refu…" at bounding box center [641, 174] width 207 height 16
type input "[DATE]"
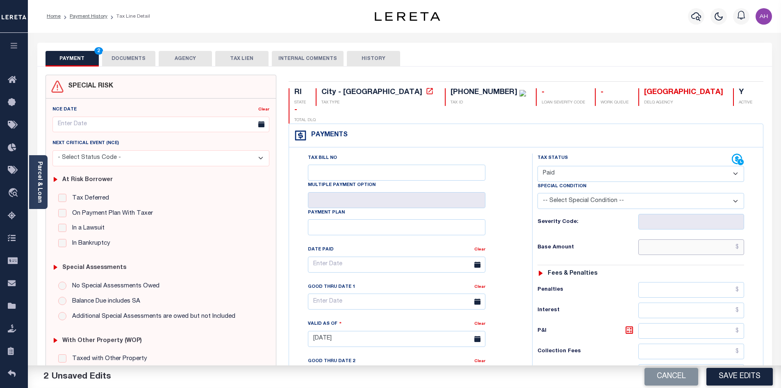
click at [656, 239] on input "text" at bounding box center [692, 247] width 106 height 16
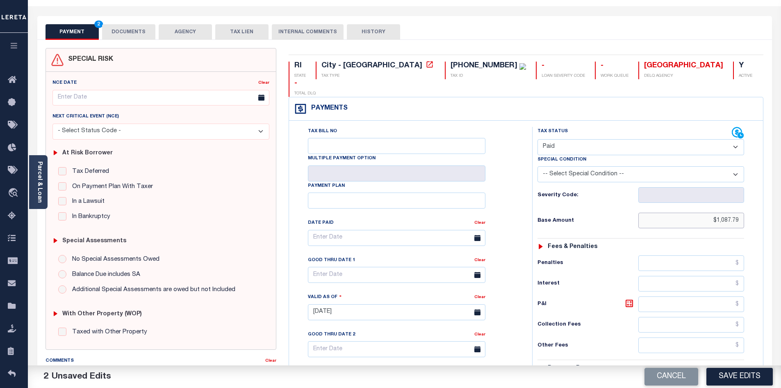
scroll to position [205, 0]
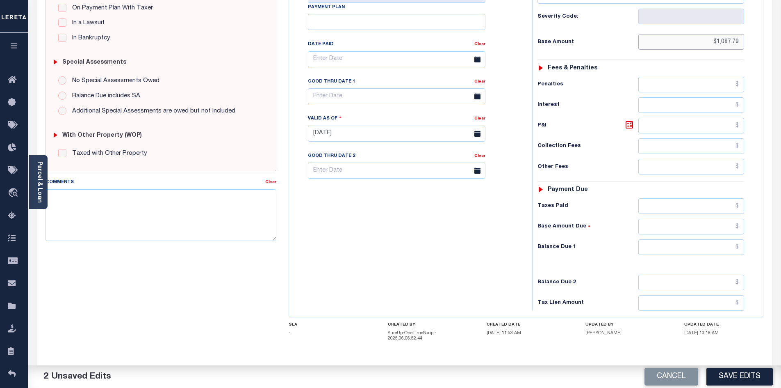
type input "$1,087.79"
click at [677, 239] on input "text" at bounding box center [692, 247] width 106 height 16
type input "$0.00"
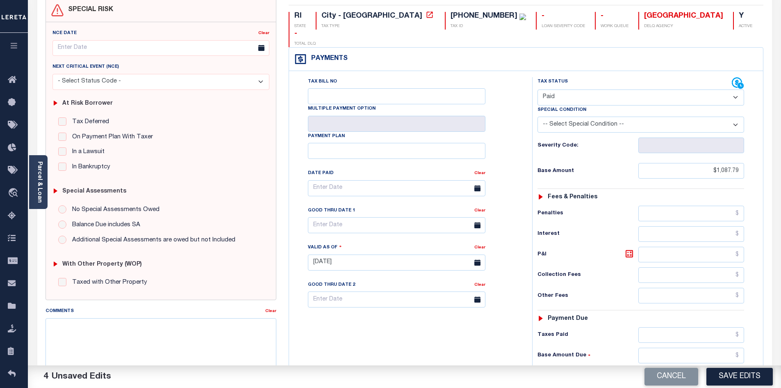
scroll to position [0, 0]
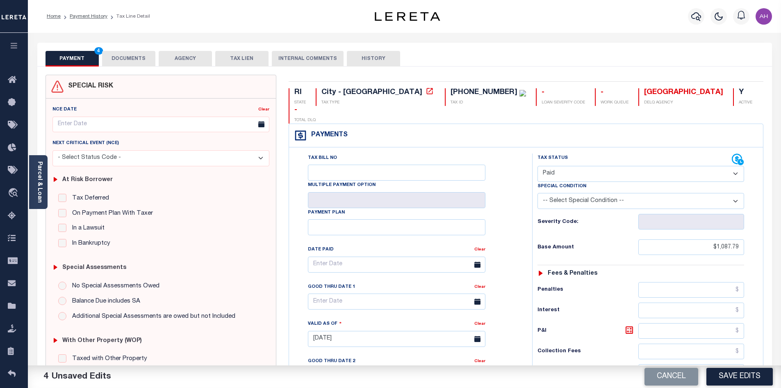
click at [128, 58] on button "DOCUMENTS" at bounding box center [128, 59] width 53 height 16
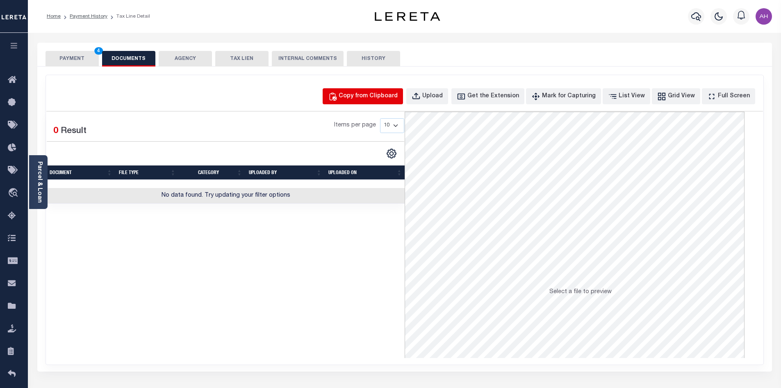
click at [365, 93] on div "Copy from Clipboard" at bounding box center [368, 96] width 59 height 9
select select "POP"
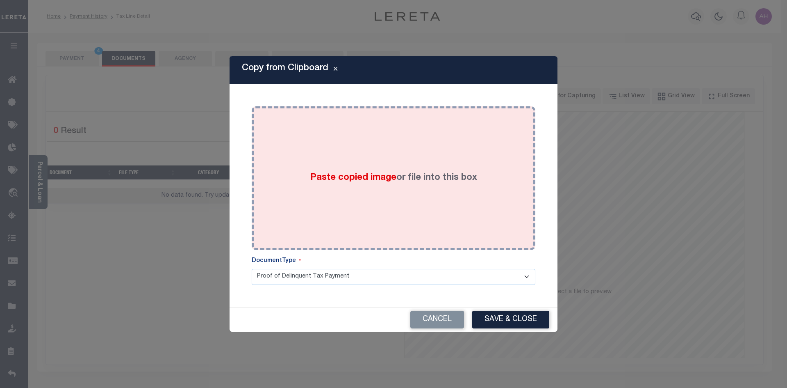
click at [344, 179] on span "Paste copied image" at bounding box center [353, 177] width 86 height 9
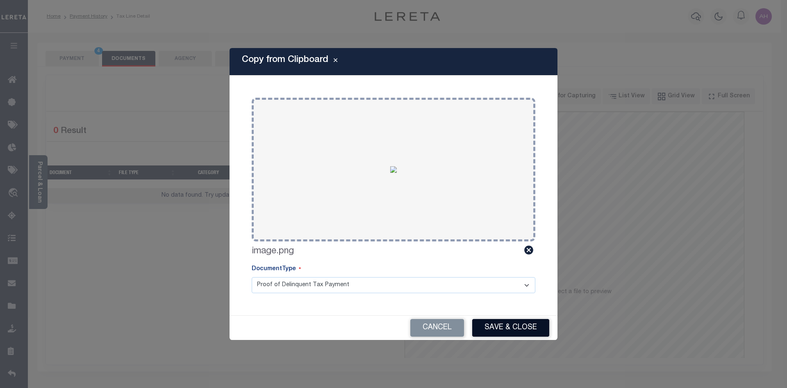
click at [515, 326] on button "Save & Close" at bounding box center [510, 328] width 77 height 18
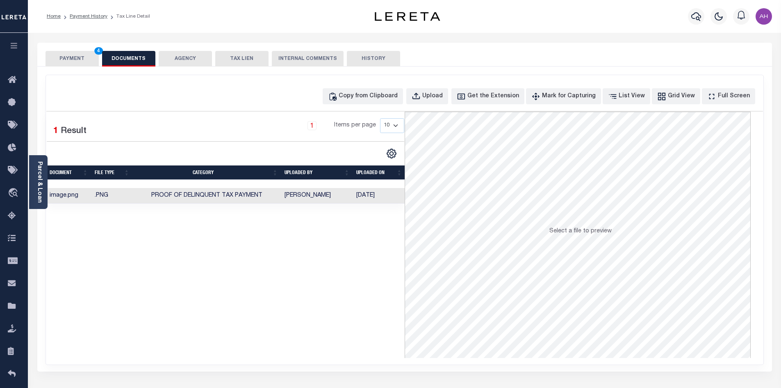
click at [78, 52] on button "PAYMENT 4" at bounding box center [72, 59] width 53 height 16
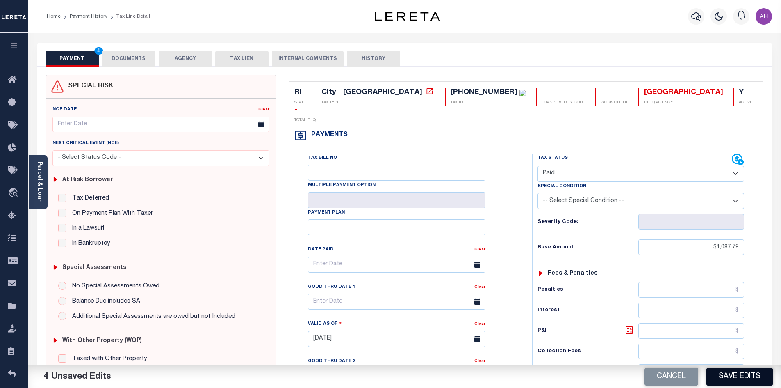
click at [723, 376] on button "Save Edits" at bounding box center [740, 376] width 66 height 18
checkbox input "false"
type input "$1,087.79"
type input "$0"
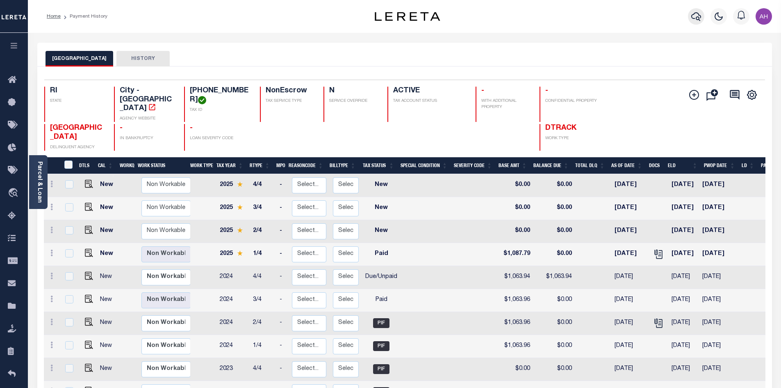
click at [692, 18] on icon "button" at bounding box center [696, 16] width 10 height 9
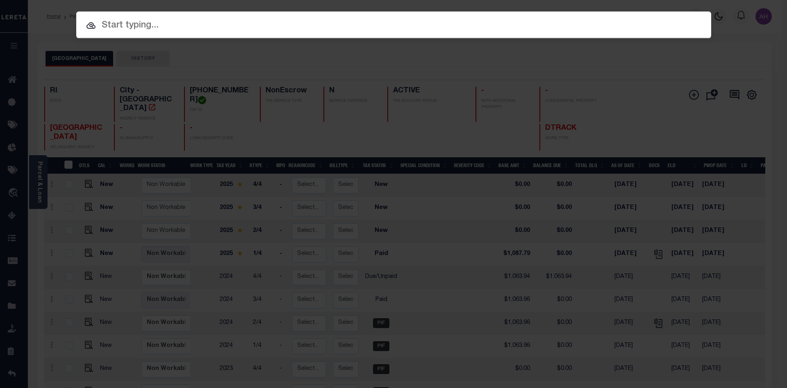
paste input "110022519"
type input "110022519"
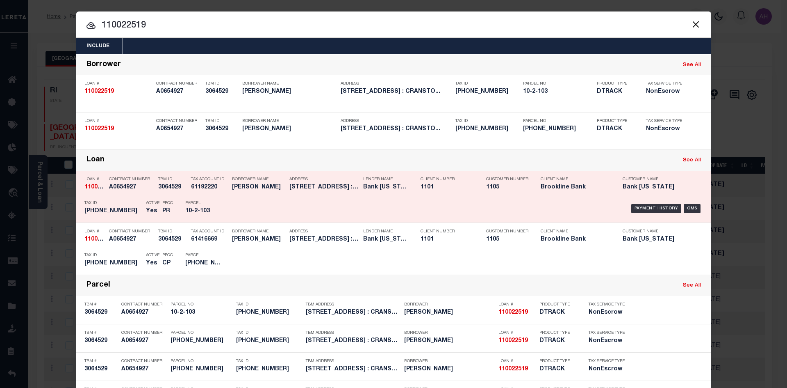
click at [650, 204] on div "Payment History OMS" at bounding box center [469, 208] width 469 height 24
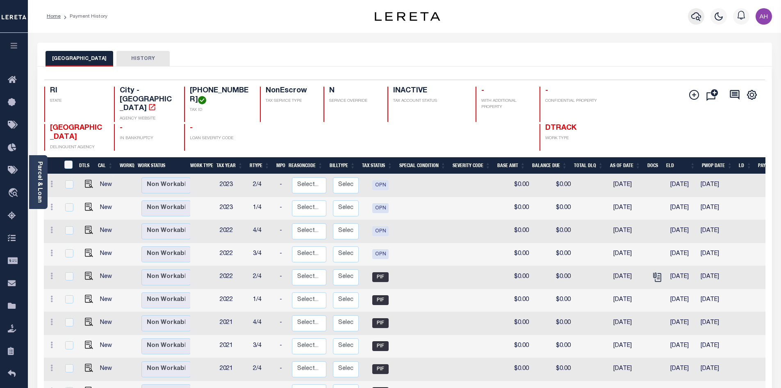
click at [700, 13] on icon "button" at bounding box center [696, 16] width 10 height 10
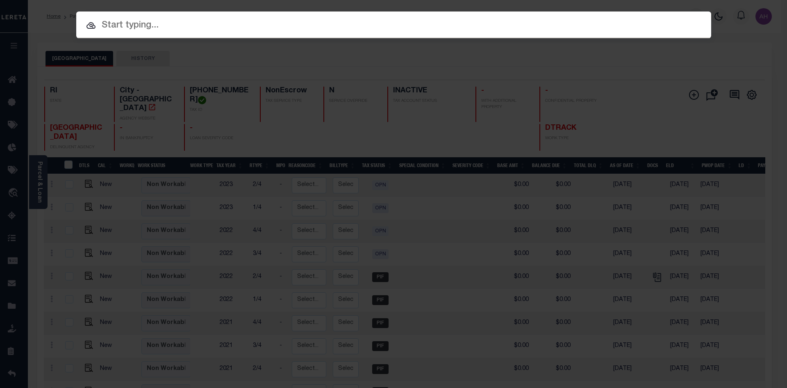
paste input "110022519"
type input "110022519"
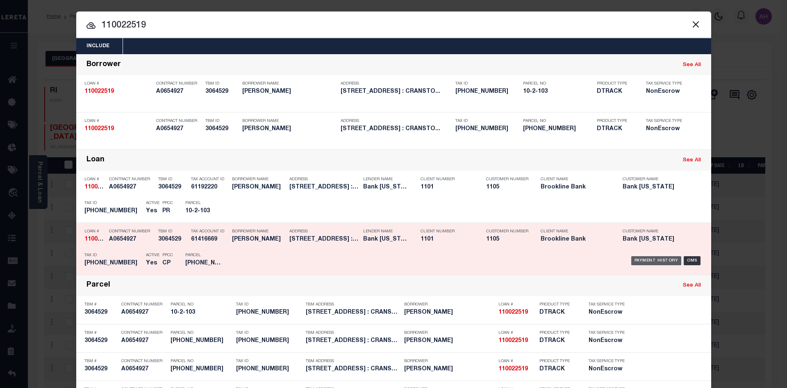
click at [637, 260] on div "Payment History" at bounding box center [657, 260] width 50 height 9
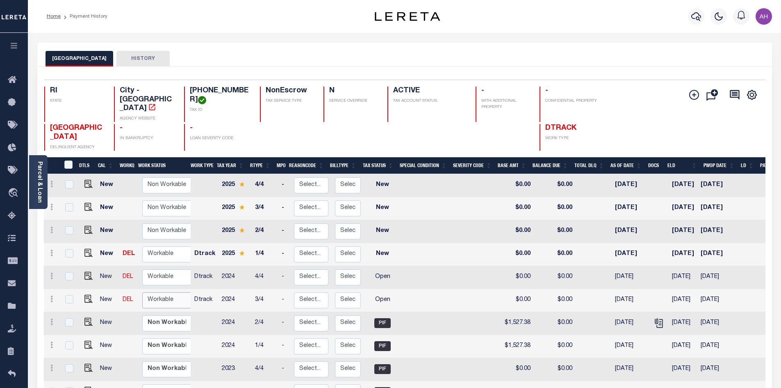
click at [166, 292] on select "Non Workable Workable" at bounding box center [166, 300] width 49 height 16
checkbox input "true"
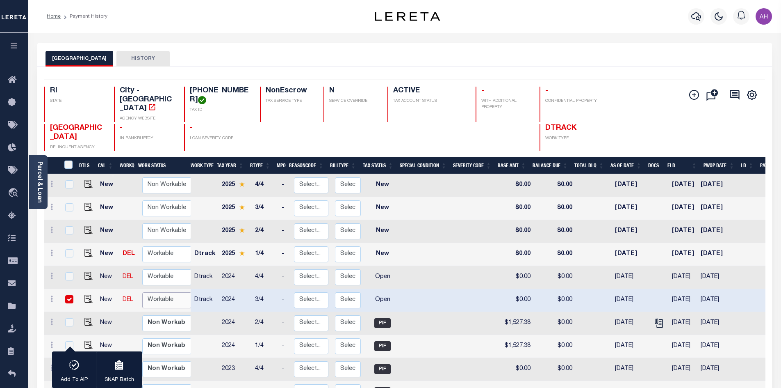
select select "true"
click at [142, 292] on select "Non Workable Workable" at bounding box center [166, 300] width 49 height 16
checkbox input "false"
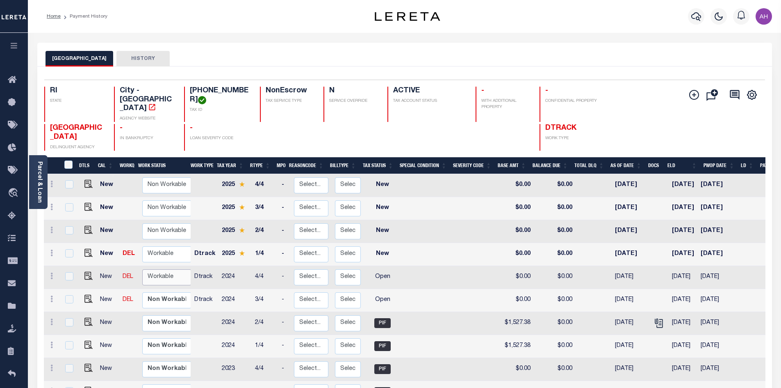
click at [161, 269] on select "Non Workable Workable" at bounding box center [166, 277] width 49 height 16
checkbox input "true"
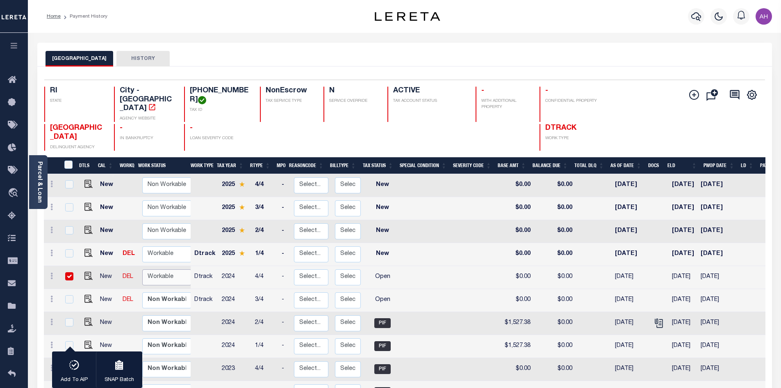
select select "true"
click at [142, 269] on select "Non Workable Workable" at bounding box center [166, 277] width 49 height 16
checkbox input "false"
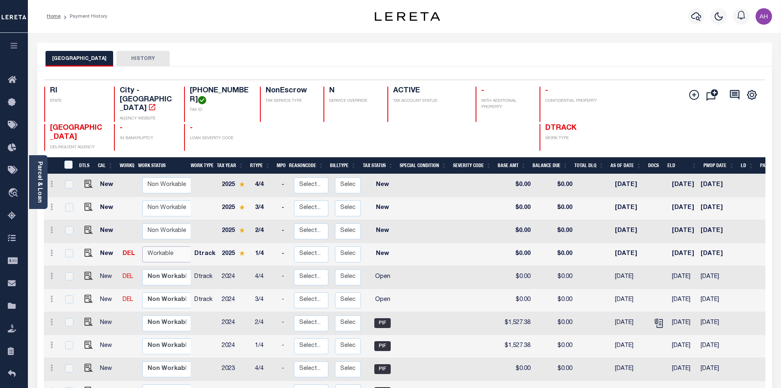
click at [167, 247] on select "Non Workable Workable" at bounding box center [166, 254] width 49 height 16
checkbox input "true"
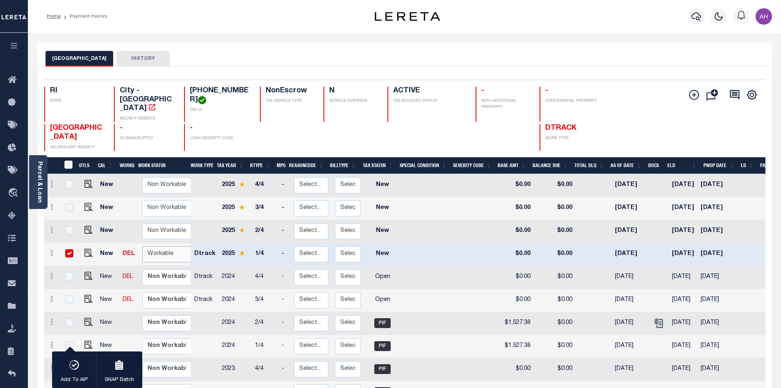
select select "true"
click at [142, 246] on select "Non Workable Workable" at bounding box center [166, 254] width 49 height 16
checkbox input "false"
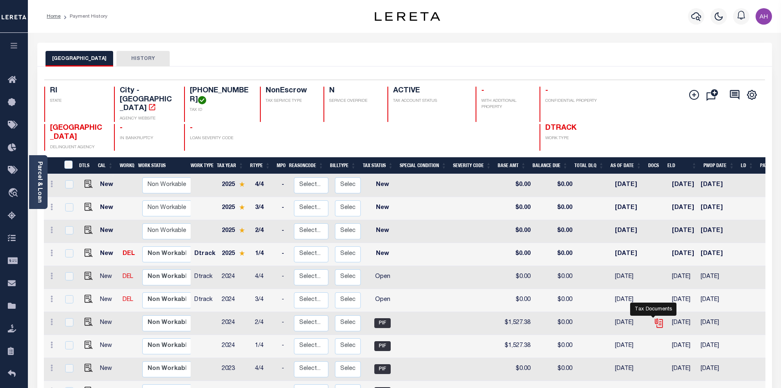
click at [654, 317] on icon "" at bounding box center [659, 322] width 11 height 11
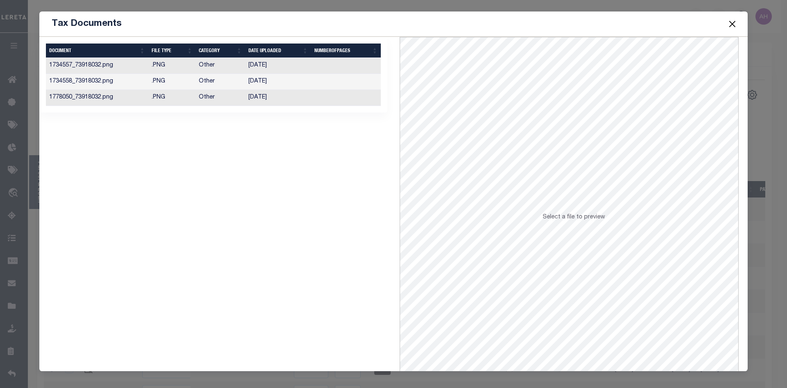
click at [259, 94] on td "01/08/2025" at bounding box center [278, 98] width 66 height 16
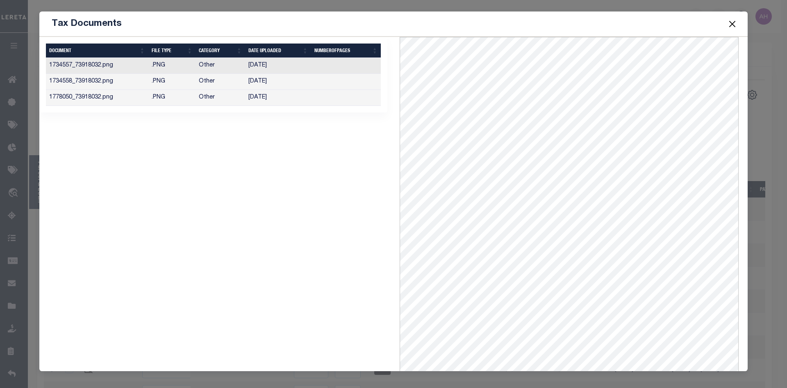
click at [734, 23] on button "Close" at bounding box center [732, 23] width 11 height 11
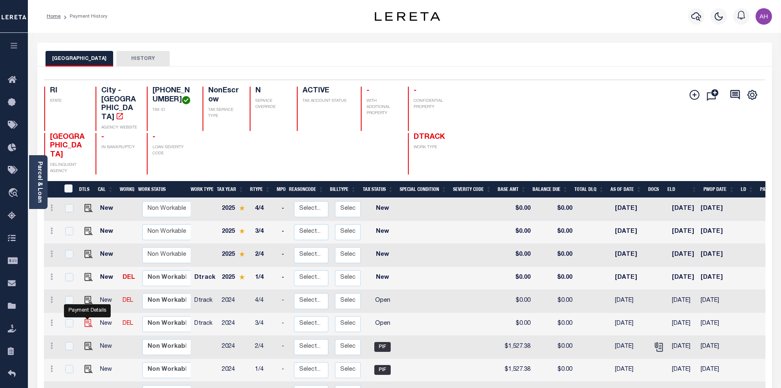
click at [86, 319] on img "" at bounding box center [88, 323] width 8 height 8
checkbox input "true"
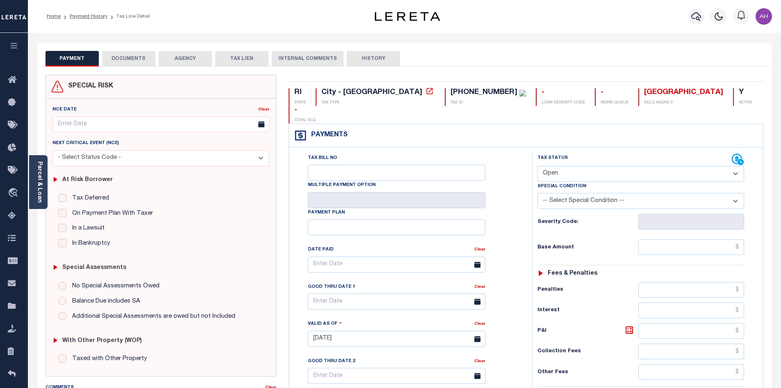
click at [604, 166] on select "- Select Status Code - Open Due/Unpaid Paid Incomplete No Tax Due Internal Refu…" at bounding box center [641, 174] width 207 height 16
select select "PYD"
click at [538, 166] on select "- Select Status Code - Open Due/Unpaid Paid Incomplete No Tax Due Internal Refu…" at bounding box center [641, 174] width 207 height 16
type input "[DATE]"
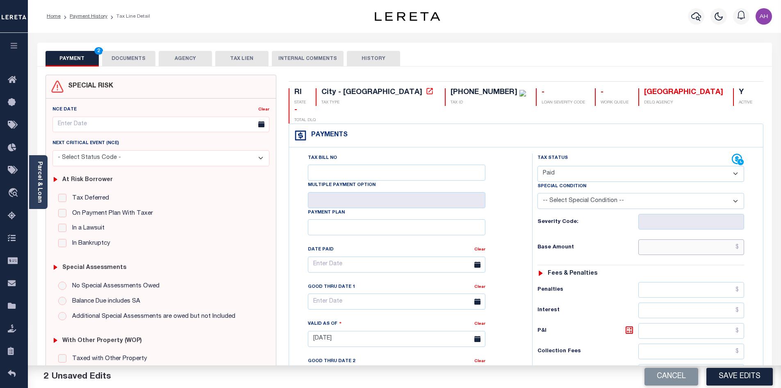
click at [669, 239] on input "text" at bounding box center [692, 247] width 106 height 16
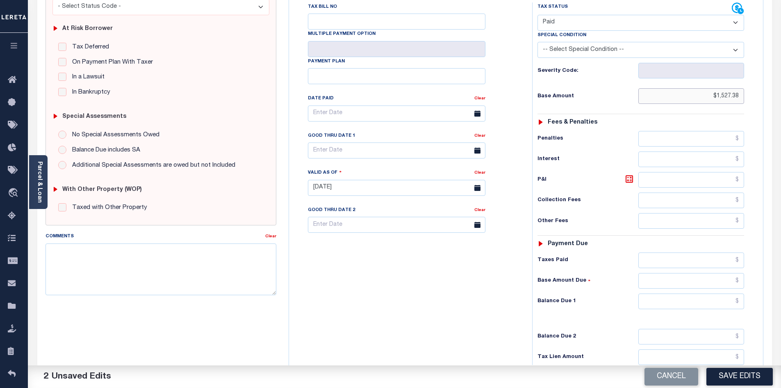
scroll to position [164, 0]
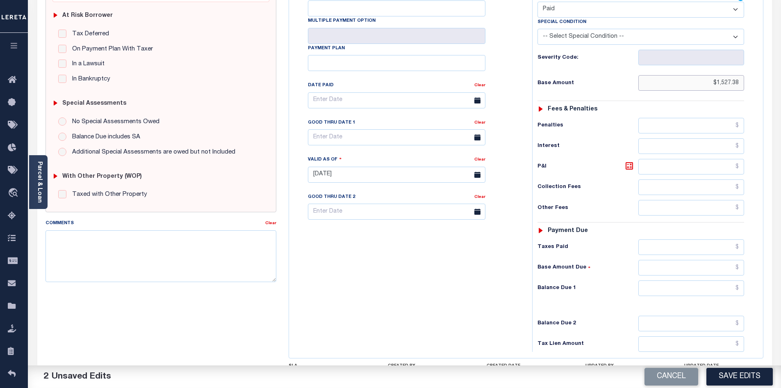
type input "$1,527.38"
click at [689, 280] on input "text" at bounding box center [692, 288] width 106 height 16
type input "$0.00"
click at [732, 378] on button "Save Edits" at bounding box center [740, 376] width 66 height 18
checkbox input "false"
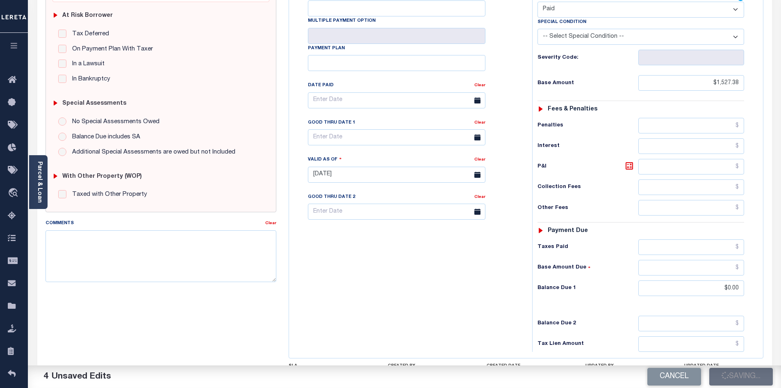
checkbox input "false"
type input "$1,527.38"
type input "$0"
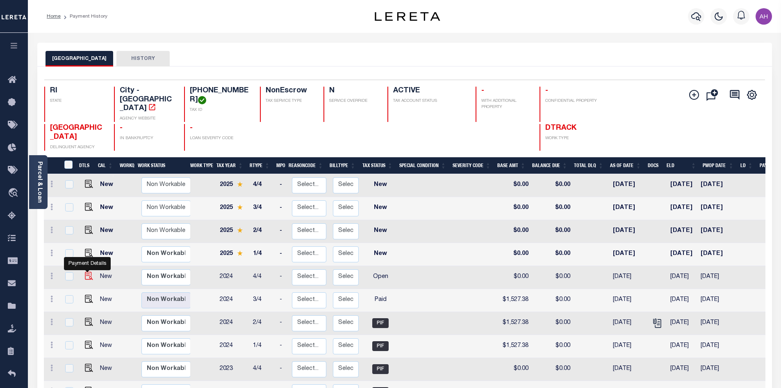
click at [91, 271] on img "" at bounding box center [89, 275] width 8 height 8
checkbox input "true"
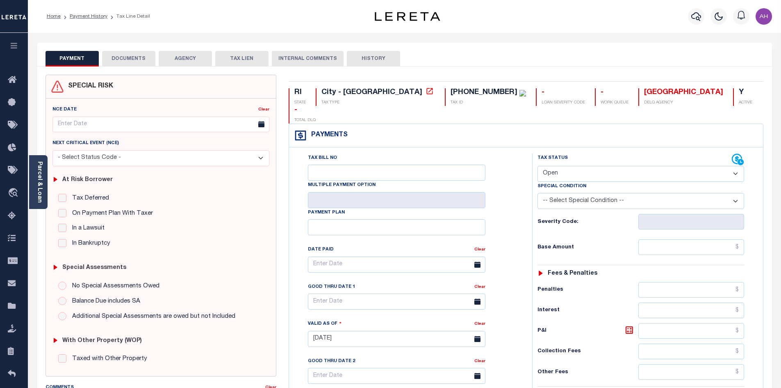
click at [570, 166] on select "- Select Status Code - Open Due/Unpaid Paid Incomplete No Tax Due Internal Refu…" at bounding box center [641, 174] width 207 height 16
select select "PYD"
click at [538, 166] on select "- Select Status Code - Open Due/Unpaid Paid Incomplete No Tax Due Internal Refu…" at bounding box center [641, 174] width 207 height 16
type input "[DATE]"
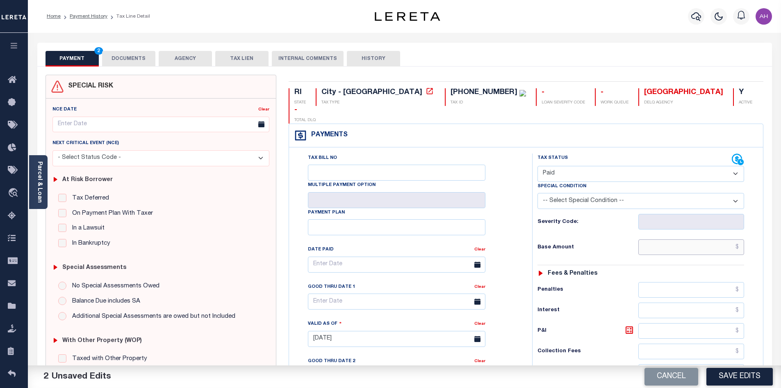
click at [659, 239] on input "text" at bounding box center [692, 247] width 106 height 16
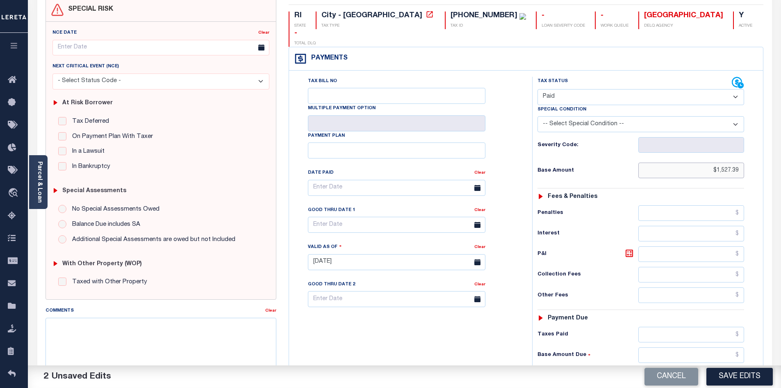
scroll to position [205, 0]
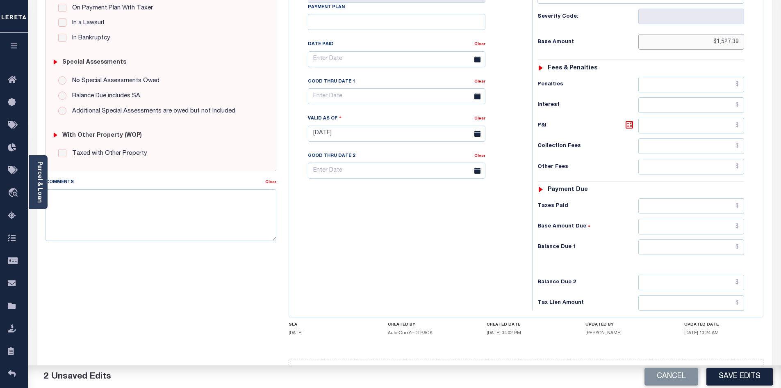
type input "$1,527.39"
click at [675, 239] on input "text" at bounding box center [692, 247] width 106 height 16
type input "$0.00"
click at [741, 379] on button "Save Edits" at bounding box center [740, 376] width 66 height 18
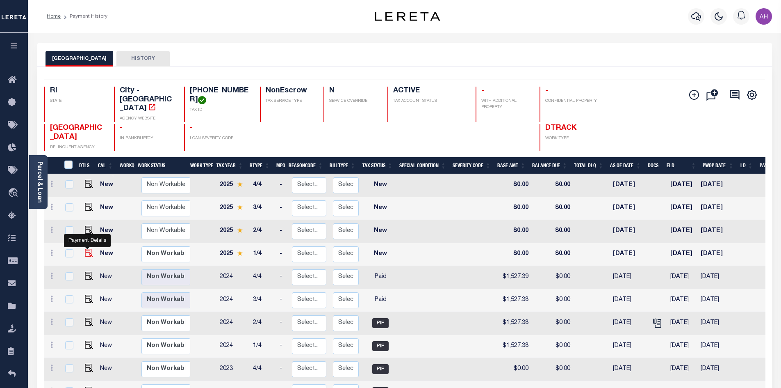
click at [87, 249] on img "" at bounding box center [89, 253] width 8 height 8
checkbox input "true"
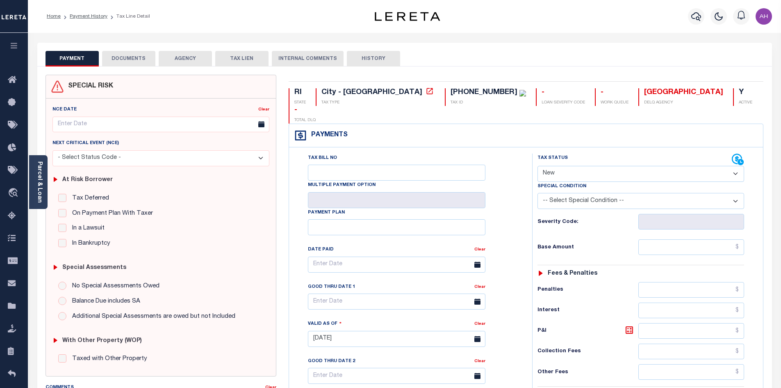
click at [568, 166] on select "- Select Status Code - Open Due/Unpaid Paid Incomplete No Tax Due Internal Refu…" at bounding box center [641, 174] width 207 height 16
select select "PYD"
click at [538, 166] on select "- Select Status Code - Open Due/Unpaid Paid Incomplete No Tax Due Internal Refu…" at bounding box center [641, 174] width 207 height 16
type input "[DATE]"
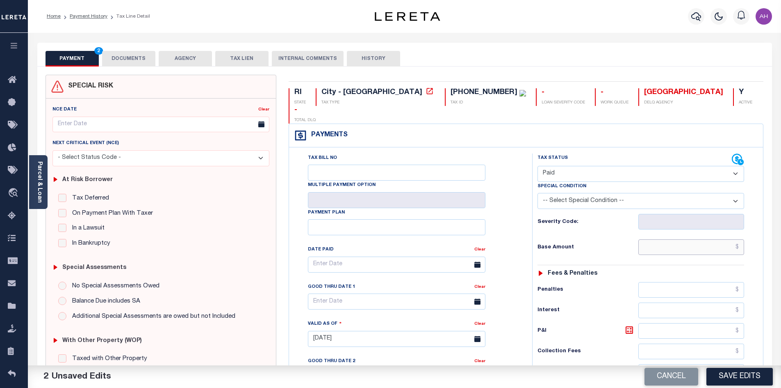
click at [681, 239] on input "text" at bounding box center [692, 247] width 106 height 16
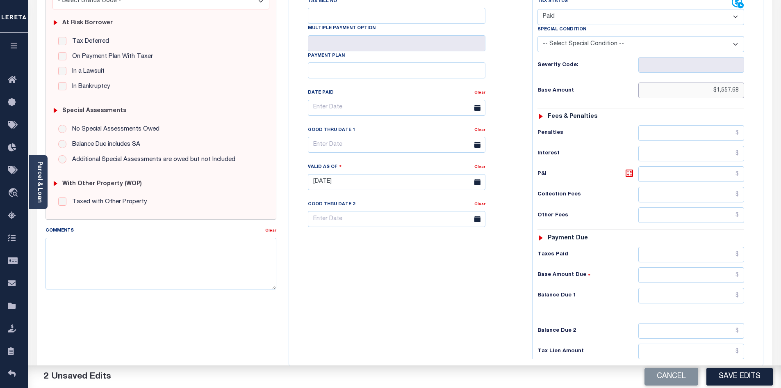
scroll to position [221, 0]
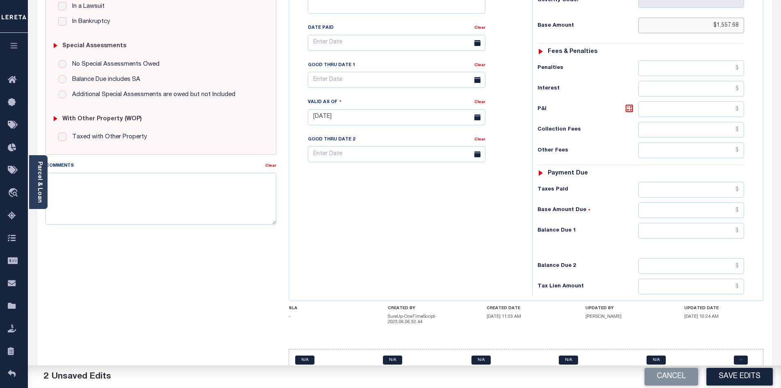
type input "$1,557.68"
click at [662, 223] on input "text" at bounding box center [692, 231] width 106 height 16
type input "$1,744.60"
click at [629, 103] on icon at bounding box center [630, 108] width 10 height 10
type input "$186.92"
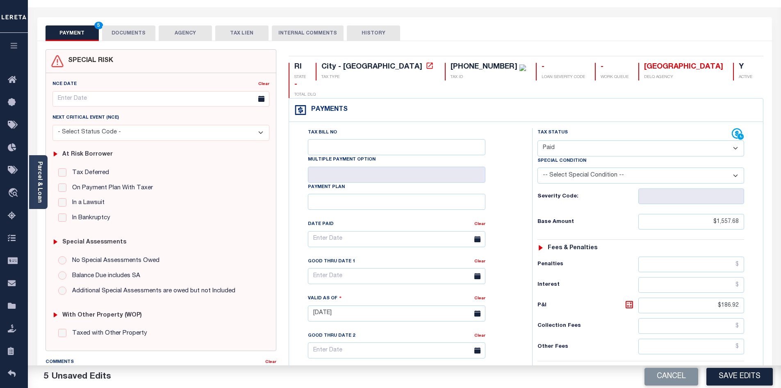
scroll to position [16, 0]
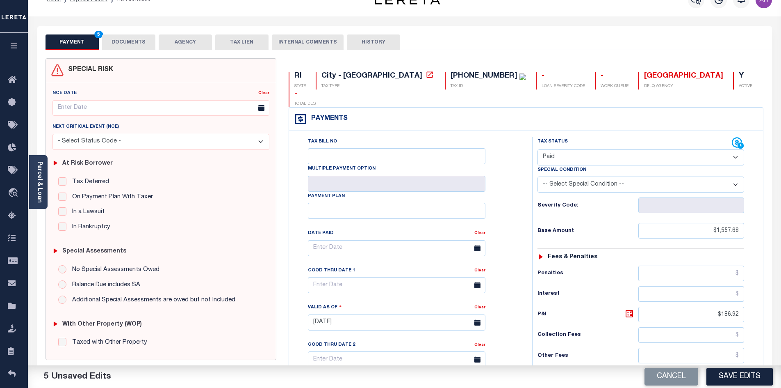
click at [122, 39] on button "DOCUMENTS" at bounding box center [128, 42] width 53 height 16
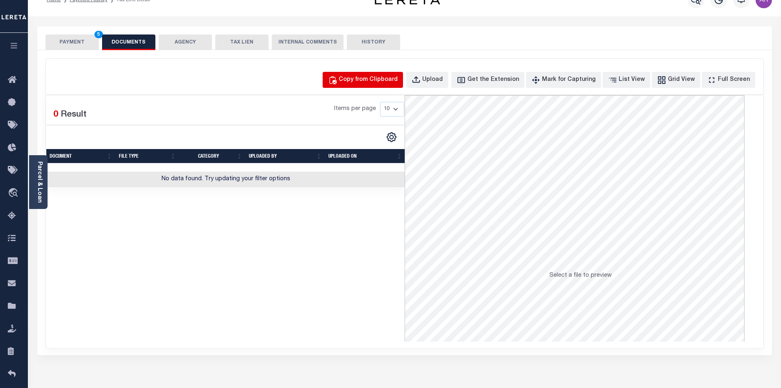
click at [382, 78] on div "Copy from Clipboard" at bounding box center [368, 79] width 59 height 9
select select "POP"
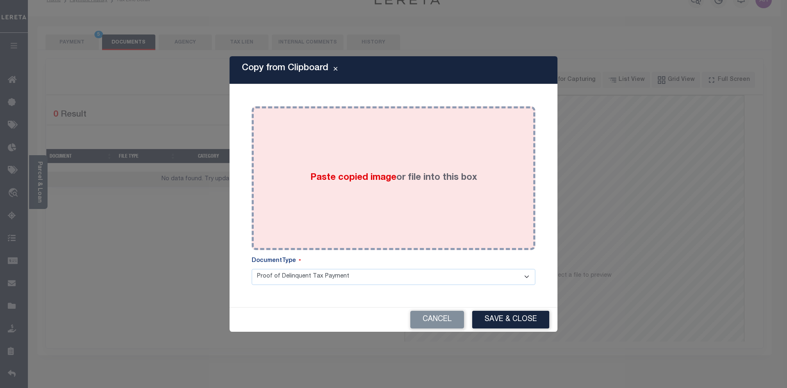
click at [344, 178] on span "Paste copied image" at bounding box center [353, 177] width 86 height 9
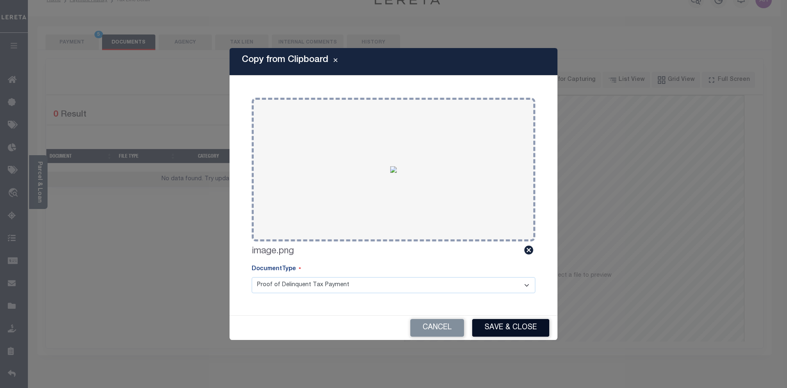
click at [524, 332] on button "Save & Close" at bounding box center [510, 328] width 77 height 18
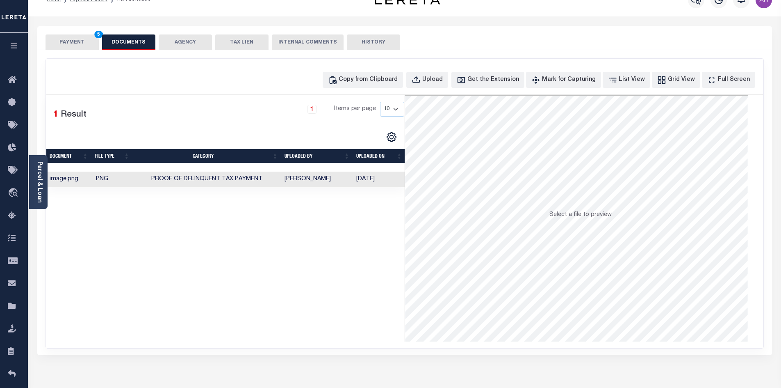
click at [87, 45] on button "PAYMENT 5" at bounding box center [72, 42] width 53 height 16
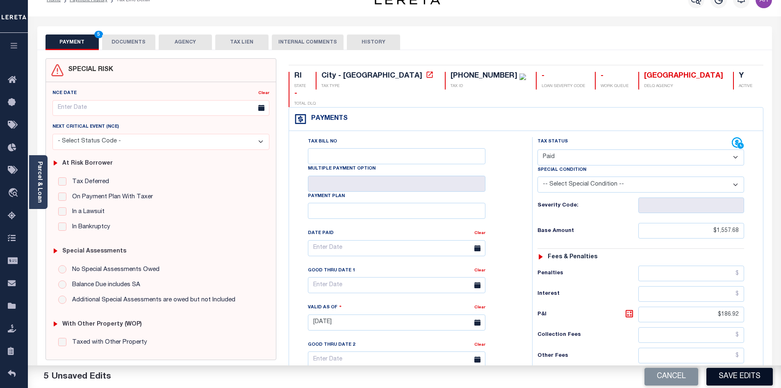
click at [734, 380] on button "Save Edits" at bounding box center [740, 376] width 66 height 18
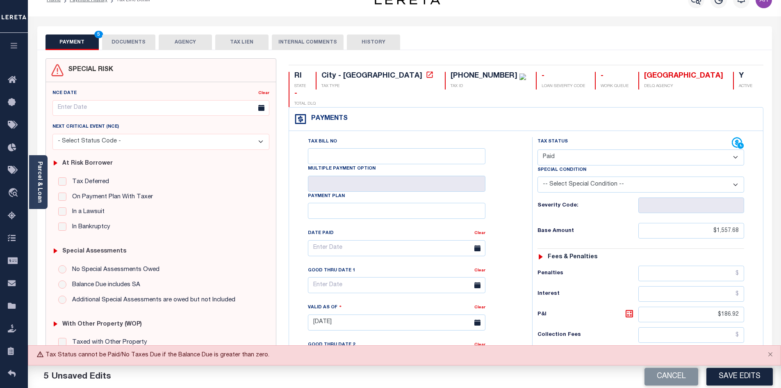
click at [571, 149] on select "- Select Status Code - Open Due/Unpaid Paid Incomplete No Tax Due Internal Refu…" at bounding box center [641, 157] width 207 height 16
select select "DUE"
click at [538, 149] on select "- Select Status Code - Open Due/Unpaid Paid Incomplete No Tax Due Internal Refu…" at bounding box center [641, 157] width 207 height 16
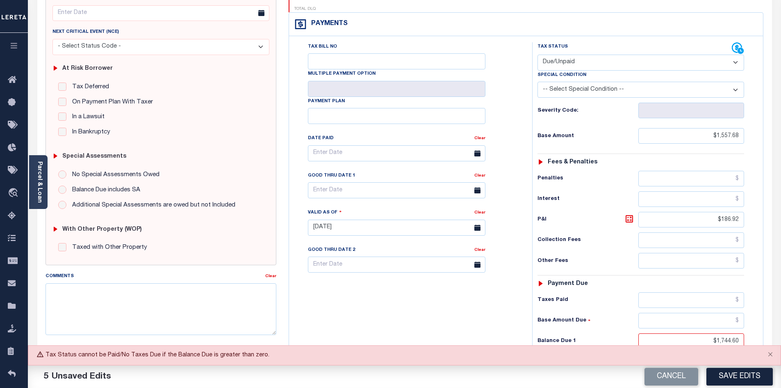
scroll to position [180, 0]
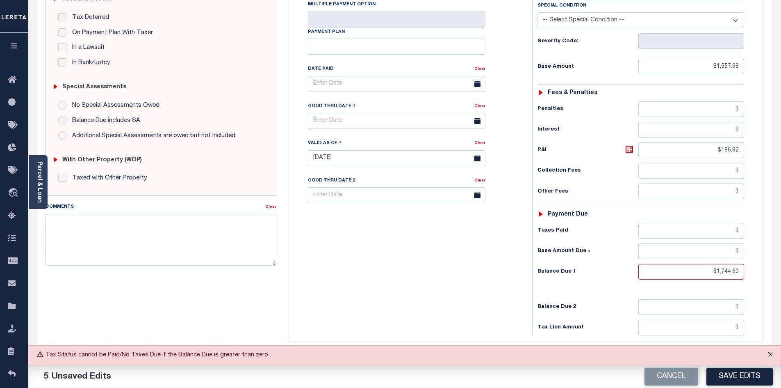
click at [771, 353] on button "Close" at bounding box center [770, 354] width 21 height 18
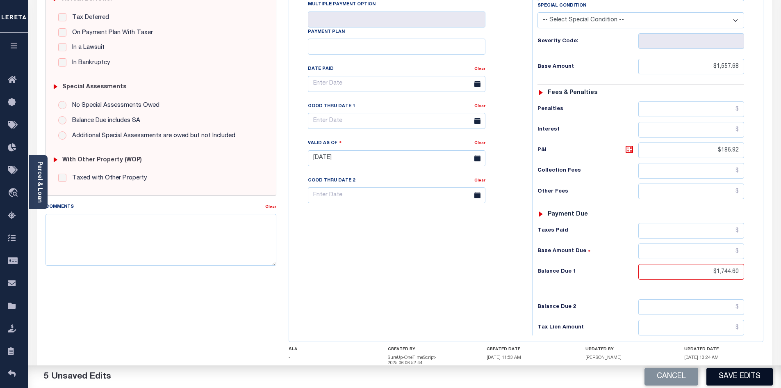
click at [764, 377] on button "Save Edits" at bounding box center [740, 376] width 66 height 18
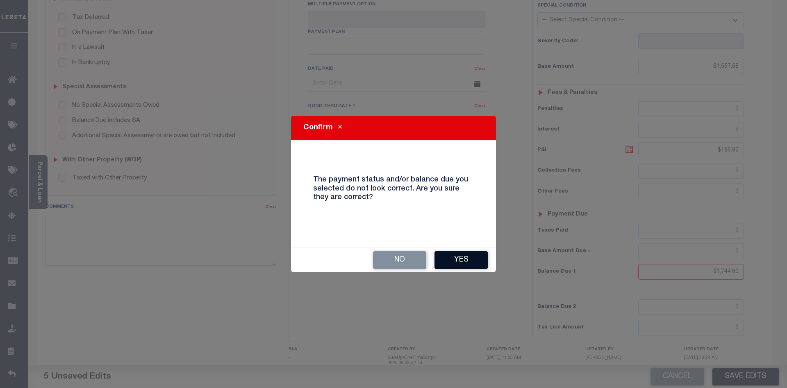
click at [467, 262] on button "Yes" at bounding box center [461, 260] width 53 height 18
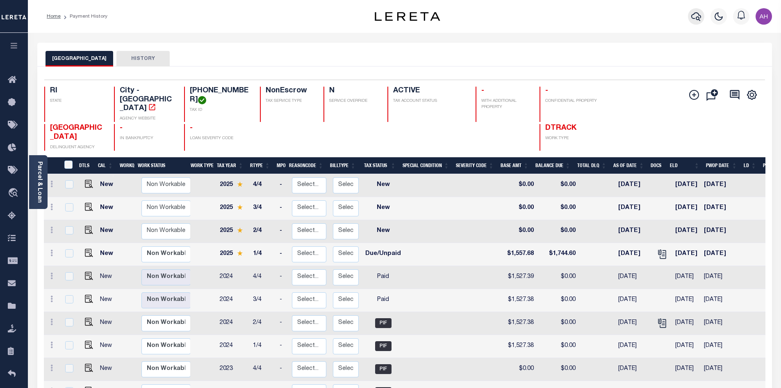
click at [693, 18] on icon "button" at bounding box center [696, 16] width 10 height 10
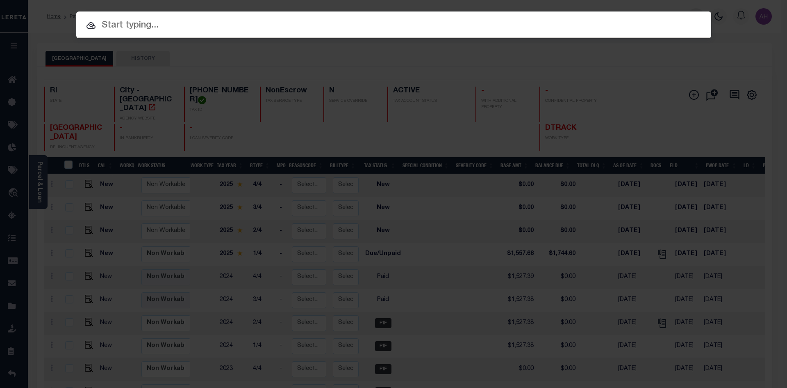
paste input "720003461"
type input "720003461"
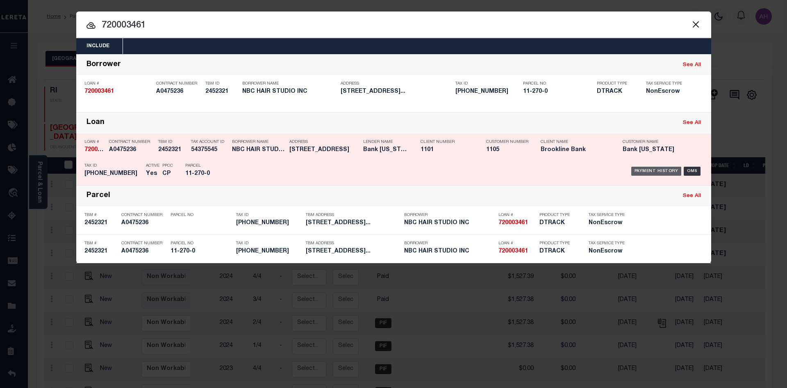
click at [655, 169] on div "Payment History" at bounding box center [657, 170] width 50 height 9
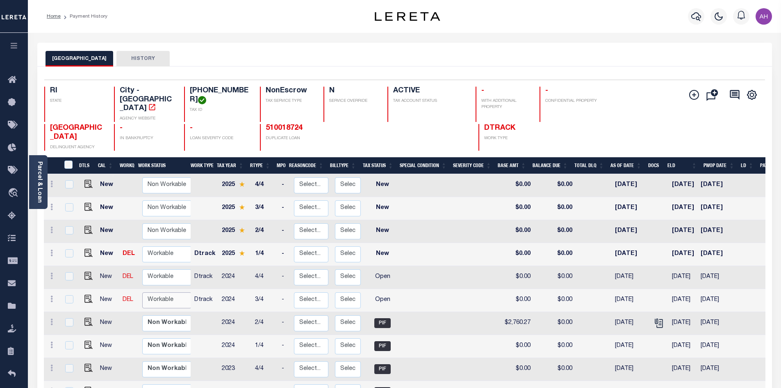
click at [173, 292] on select "Non Workable Workable" at bounding box center [166, 300] width 49 height 16
checkbox input "true"
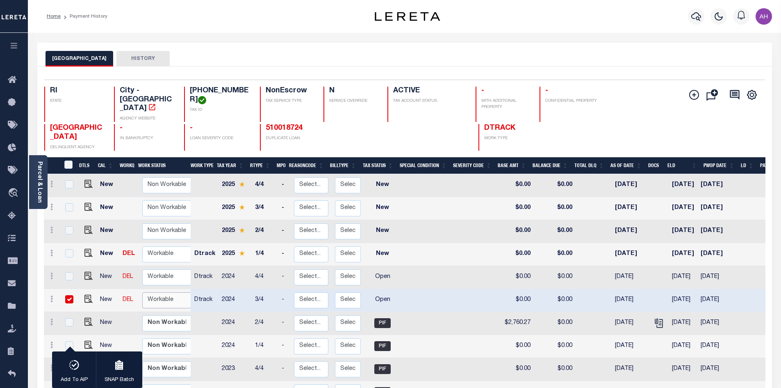
select select "true"
click at [142, 292] on select "Non Workable Workable" at bounding box center [166, 300] width 49 height 16
checkbox input "false"
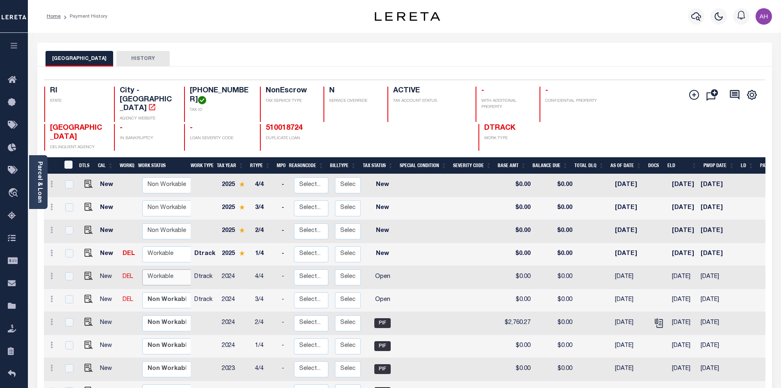
click at [162, 269] on select "Non Workable Workable" at bounding box center [166, 277] width 49 height 16
checkbox input "true"
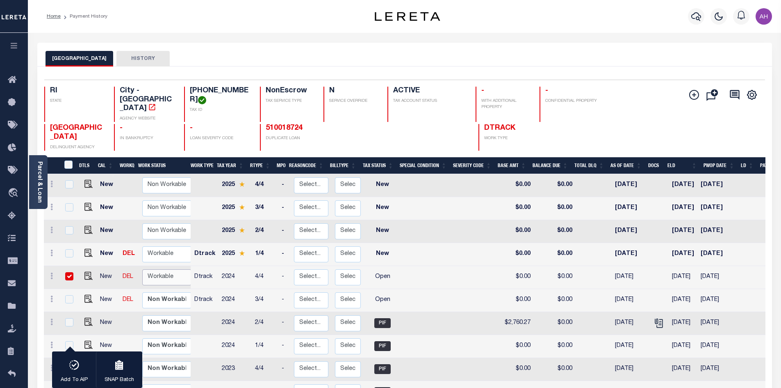
select select "true"
click at [142, 269] on select "Non Workable Workable" at bounding box center [166, 277] width 49 height 16
checkbox input "false"
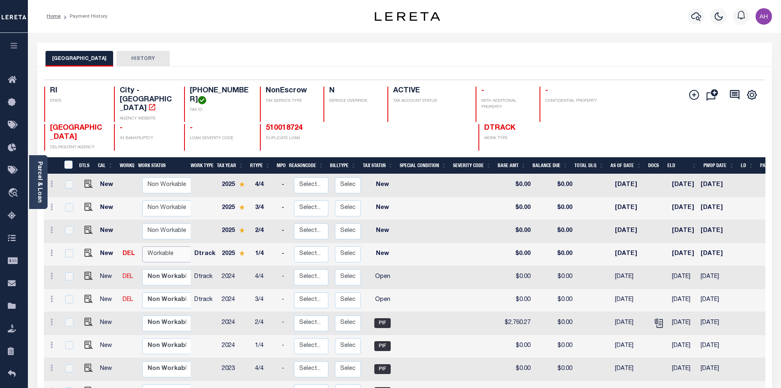
click at [163, 246] on select "Non Workable Workable" at bounding box center [166, 254] width 49 height 16
checkbox input "true"
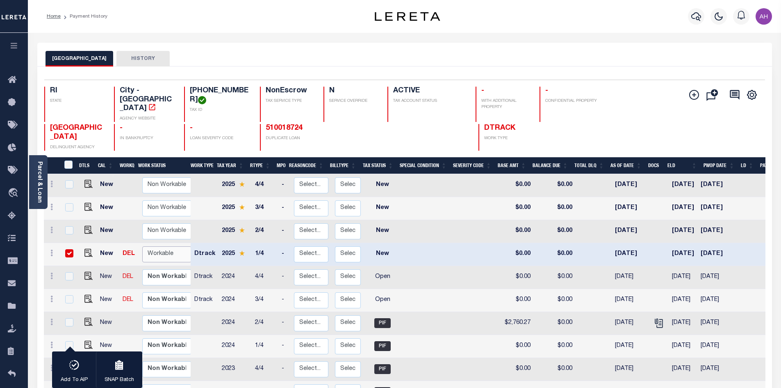
select select "true"
click at [142, 246] on select "Non Workable Workable" at bounding box center [166, 254] width 49 height 16
checkbox input "false"
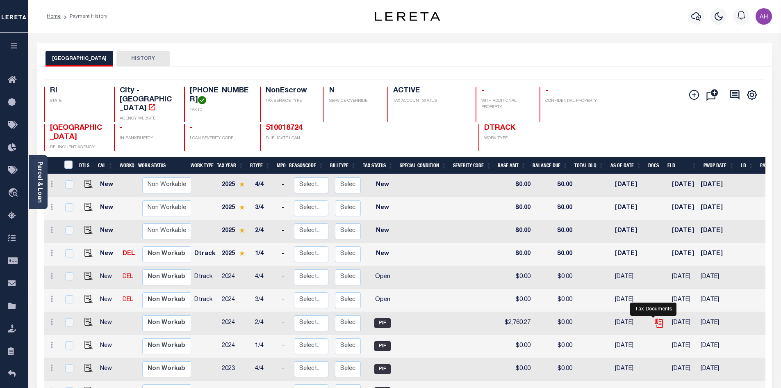
click at [654, 317] on icon "" at bounding box center [659, 322] width 11 height 11
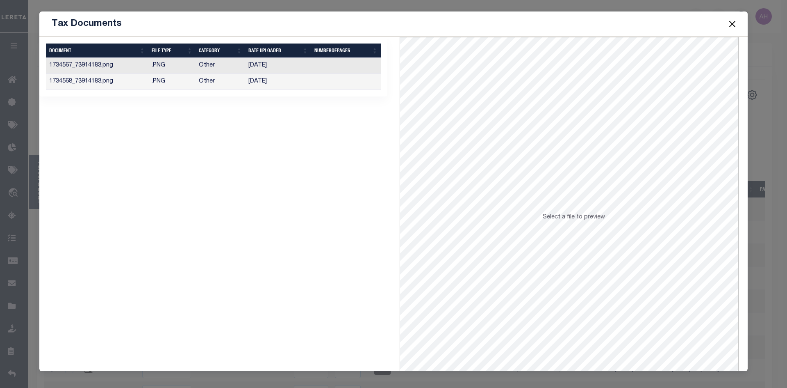
click at [189, 69] on td ".PNG" at bounding box center [172, 66] width 48 height 16
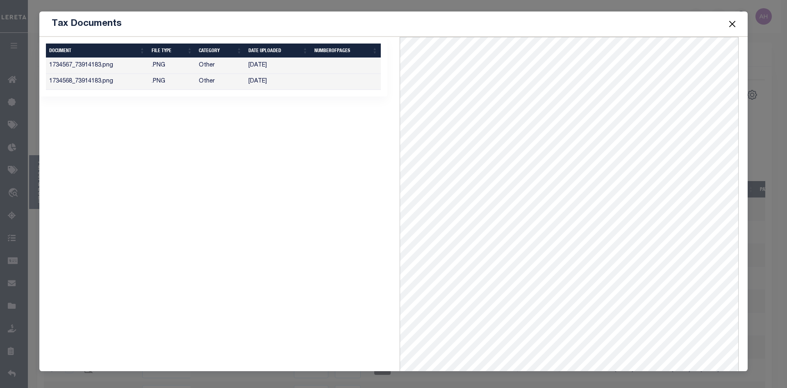
click at [737, 27] on button "Close" at bounding box center [732, 23] width 11 height 11
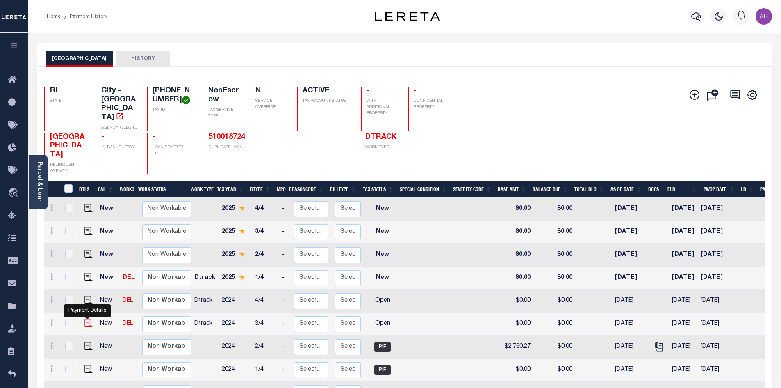
click at [89, 319] on img "" at bounding box center [88, 323] width 8 height 8
checkbox input "true"
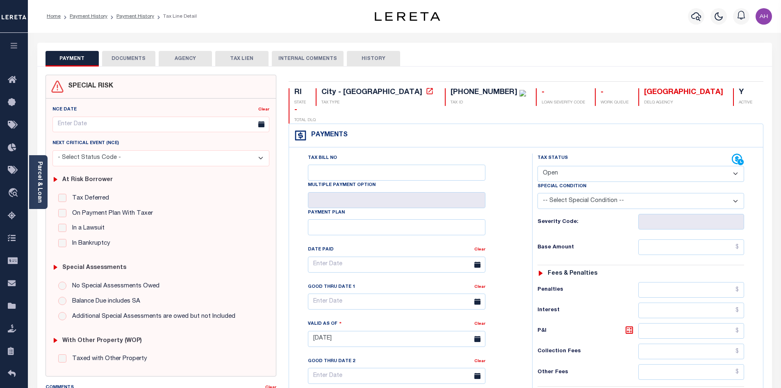
drag, startPoint x: 597, startPoint y: 153, endPoint x: 601, endPoint y: 156, distance: 4.7
click at [597, 166] on select "- Select Status Code - Open Due/Unpaid Paid Incomplete No Tax Due Internal Refu…" at bounding box center [641, 174] width 207 height 16
select select "PYD"
click at [538, 166] on select "- Select Status Code - Open Due/Unpaid Paid Incomplete No Tax Due Internal Refu…" at bounding box center [641, 174] width 207 height 16
type input "[DATE]"
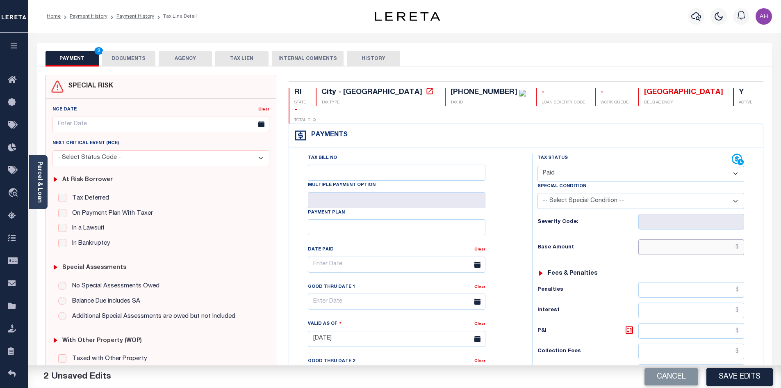
click at [662, 239] on input "text" at bounding box center [692, 247] width 106 height 16
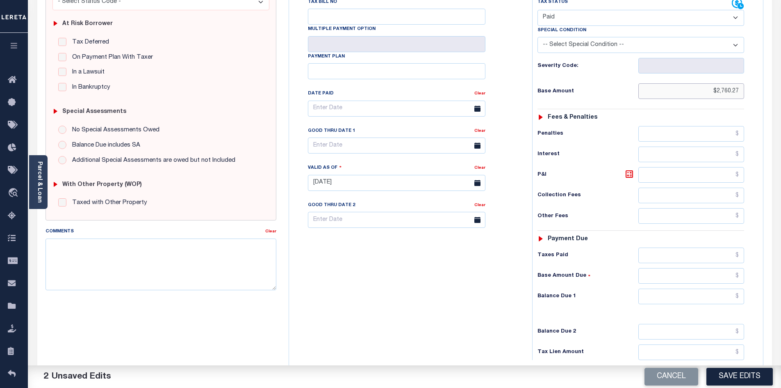
scroll to position [205, 0]
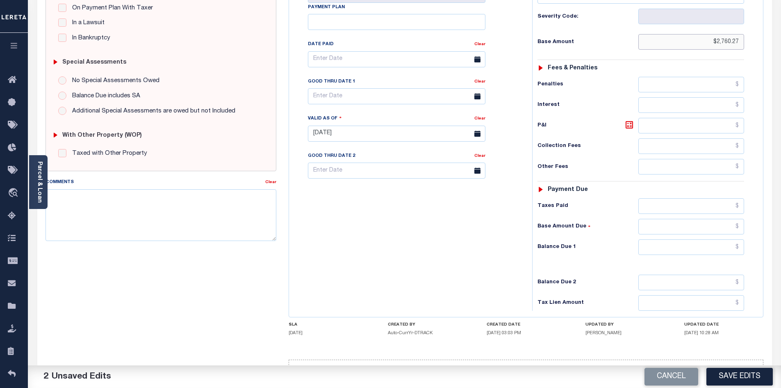
type input "$2,760.27"
click at [689, 239] on input "text" at bounding box center [692, 247] width 106 height 16
type input "$0.00"
click at [753, 370] on button "Save Edits" at bounding box center [740, 376] width 66 height 18
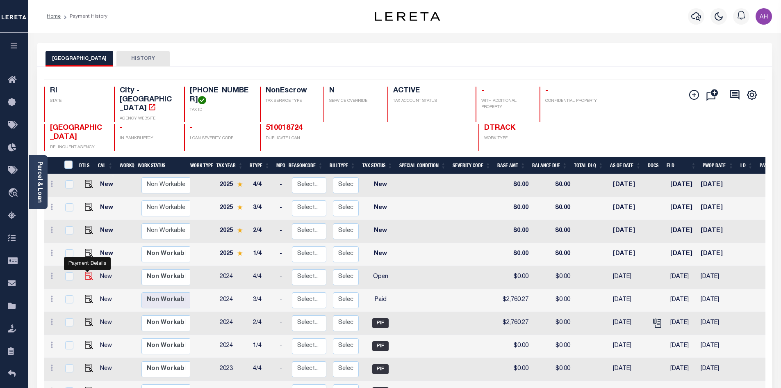
click at [88, 271] on img "" at bounding box center [89, 275] width 8 height 8
checkbox input "true"
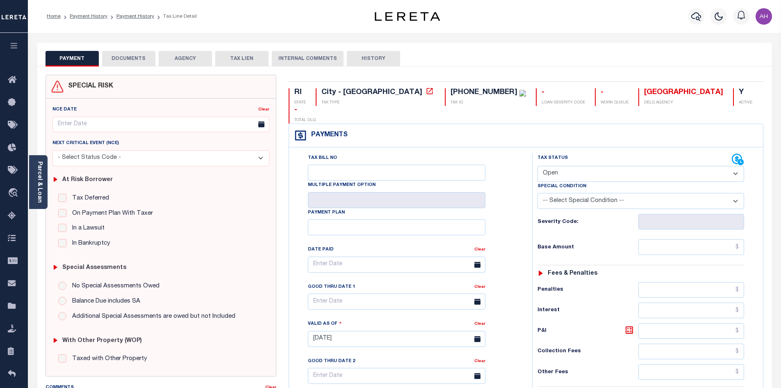
click at [575, 166] on select "- Select Status Code - Open Due/Unpaid Paid Incomplete No Tax Due Internal Refu…" at bounding box center [641, 174] width 207 height 16
select select "PYD"
click at [538, 166] on select "- Select Status Code - Open Due/Unpaid Paid Incomplete No Tax Due Internal Refu…" at bounding box center [641, 174] width 207 height 16
type input "[DATE]"
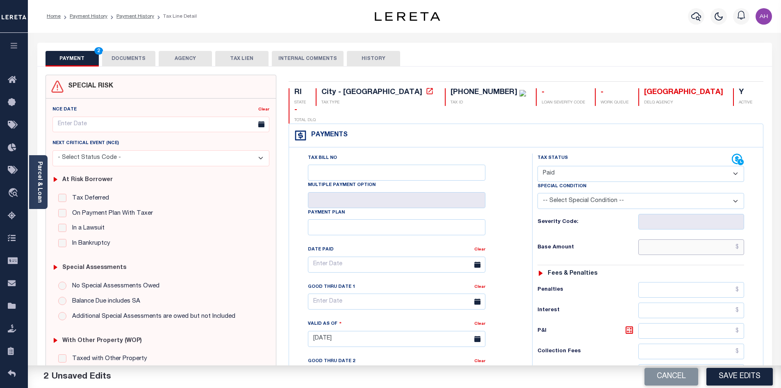
click at [656, 239] on input "text" at bounding box center [692, 247] width 106 height 16
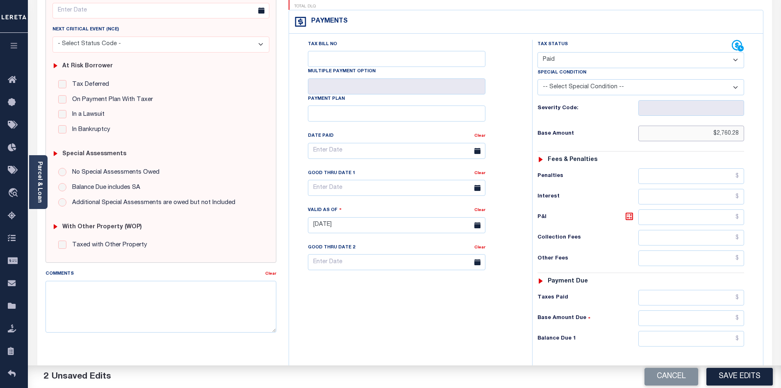
scroll to position [164, 0]
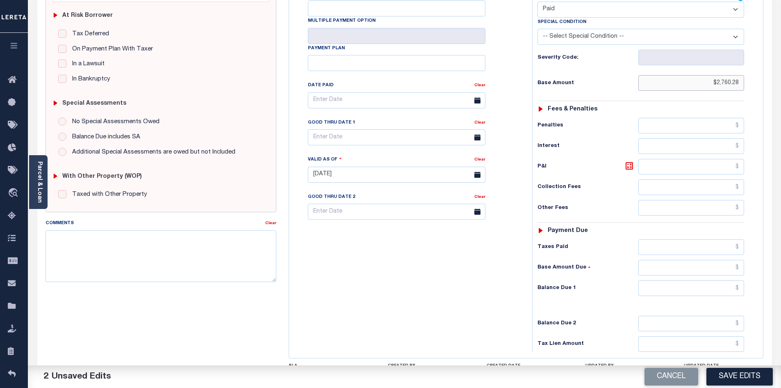
type input "$2,760.28"
click at [698, 280] on input "text" at bounding box center [692, 288] width 106 height 16
type input "$0.00"
click at [735, 374] on button "Save Edits" at bounding box center [740, 376] width 66 height 18
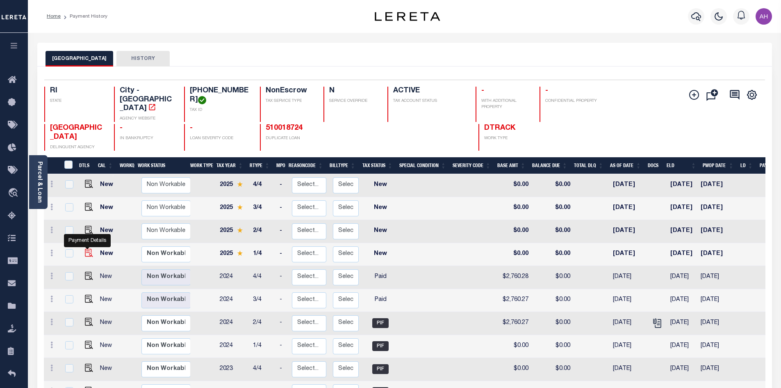
click at [91, 249] on img "" at bounding box center [89, 253] width 8 height 8
checkbox input "true"
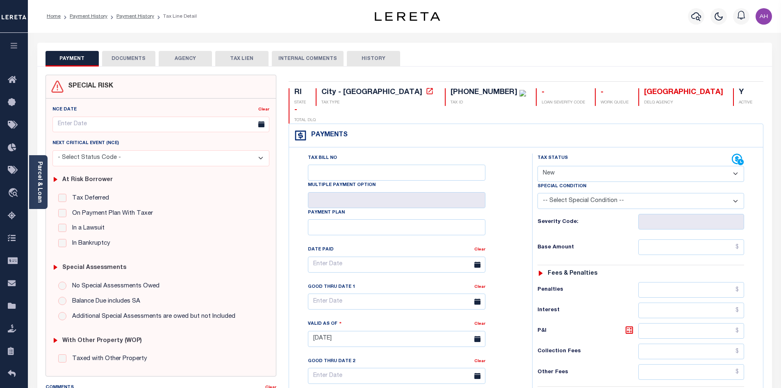
click at [565, 166] on select "- Select Status Code - Open Due/Unpaid Paid Incomplete No Tax Due Internal Refu…" at bounding box center [641, 174] width 207 height 16
select select "PYD"
click at [538, 166] on select "- Select Status Code - Open Due/Unpaid Paid Incomplete No Tax Due Internal Refu…" at bounding box center [641, 174] width 207 height 16
type input "[DATE]"
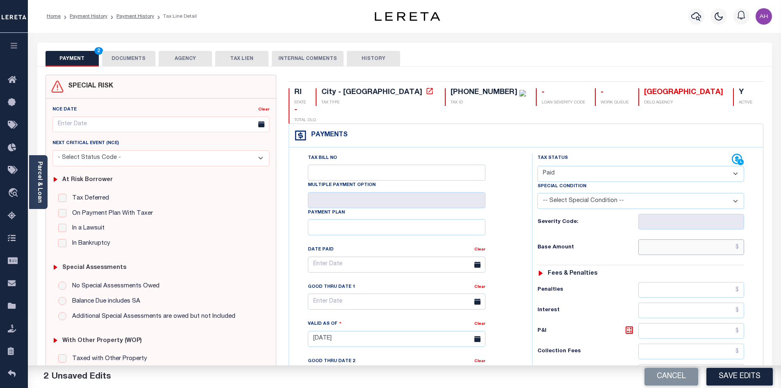
click at [654, 239] on input "text" at bounding box center [692, 247] width 106 height 16
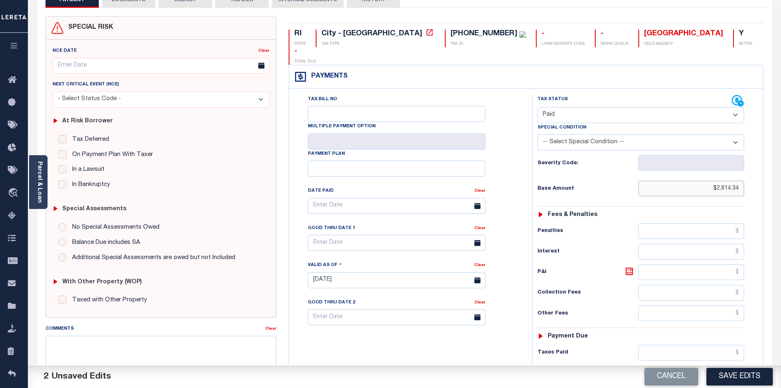
scroll to position [164, 0]
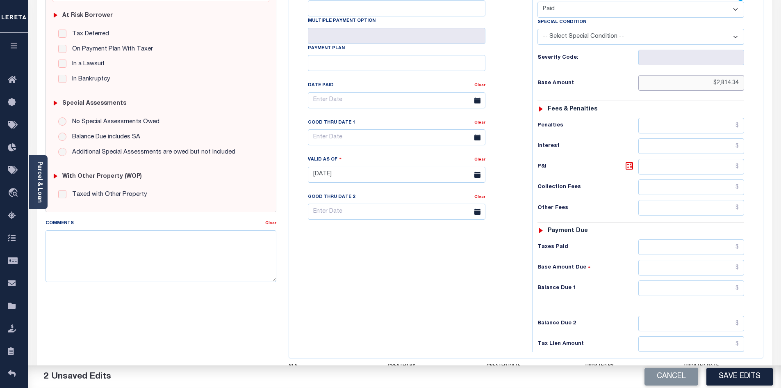
type input "$2,814.34"
click at [681, 280] on input "text" at bounding box center [692, 288] width 106 height 16
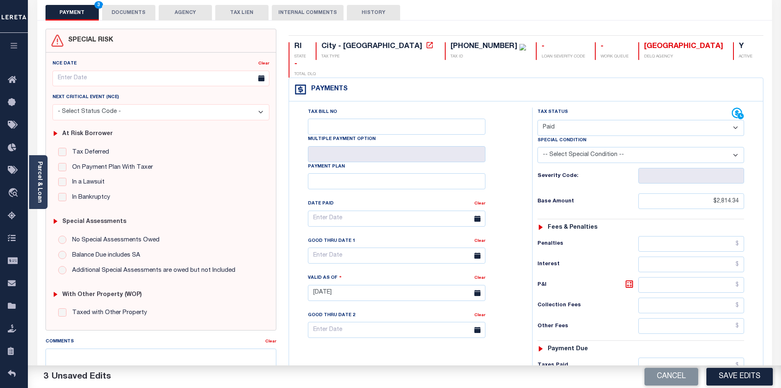
scroll to position [0, 0]
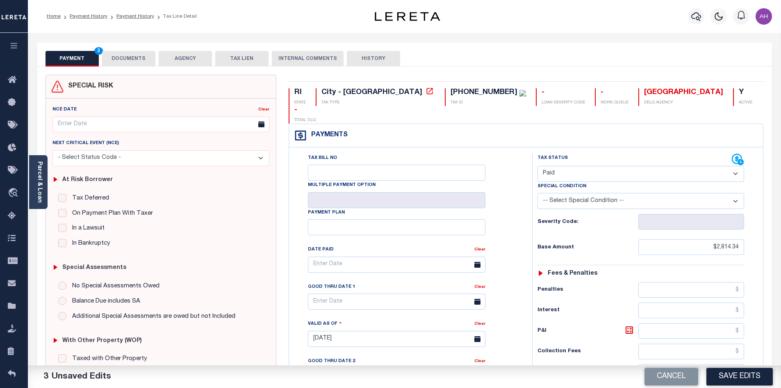
type input "$0.00"
click at [121, 59] on button "DOCUMENTS" at bounding box center [128, 59] width 53 height 16
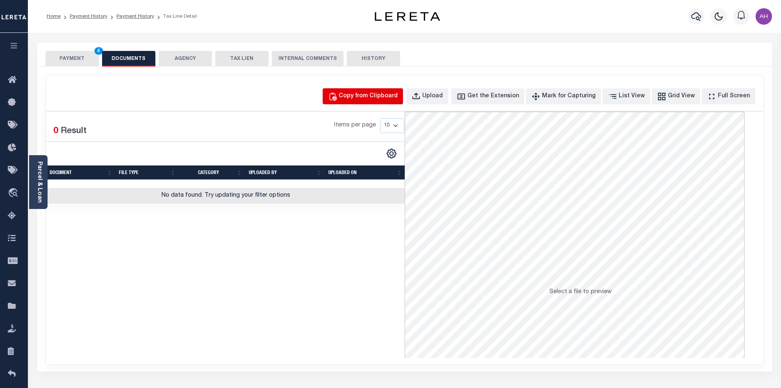
click at [395, 96] on div "Copy from Clipboard" at bounding box center [368, 96] width 59 height 9
select select "POP"
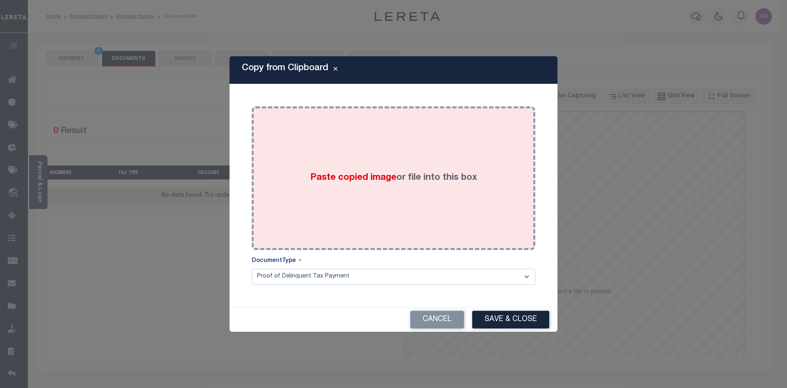
click at [369, 176] on span "Paste copied image" at bounding box center [353, 177] width 86 height 9
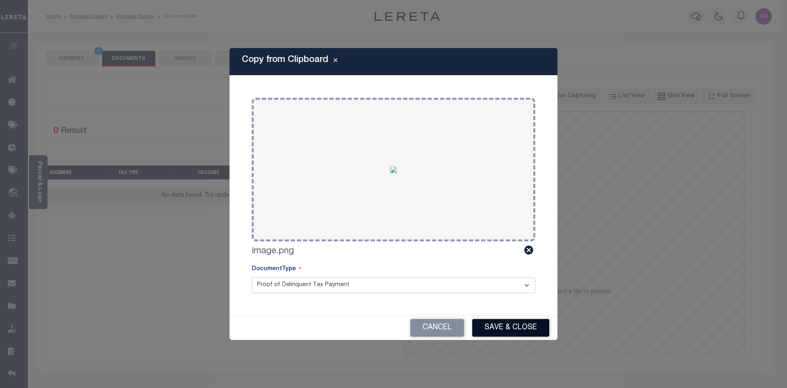
click at [524, 324] on button "Save & Close" at bounding box center [510, 328] width 77 height 18
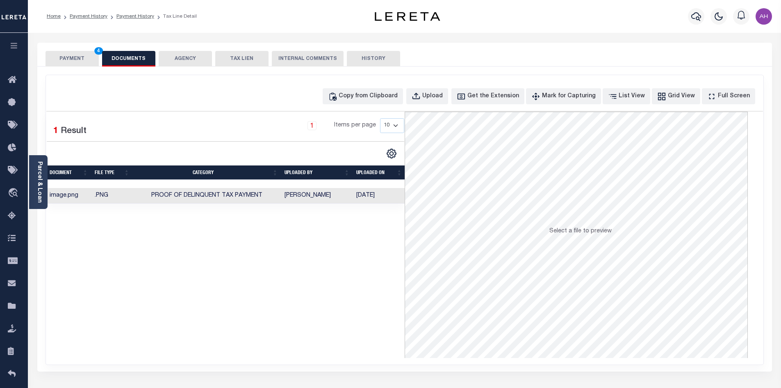
click at [64, 53] on button "PAYMENT 4" at bounding box center [72, 59] width 53 height 16
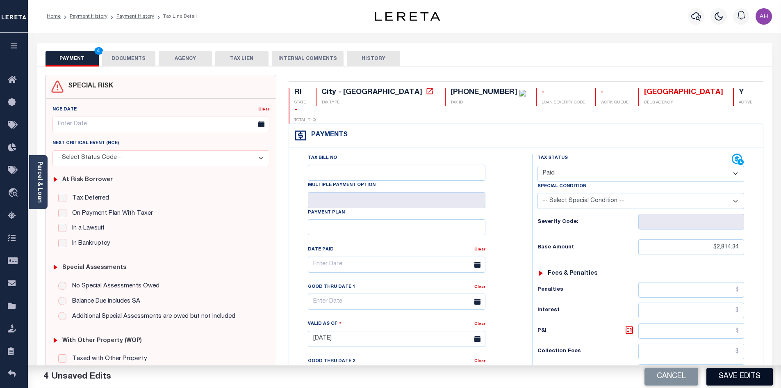
click at [736, 377] on button "Save Edits" at bounding box center [740, 376] width 66 height 18
